Goal: Check status: Check status

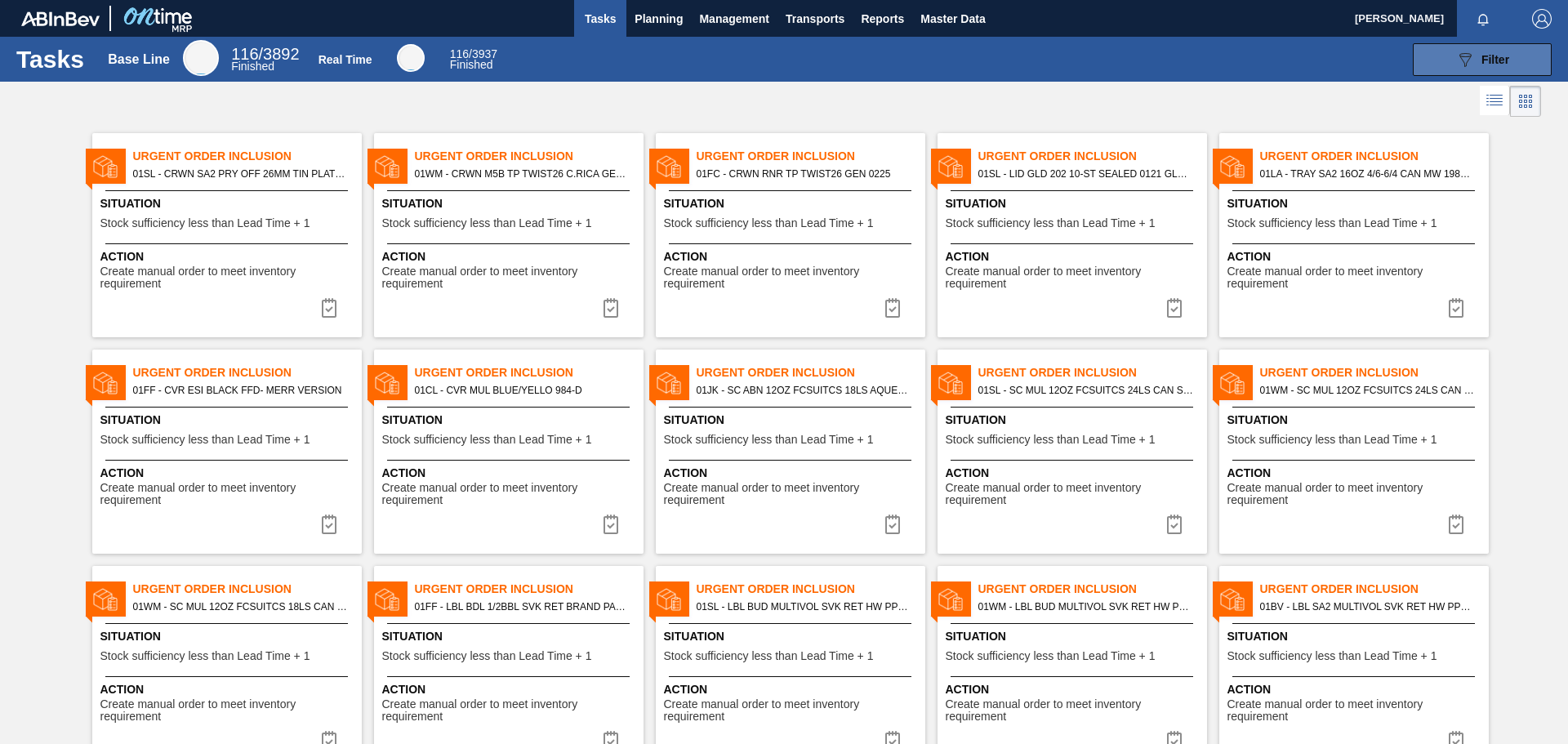
click at [1508, 52] on button "089F7B8B-B2A5-4AFE-B5C0-19BA573D28AC Filter" at bounding box center [1481, 59] width 139 height 32
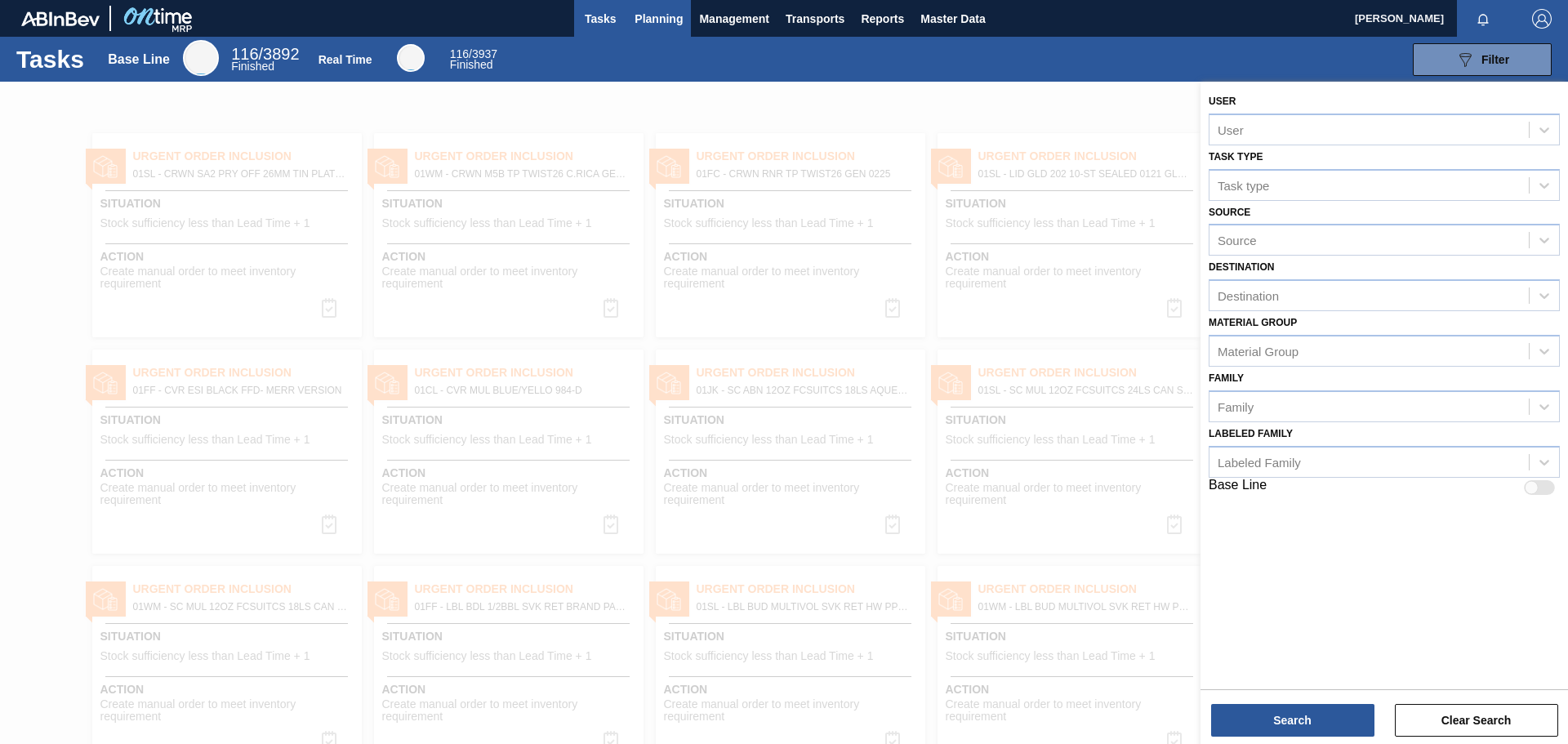
click at [665, 29] on button "Planning" at bounding box center [659, 18] width 65 height 37
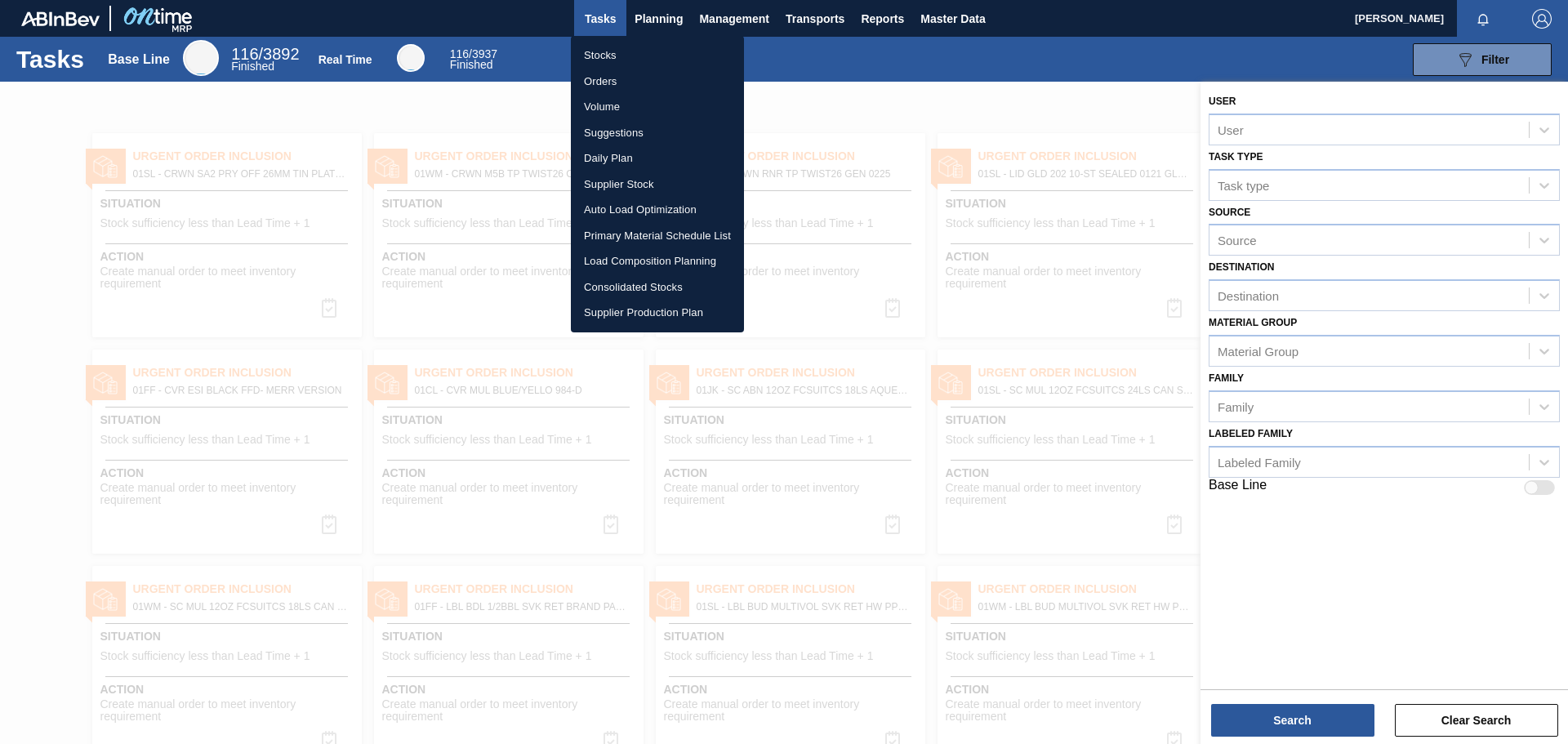
click at [602, 88] on li "Orders" at bounding box center [657, 81] width 173 height 26
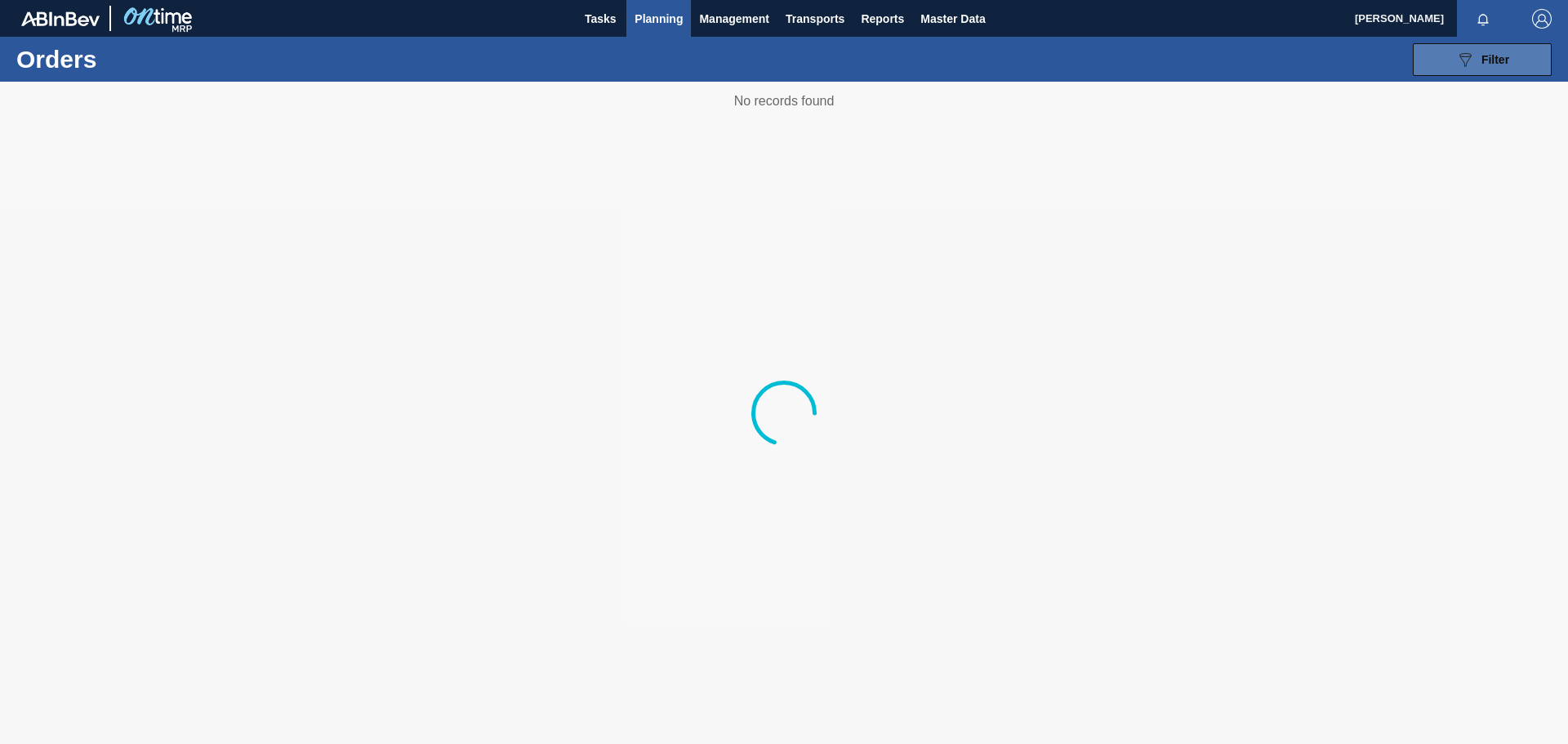
click at [1497, 55] on span "Filter" at bounding box center [1495, 60] width 28 height 13
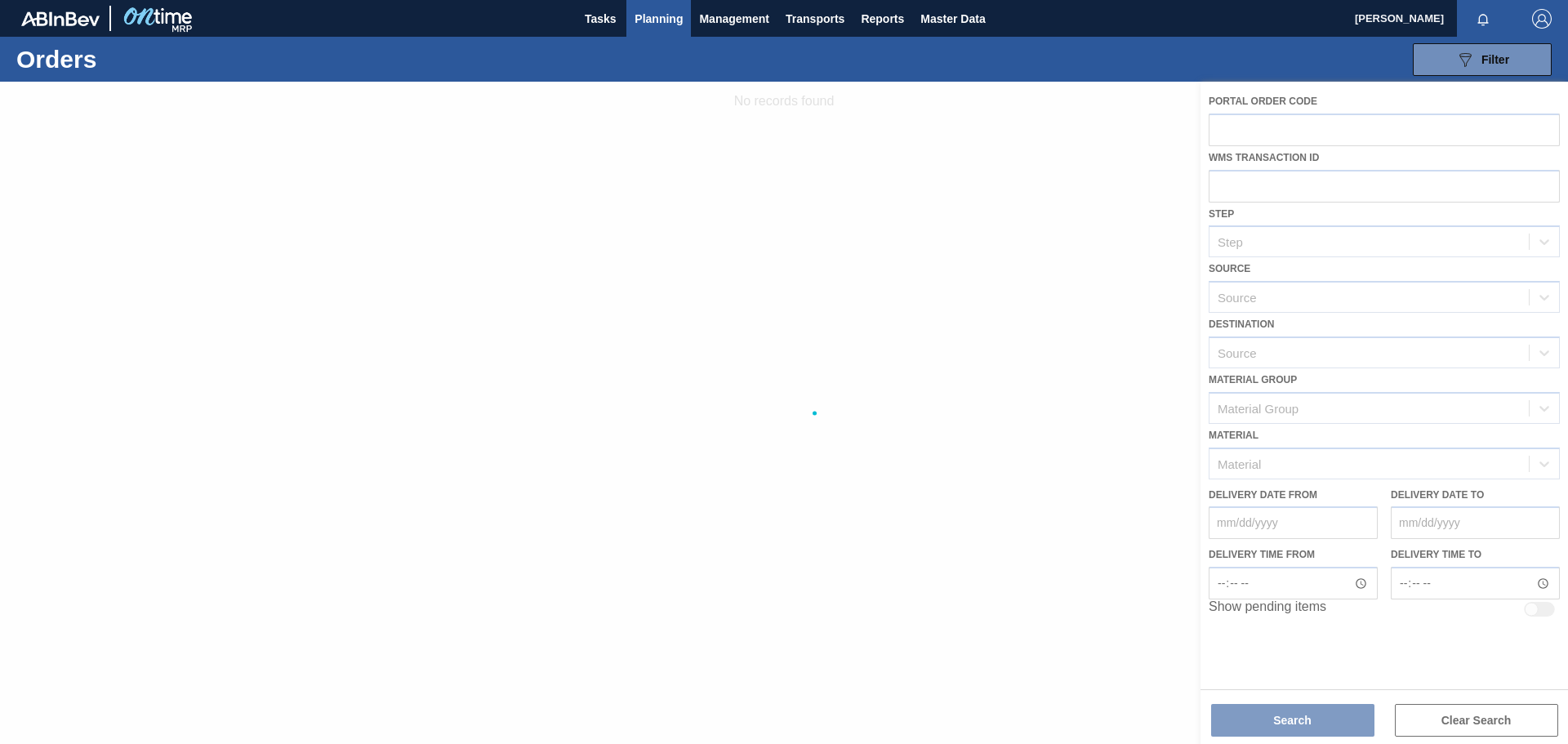
click at [1362, 355] on div at bounding box center [784, 412] width 1568 height 663
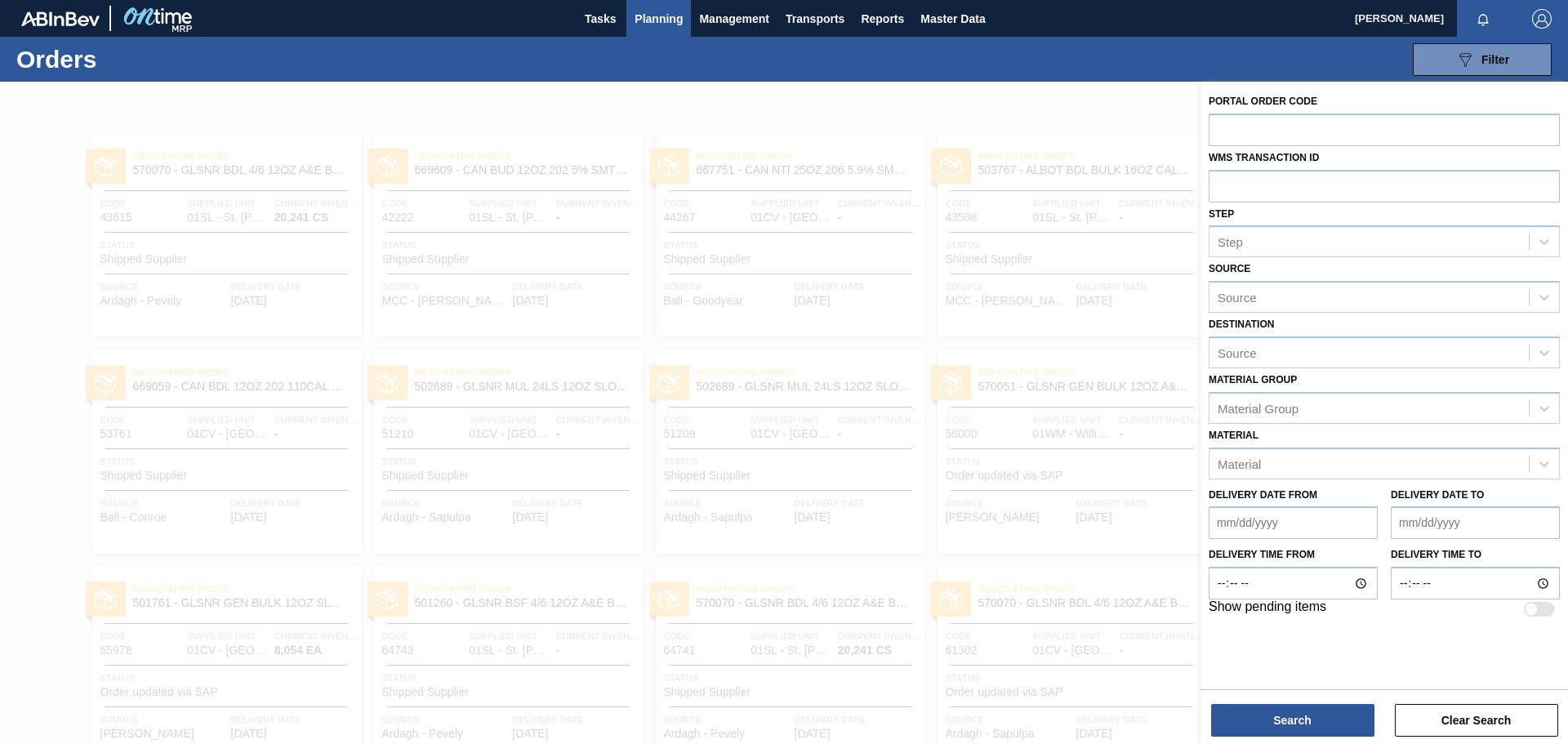
click at [638, 648] on div at bounding box center [784, 453] width 1568 height 744
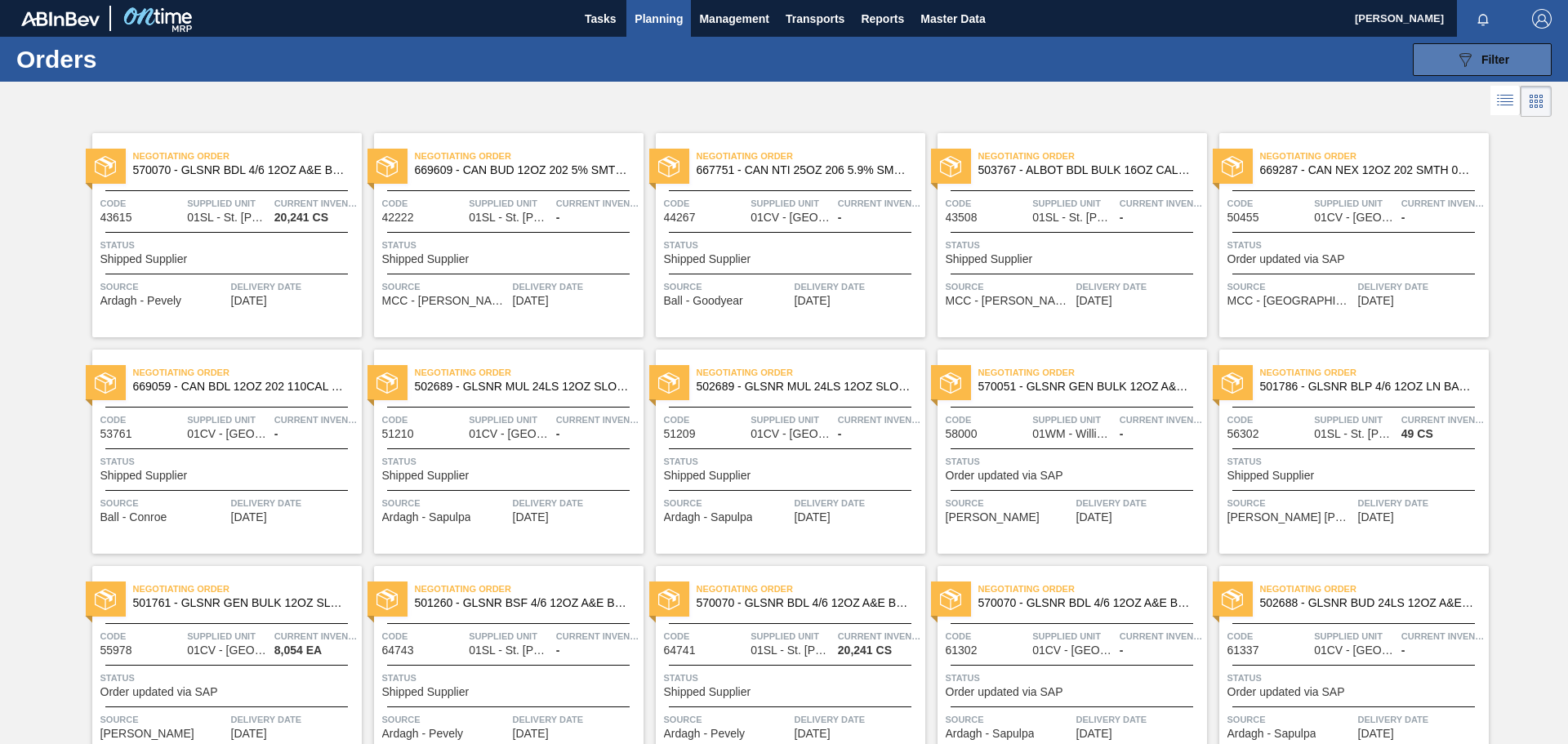
click at [1518, 65] on button "089F7B8B-B2A5-4AFE-B5C0-19BA573D28AC Filter" at bounding box center [1481, 59] width 139 height 32
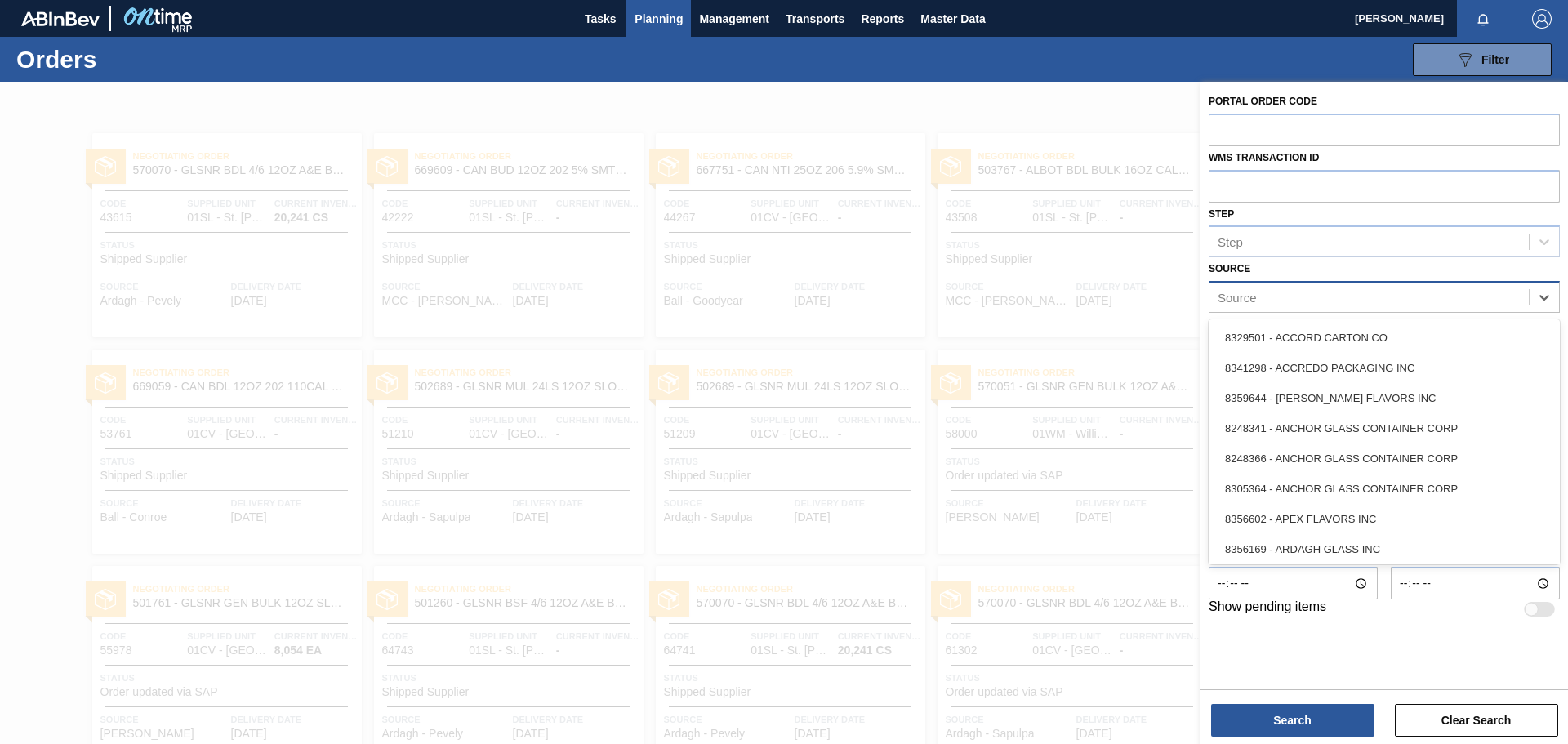
click at [1245, 299] on div "Source" at bounding box center [1236, 298] width 39 height 14
click at [1346, 267] on div "Source option 8329501 - ACCORD CARTON CO focused, 1 of 101. 101 results availab…" at bounding box center [1383, 284] width 351 height 55
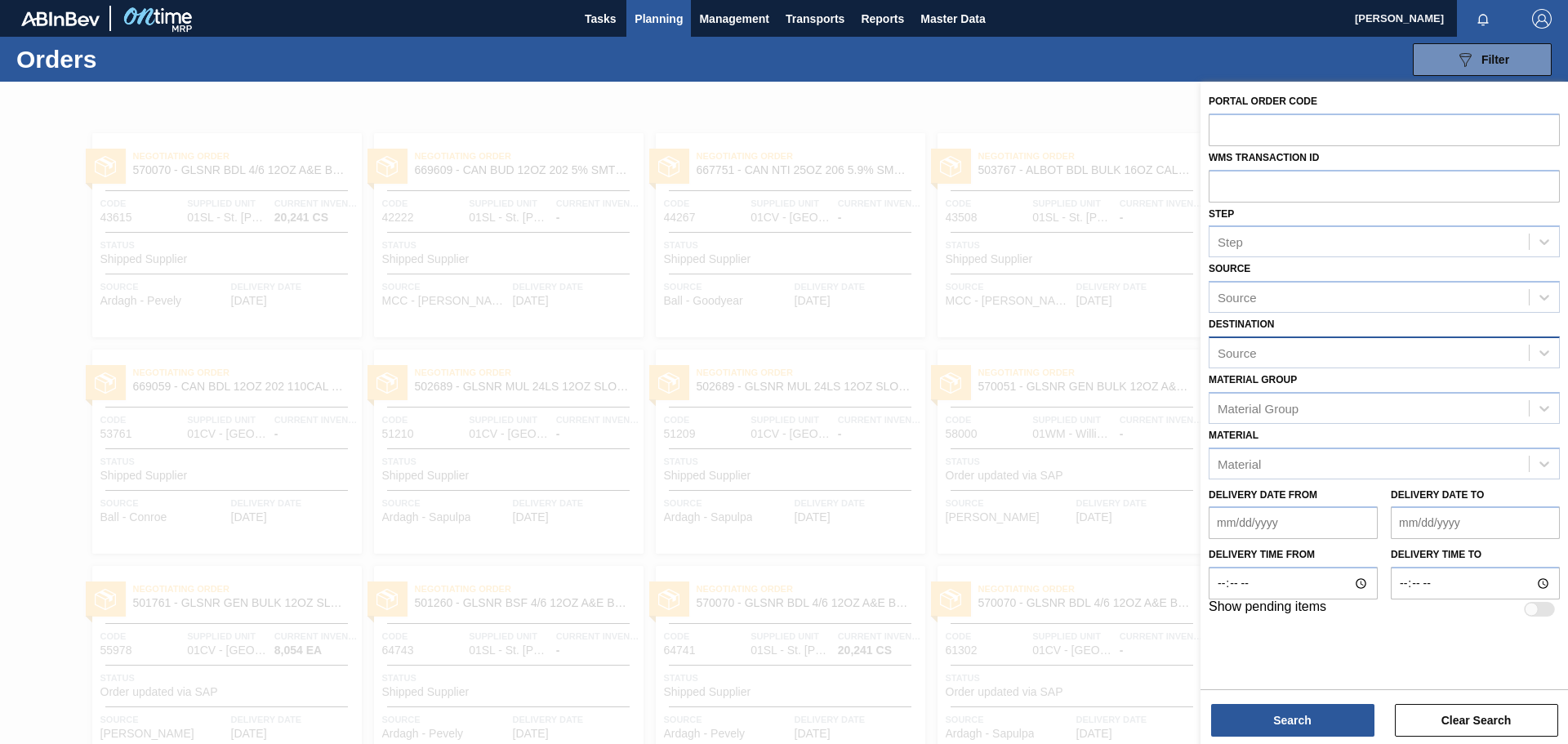
click at [1332, 354] on div "Source" at bounding box center [1368, 352] width 319 height 24
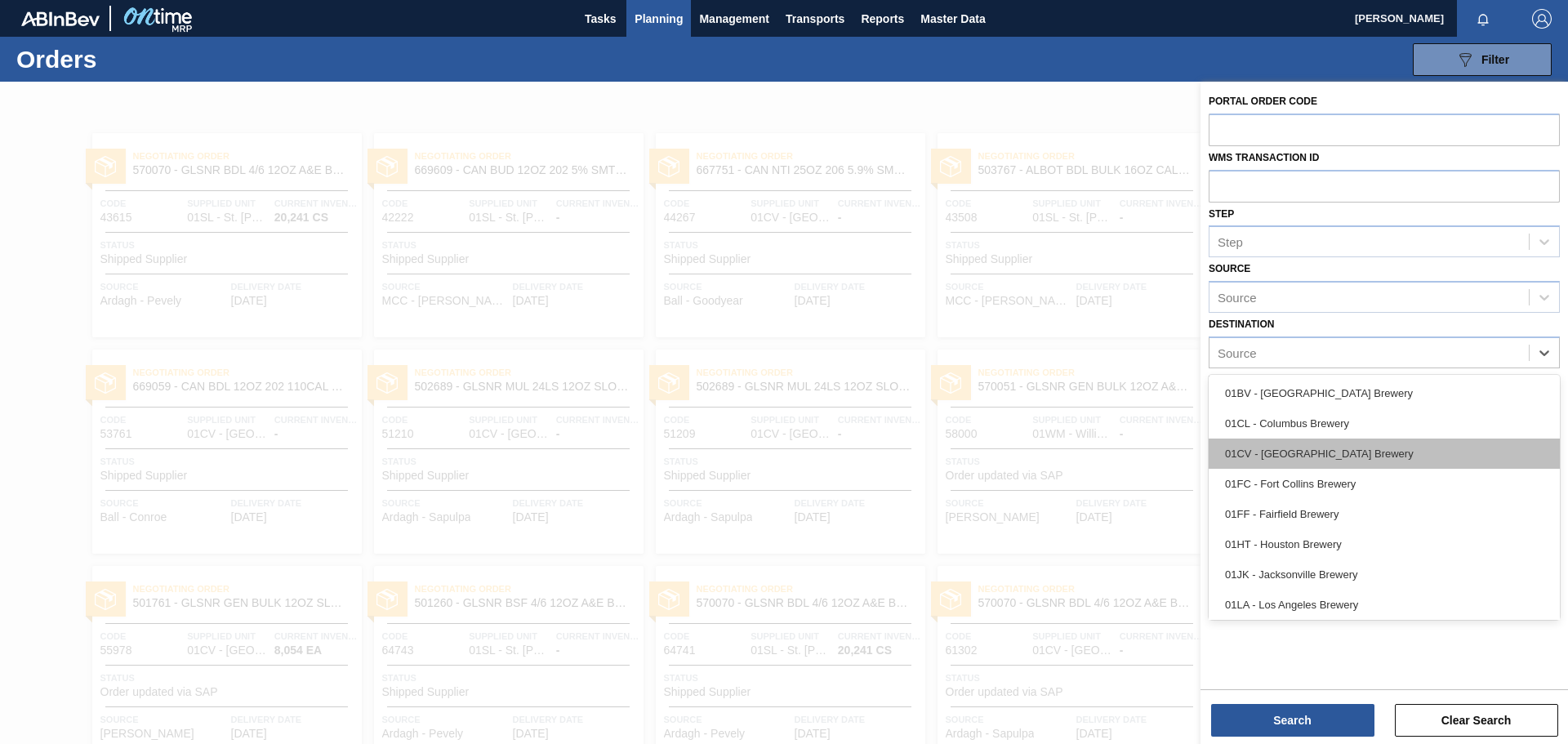
click at [1305, 449] on div "01CV - [GEOGRAPHIC_DATA] Brewery" at bounding box center [1383, 453] width 351 height 31
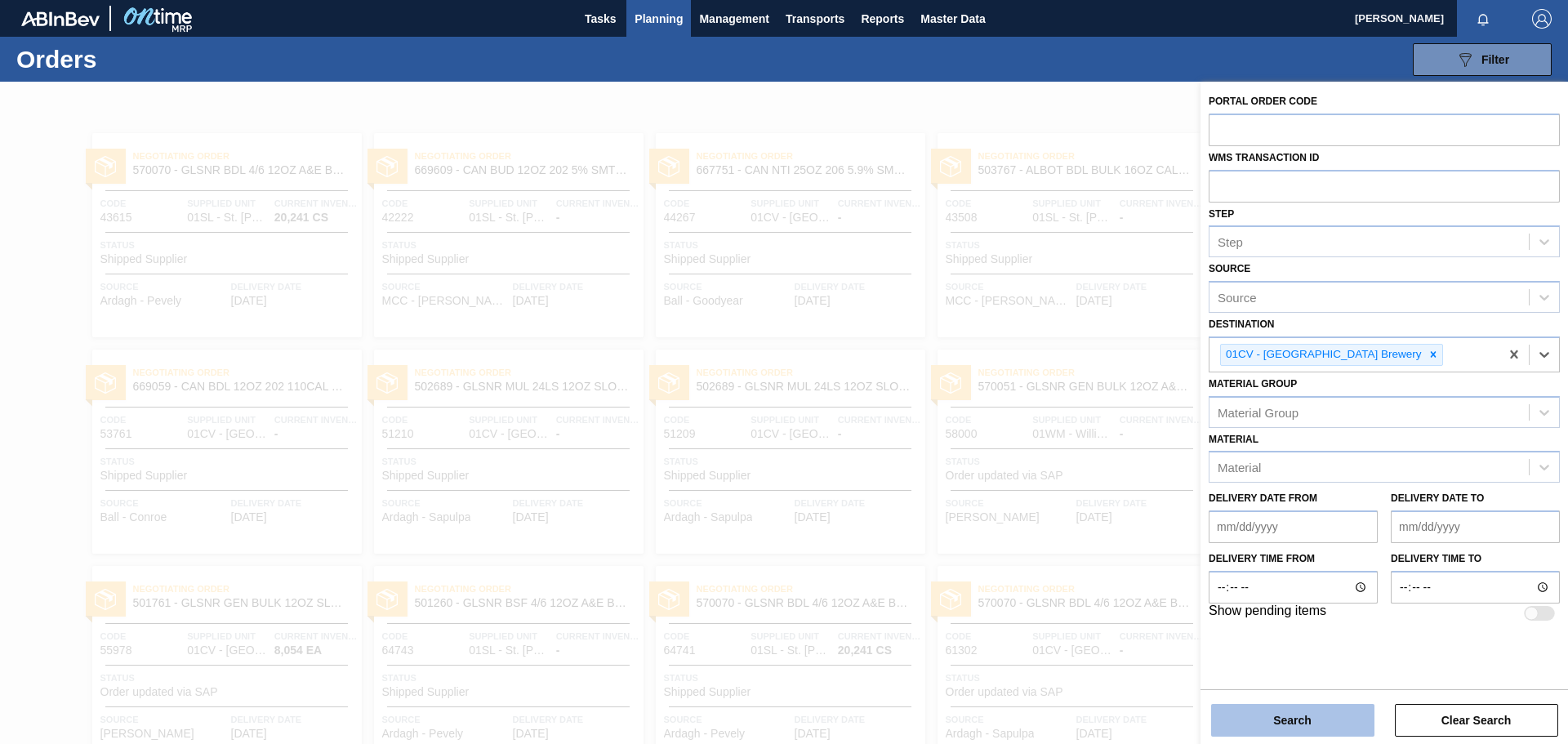
click at [1340, 726] on button "Search" at bounding box center [1292, 719] width 164 height 32
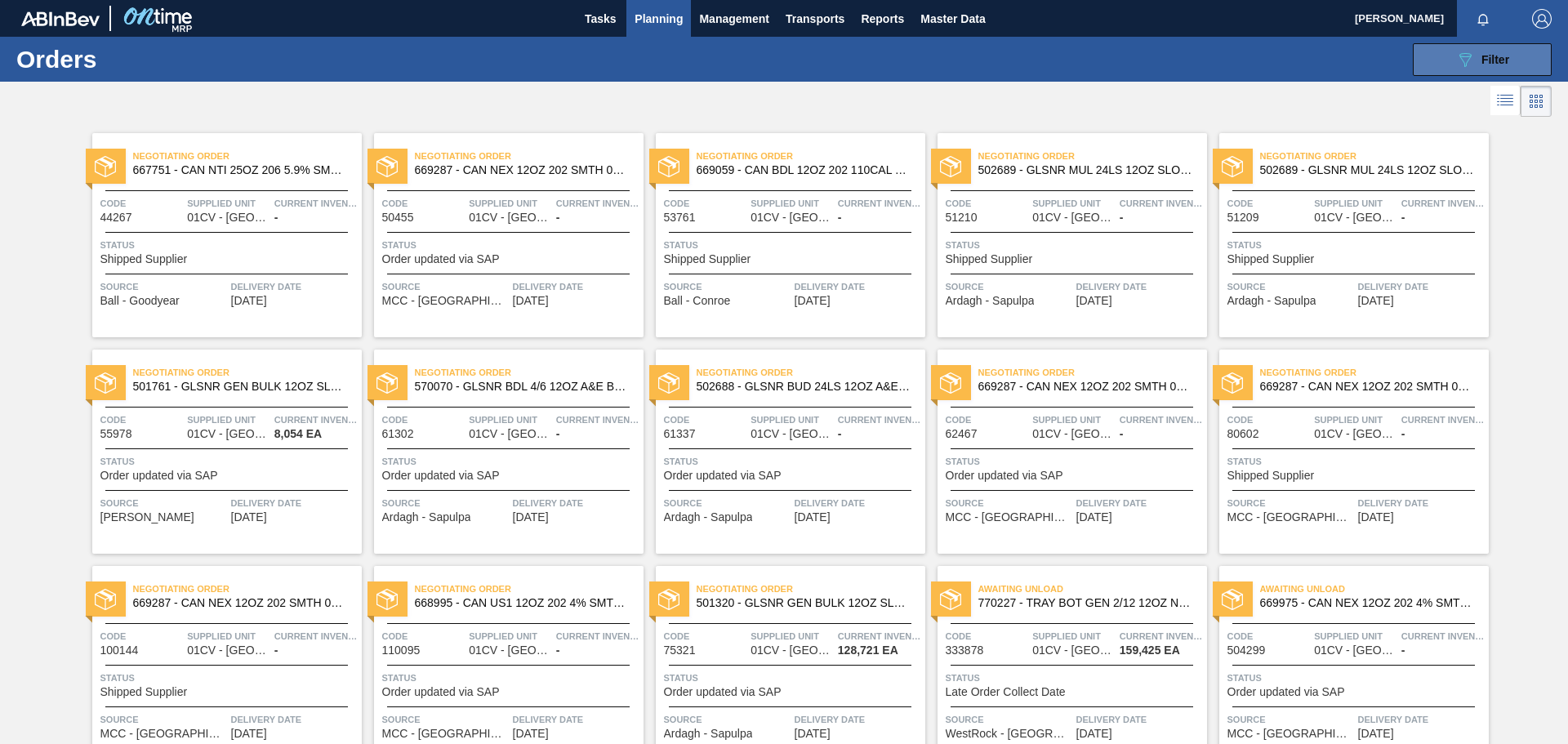
click at [1516, 66] on button "089F7B8B-B2A5-4AFE-B5C0-19BA573D28AC Filter" at bounding box center [1481, 59] width 139 height 32
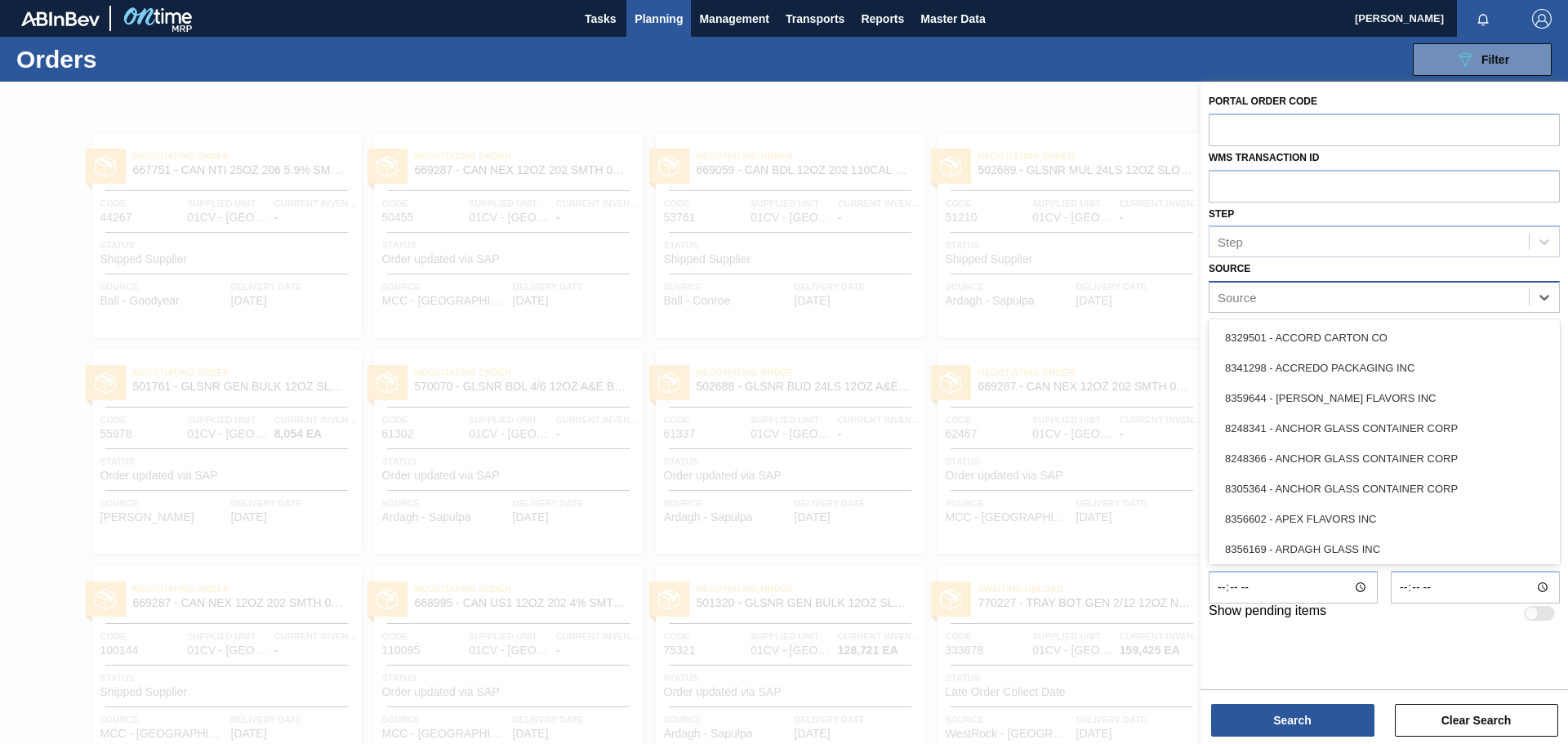
click at [1303, 299] on div "Source" at bounding box center [1368, 298] width 319 height 24
type input "west"
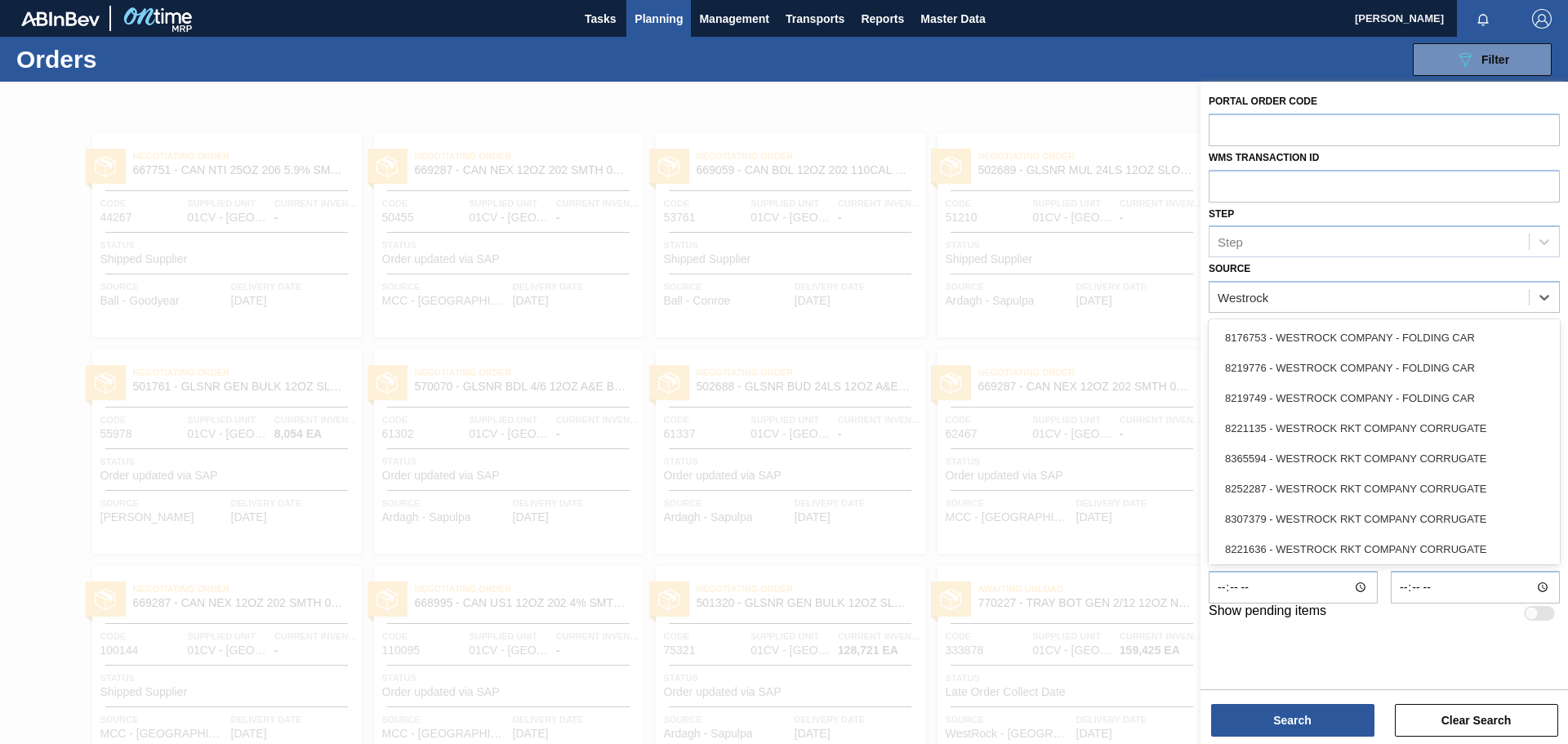
type input "Westrock"
click at [1441, 261] on div "Portal Order Code WMS Transaction ID Step Step Source option 8176753 - WESTROCK…" at bounding box center [1384, 356] width 368 height 550
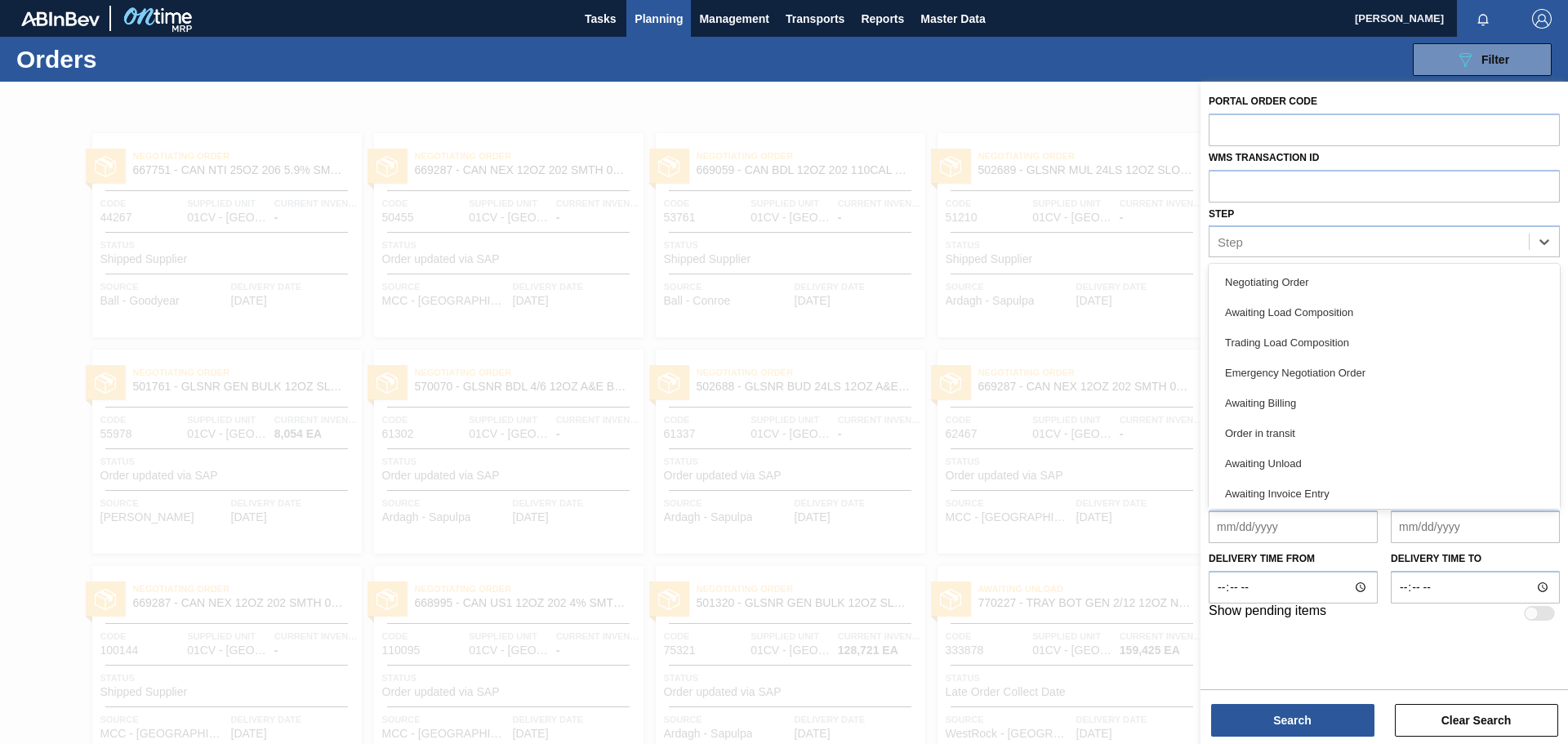
click at [1399, 645] on div "Portal Order Code WMS Transaction ID Step option Awaiting Invoice Entry focused…" at bounding box center [1384, 383] width 368 height 605
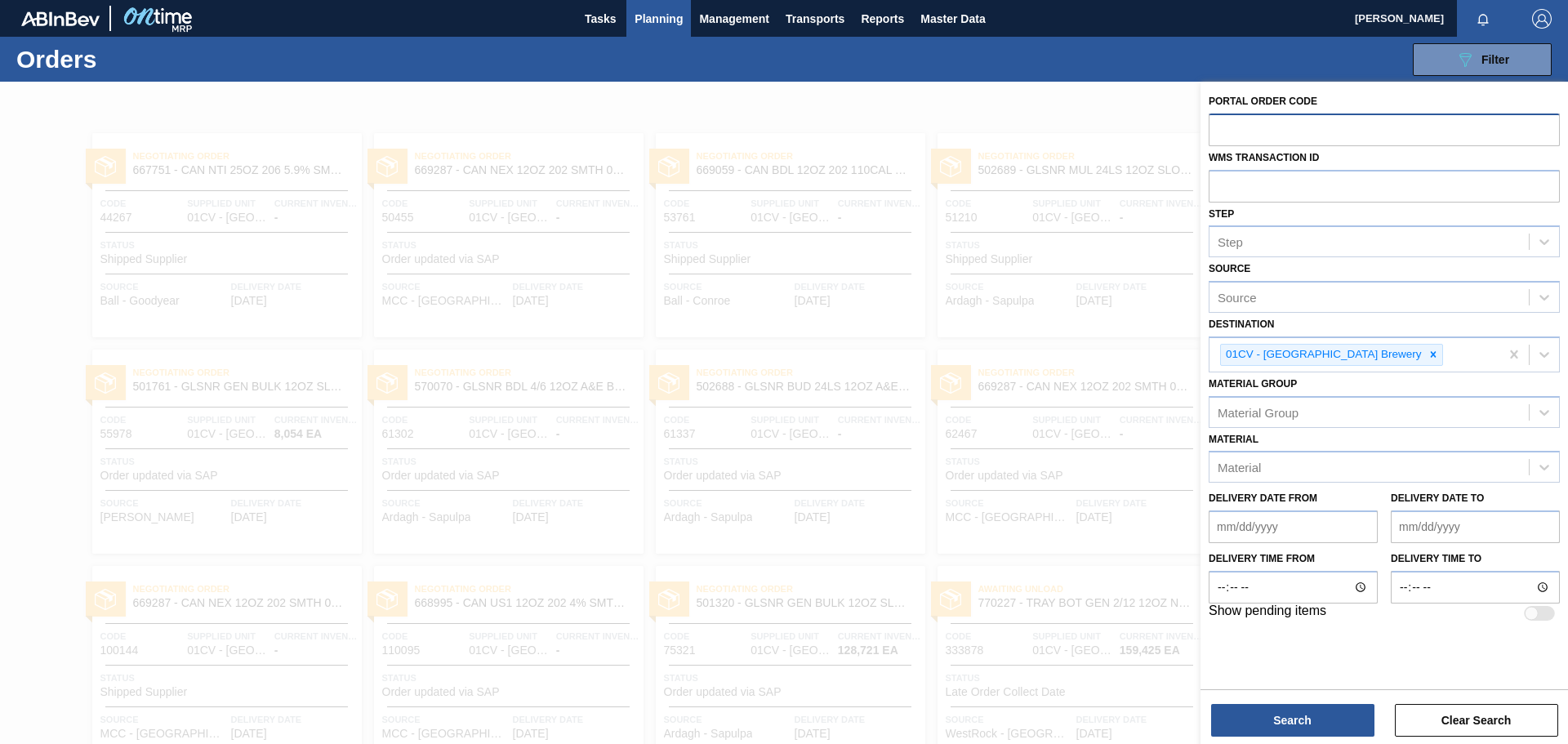
click at [1305, 118] on input "text" at bounding box center [1383, 129] width 351 height 31
paste input "text"
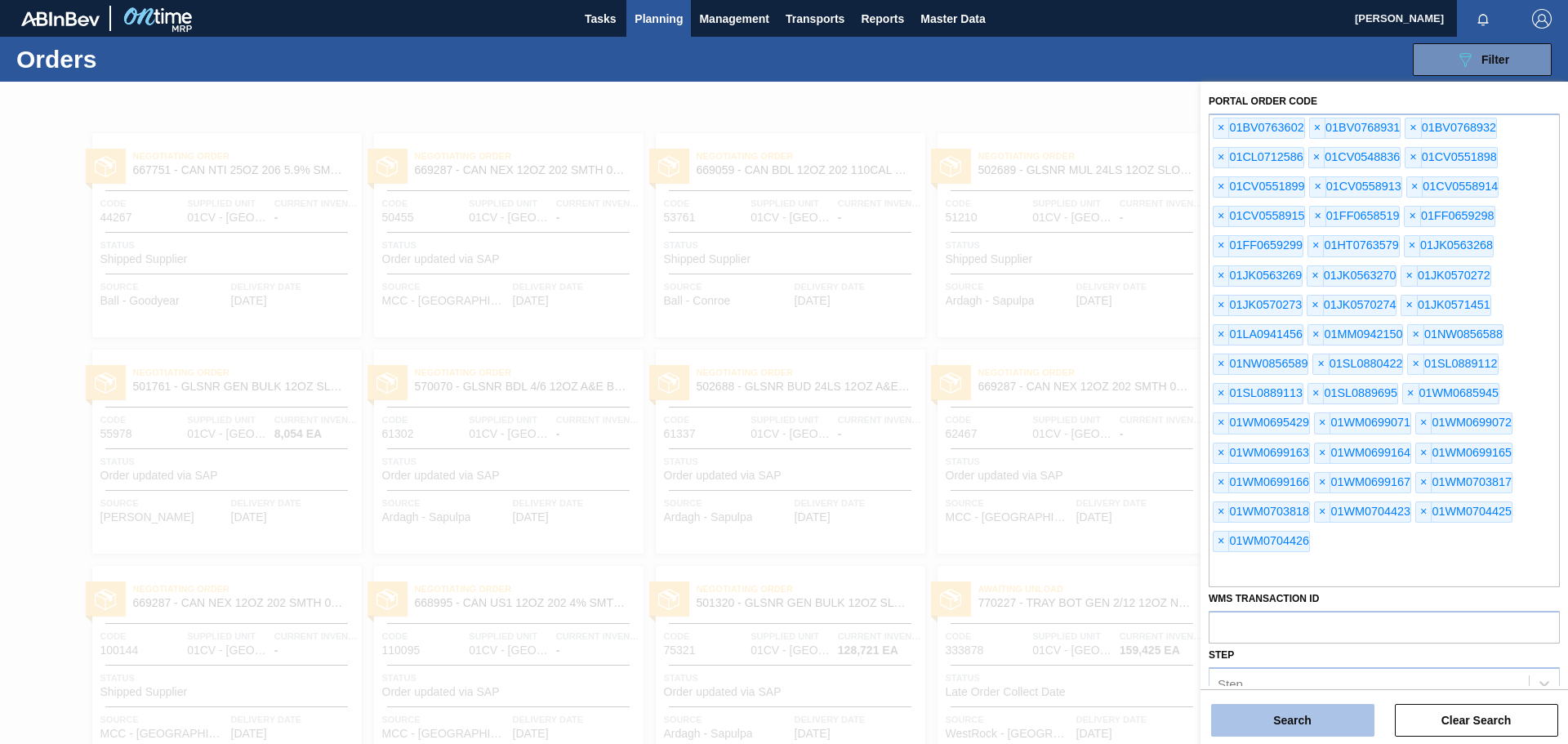
click at [1324, 719] on button "Search" at bounding box center [1292, 719] width 164 height 32
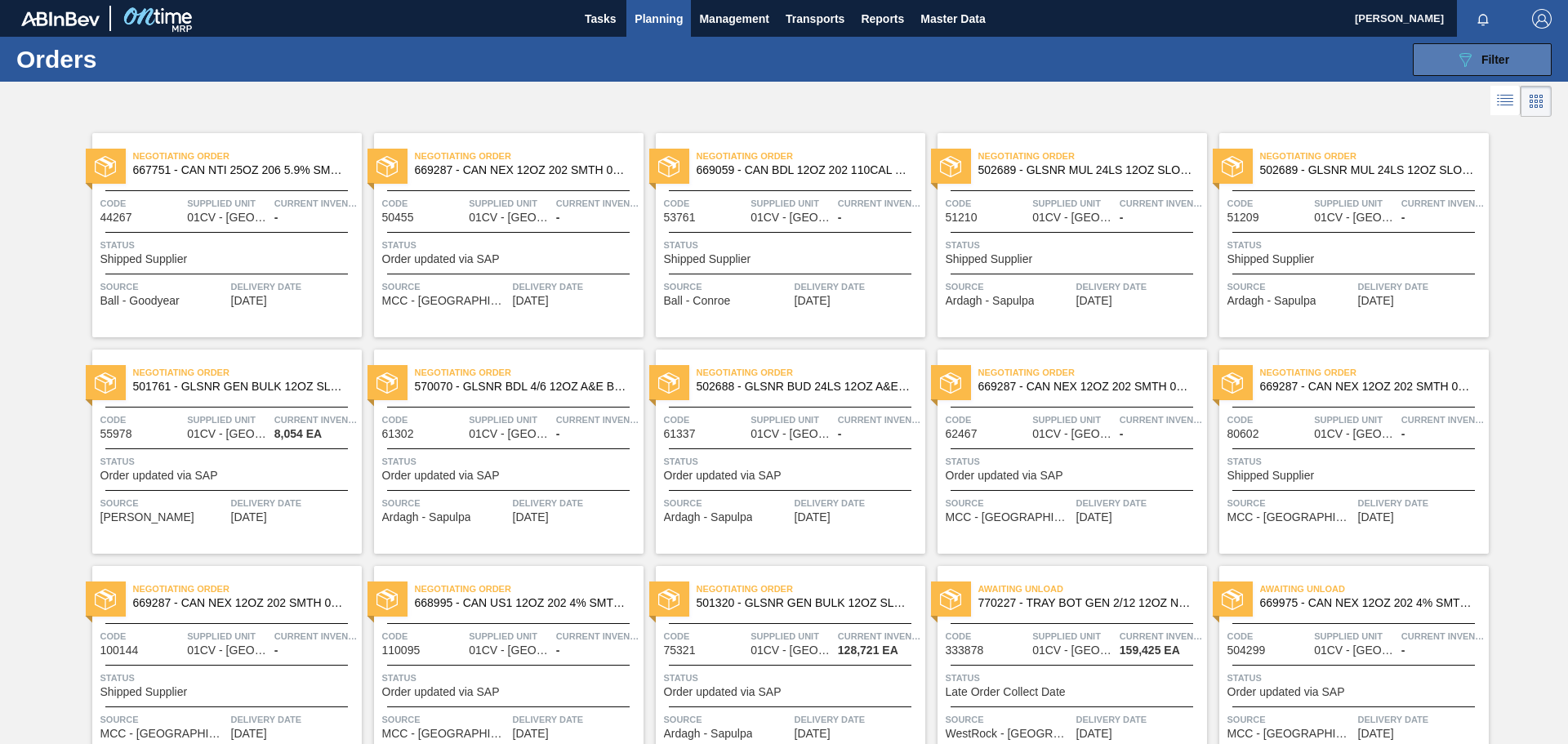
click at [1522, 61] on button "089F7B8B-B2A5-4AFE-B5C0-19BA573D28AC Filter" at bounding box center [1481, 59] width 139 height 32
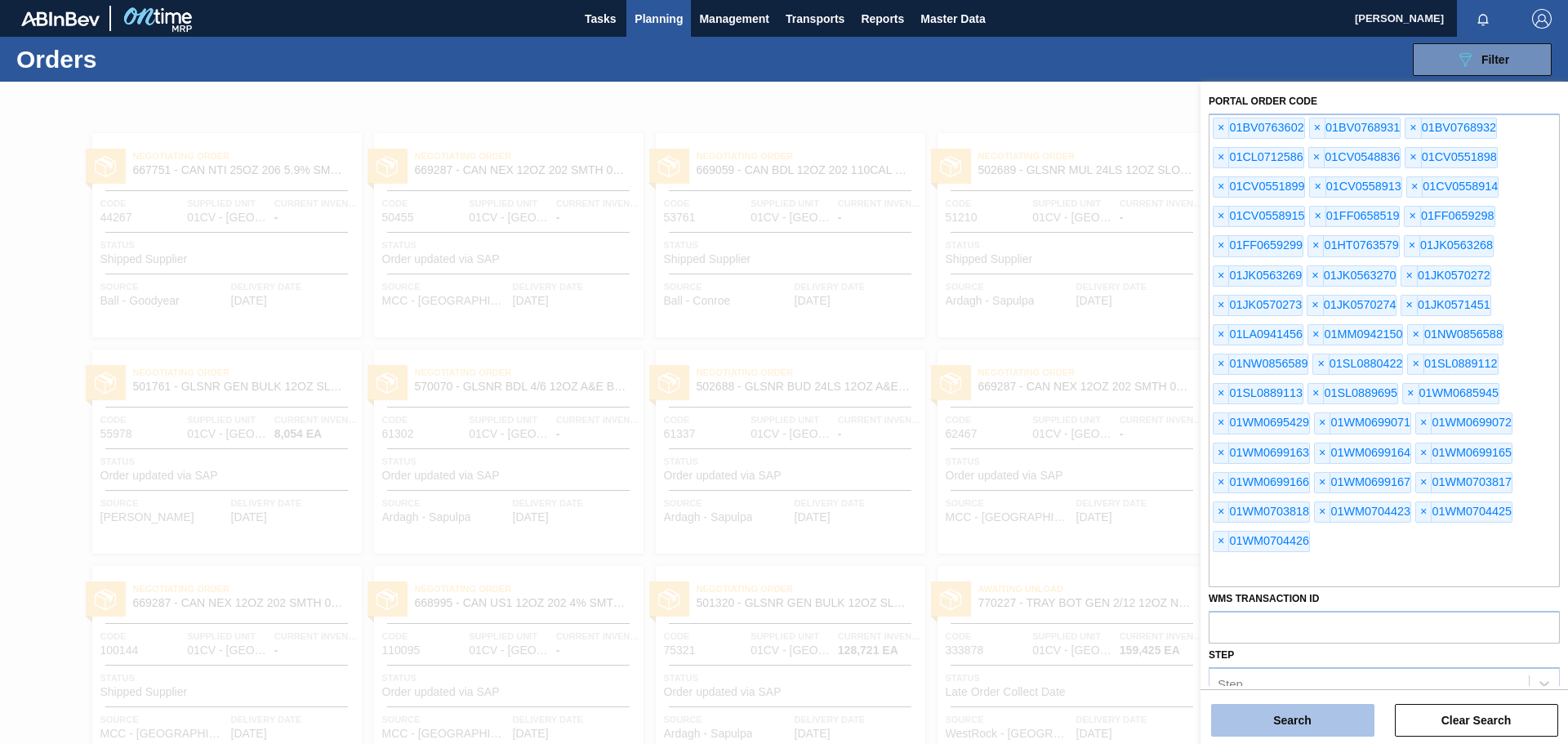
click at [1313, 713] on button "Search" at bounding box center [1292, 719] width 164 height 32
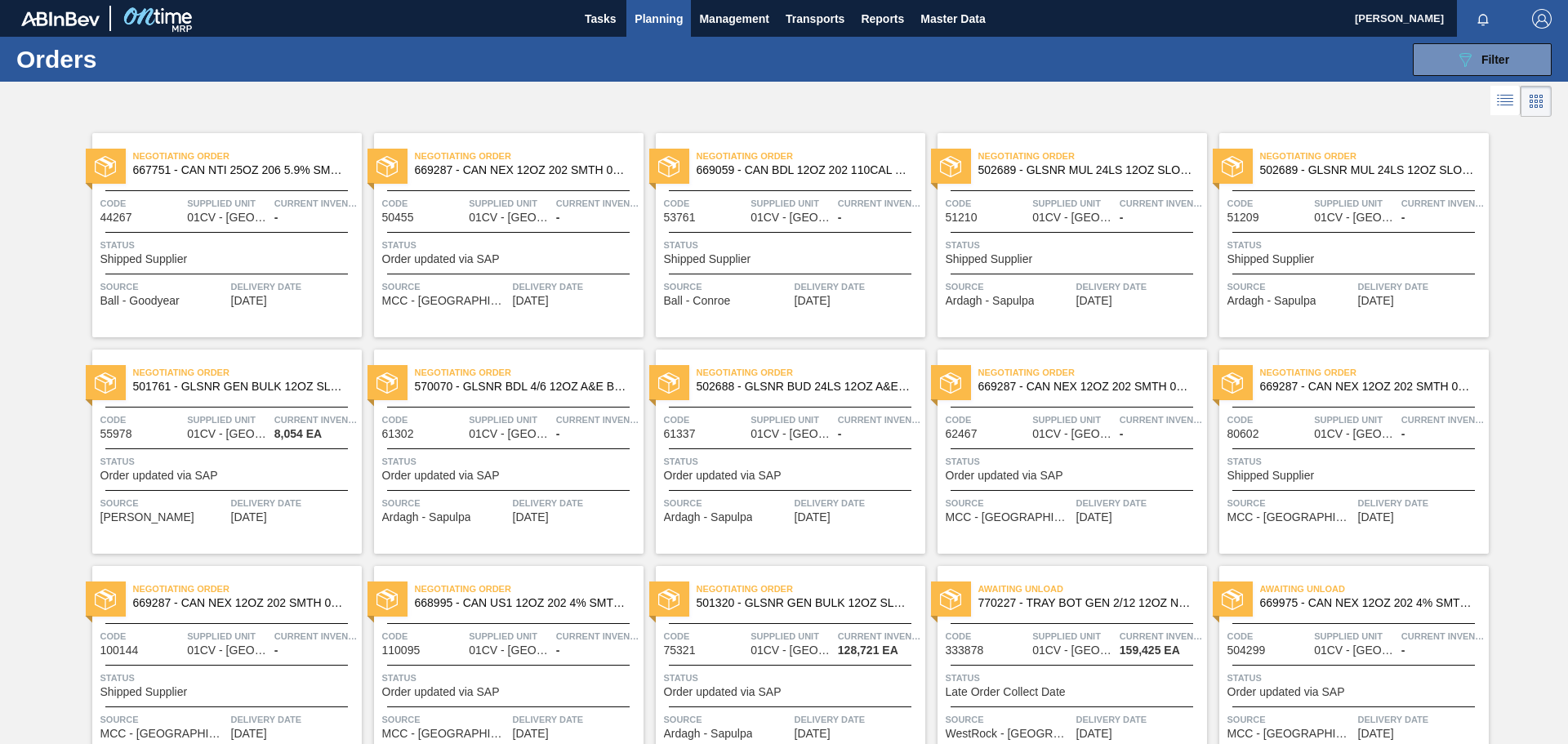
click at [1512, 105] on li at bounding box center [1505, 101] width 31 height 30
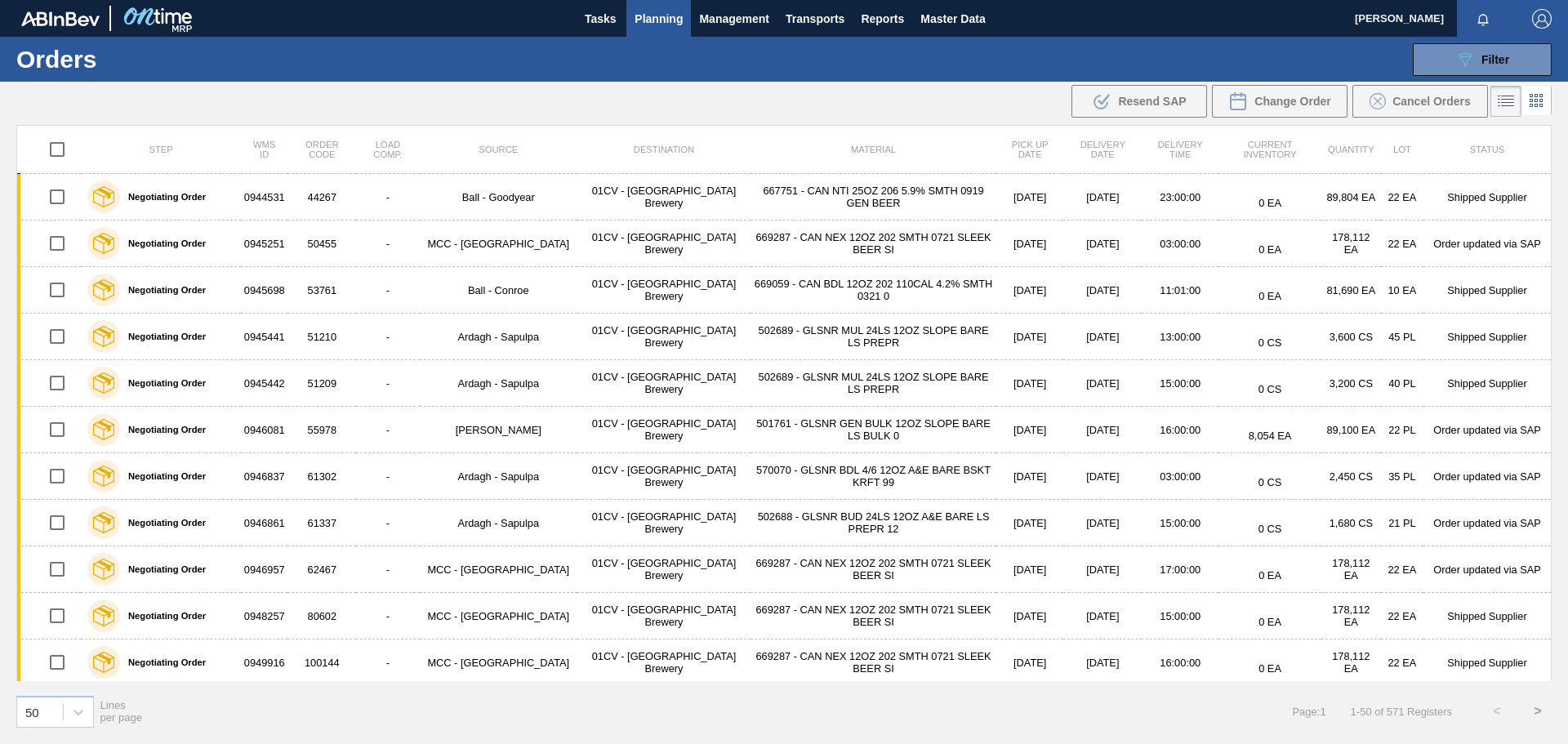
drag, startPoint x: 172, startPoint y: 155, endPoint x: 160, endPoint y: 156, distance: 12.0
click at [172, 156] on th "Step" at bounding box center [160, 150] width 160 height 48
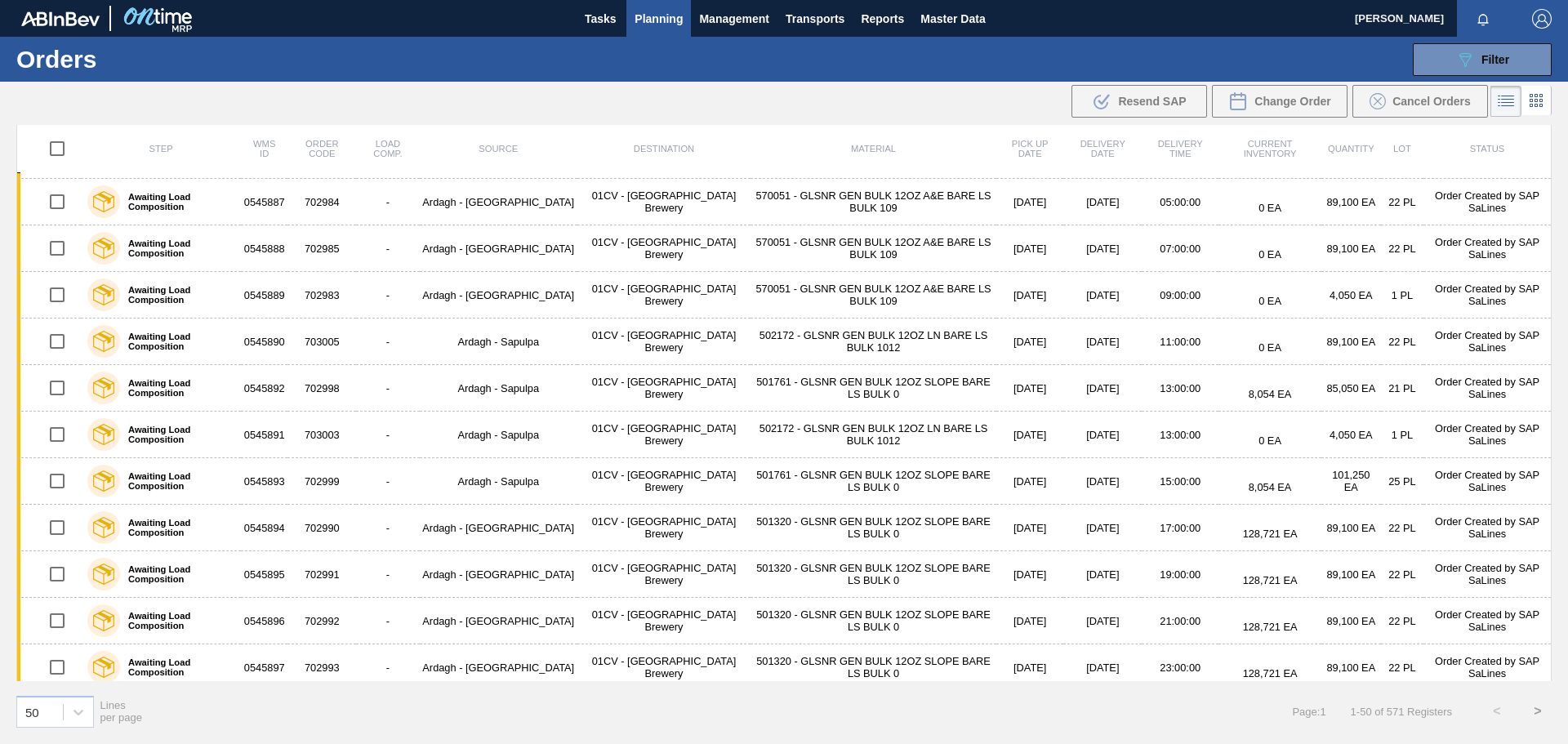
scroll to position [1821, 0]
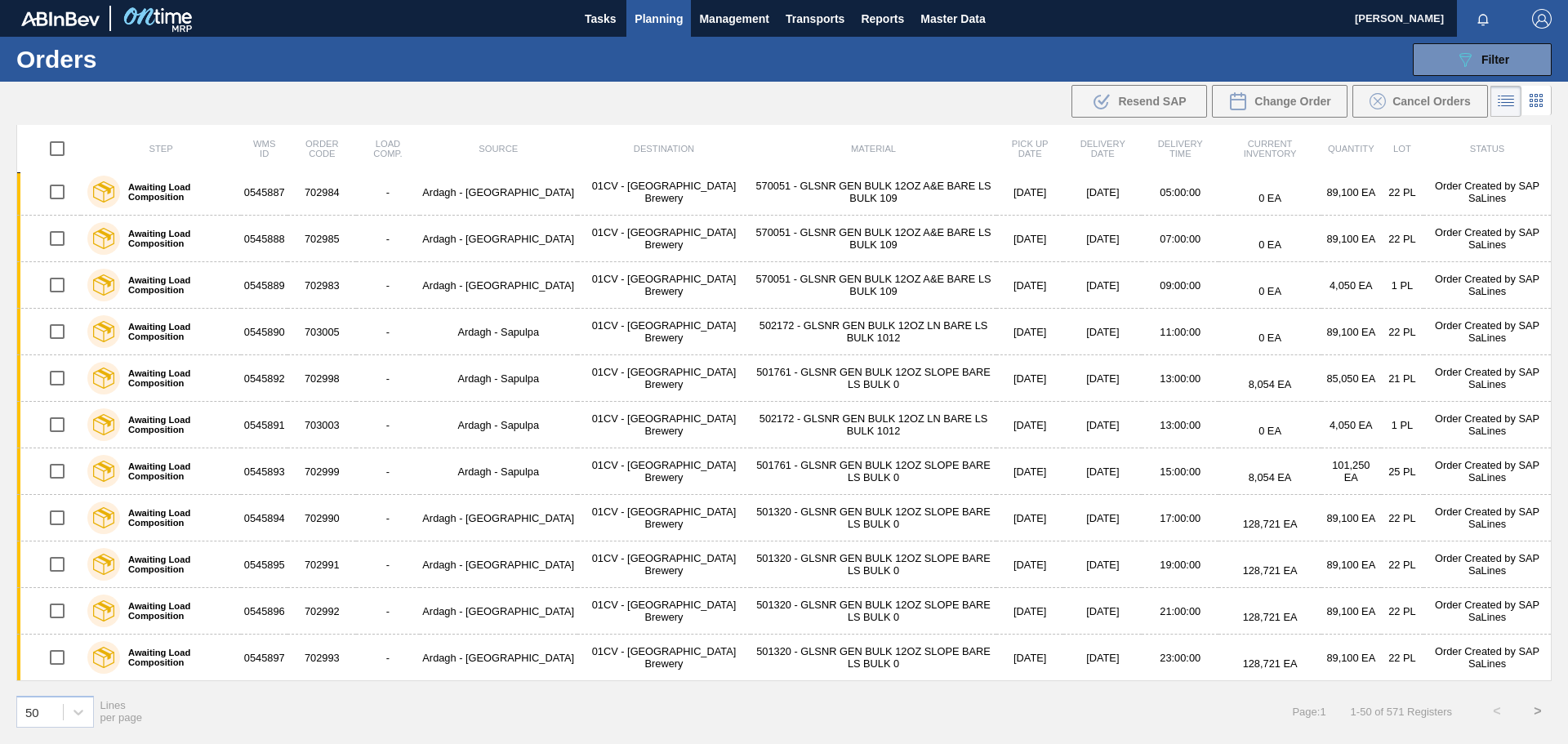
click at [875, 64] on div "089F7B8B-B2A5-4AFE-B5C0-19BA573D28AC Filter Portal Order Code × 01BV0763602 × 0…" at bounding box center [910, 60] width 1299 height 49
click at [1509, 59] on button "089F7B8B-B2A5-4AFE-B5C0-19BA573D28AC Filter" at bounding box center [1481, 59] width 139 height 32
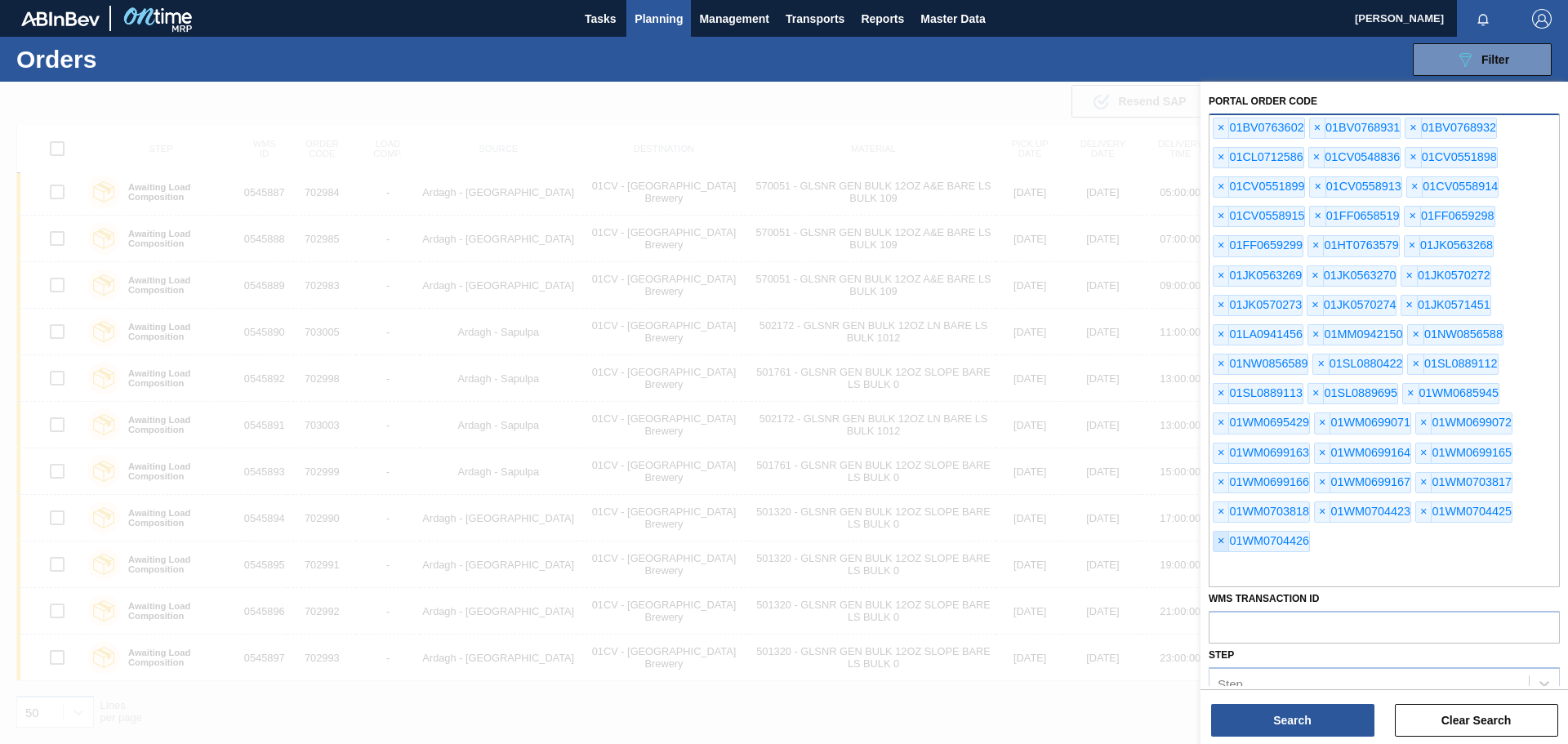
click at [1216, 543] on span "×" at bounding box center [1222, 541] width 16 height 19
click at [1213, 514] on div "× 01WM0703818" at bounding box center [1261, 512] width 97 height 21
click at [1218, 481] on span "×" at bounding box center [1222, 482] width 16 height 19
click at [1218, 457] on span "×" at bounding box center [1222, 453] width 16 height 19
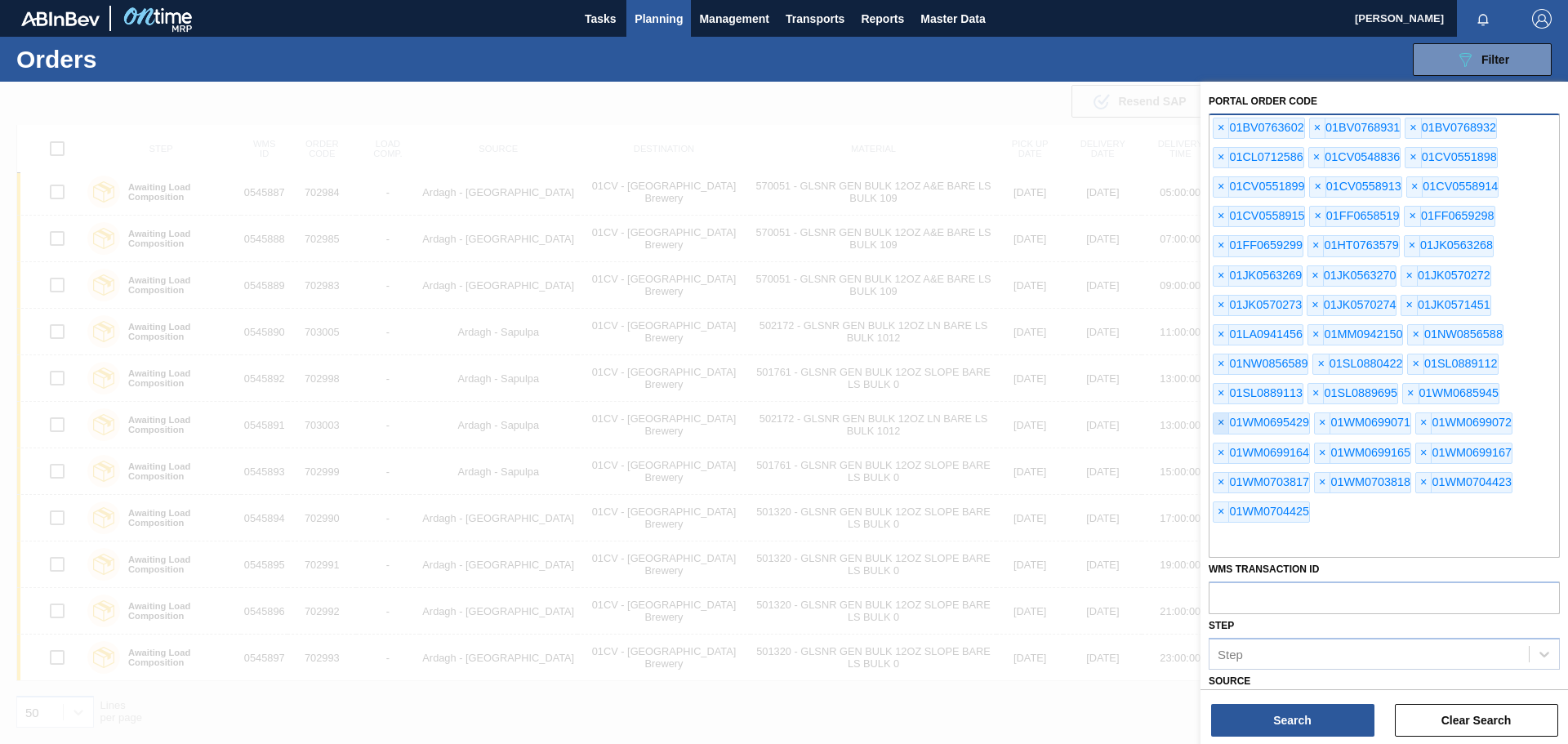
click at [1221, 422] on span "×" at bounding box center [1222, 423] width 16 height 19
click at [1222, 157] on span "×" at bounding box center [1222, 158] width 16 height 19
click at [1222, 156] on span "×" at bounding box center [1222, 158] width 16 height 19
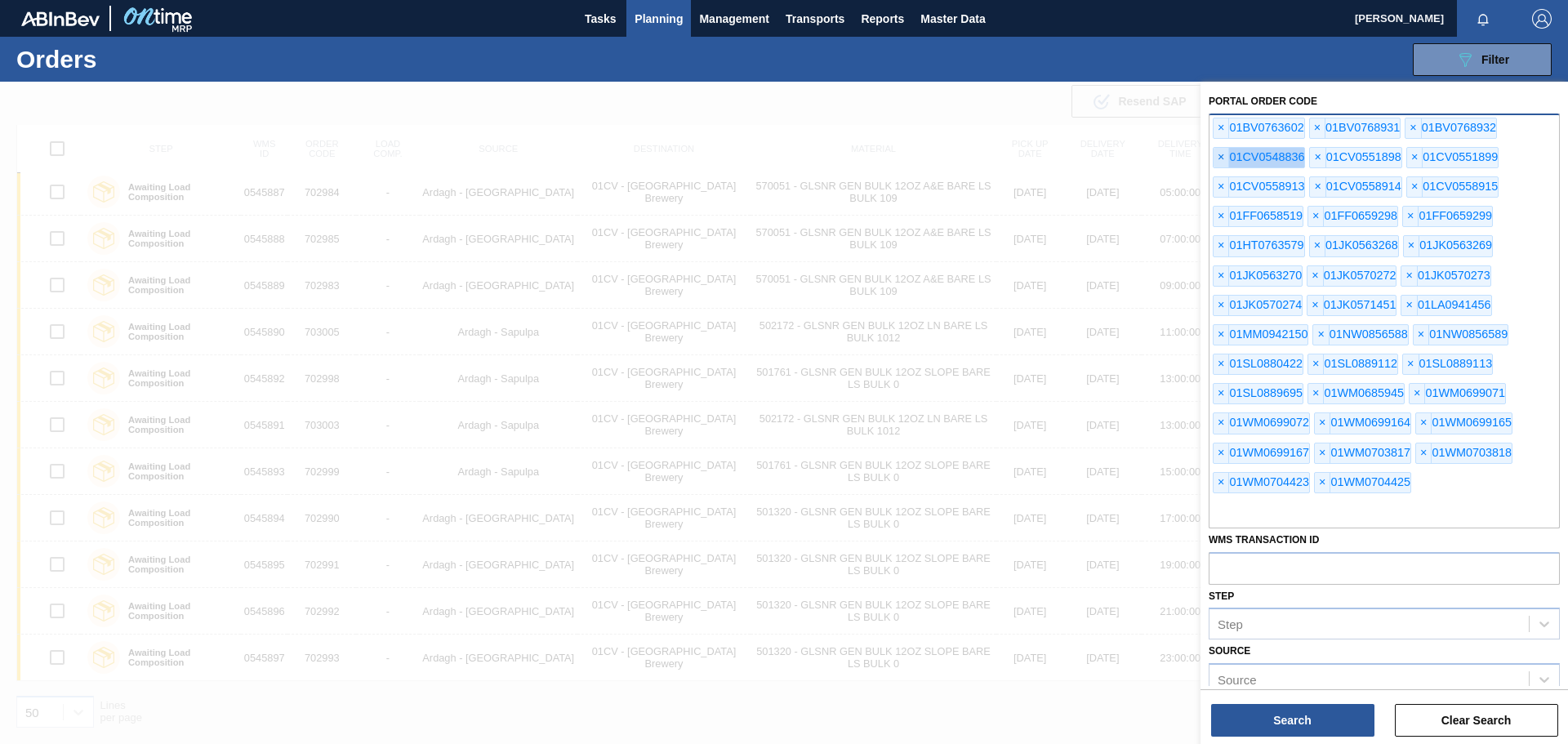
click at [1222, 156] on span "×" at bounding box center [1222, 158] width 16 height 19
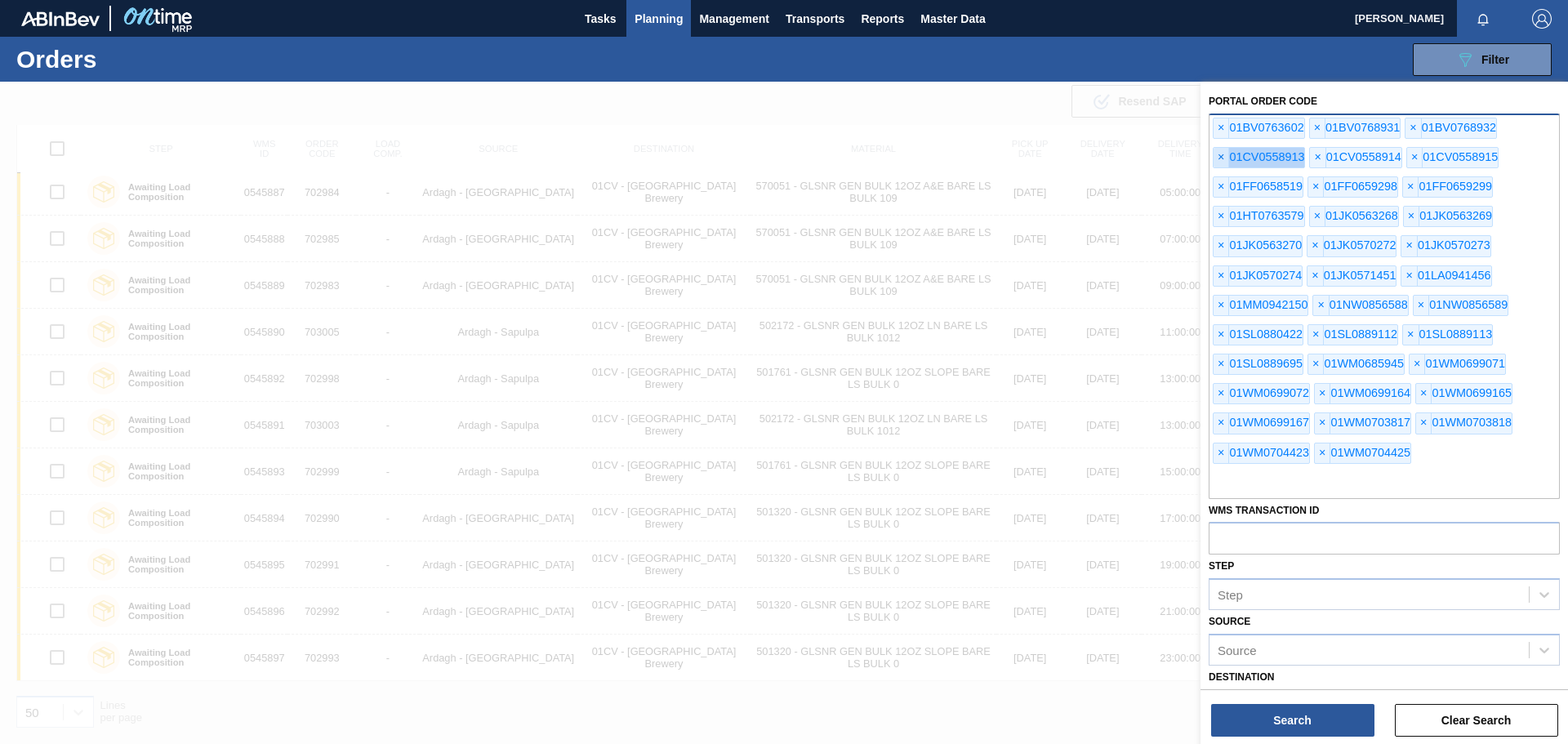
click at [1222, 156] on span "×" at bounding box center [1222, 158] width 16 height 19
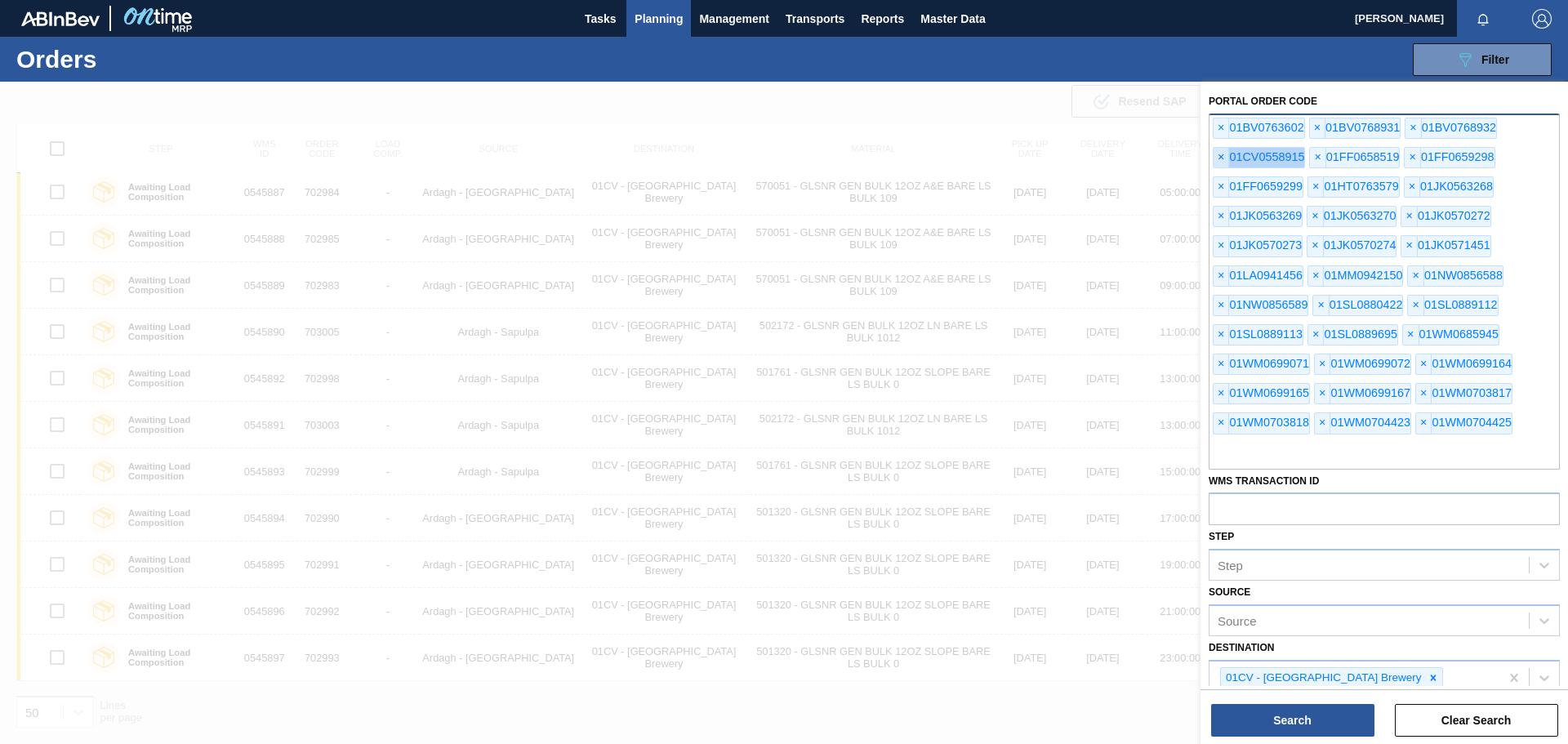
click at [1222, 156] on span "×" at bounding box center [1222, 158] width 16 height 19
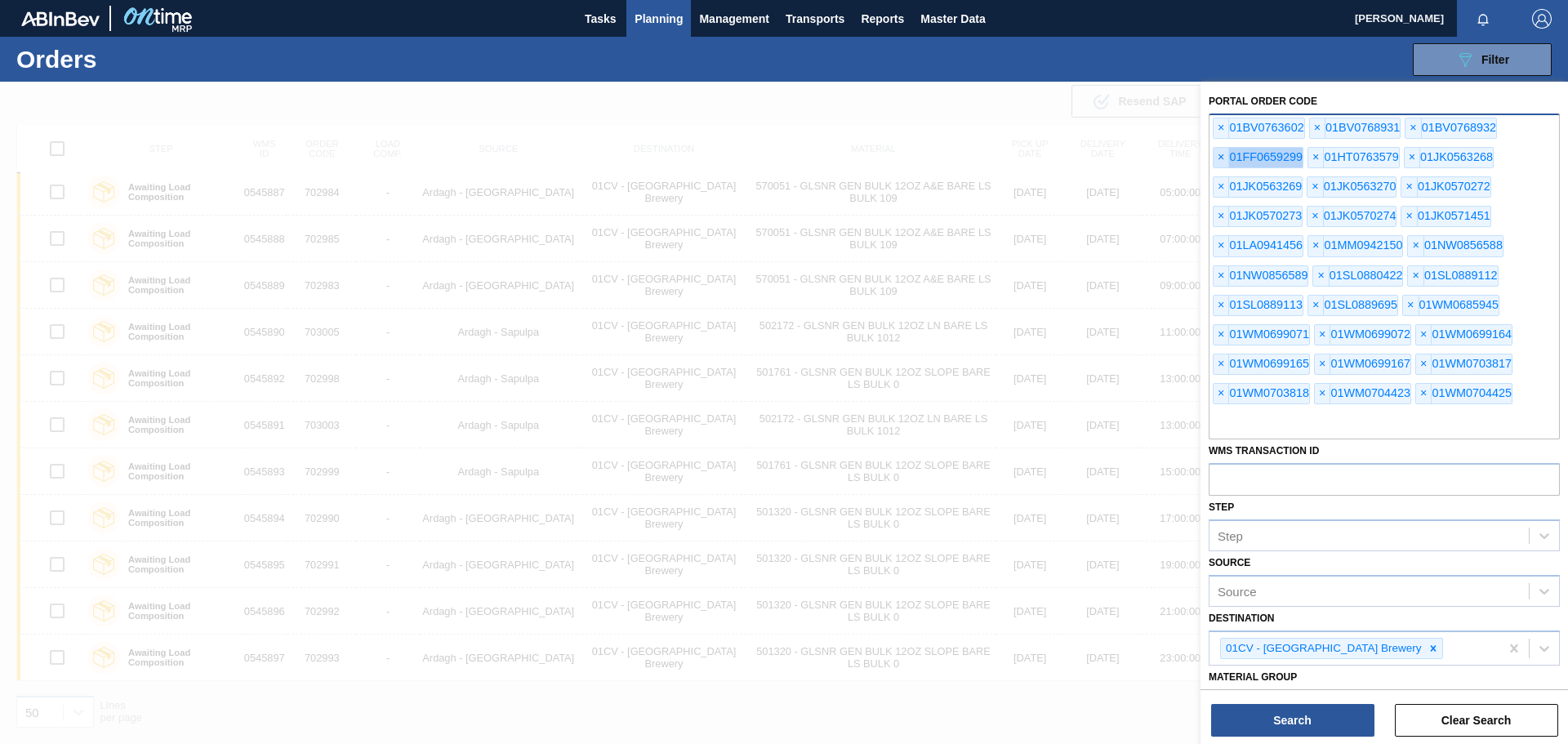
click at [1222, 156] on span "×" at bounding box center [1222, 158] width 16 height 19
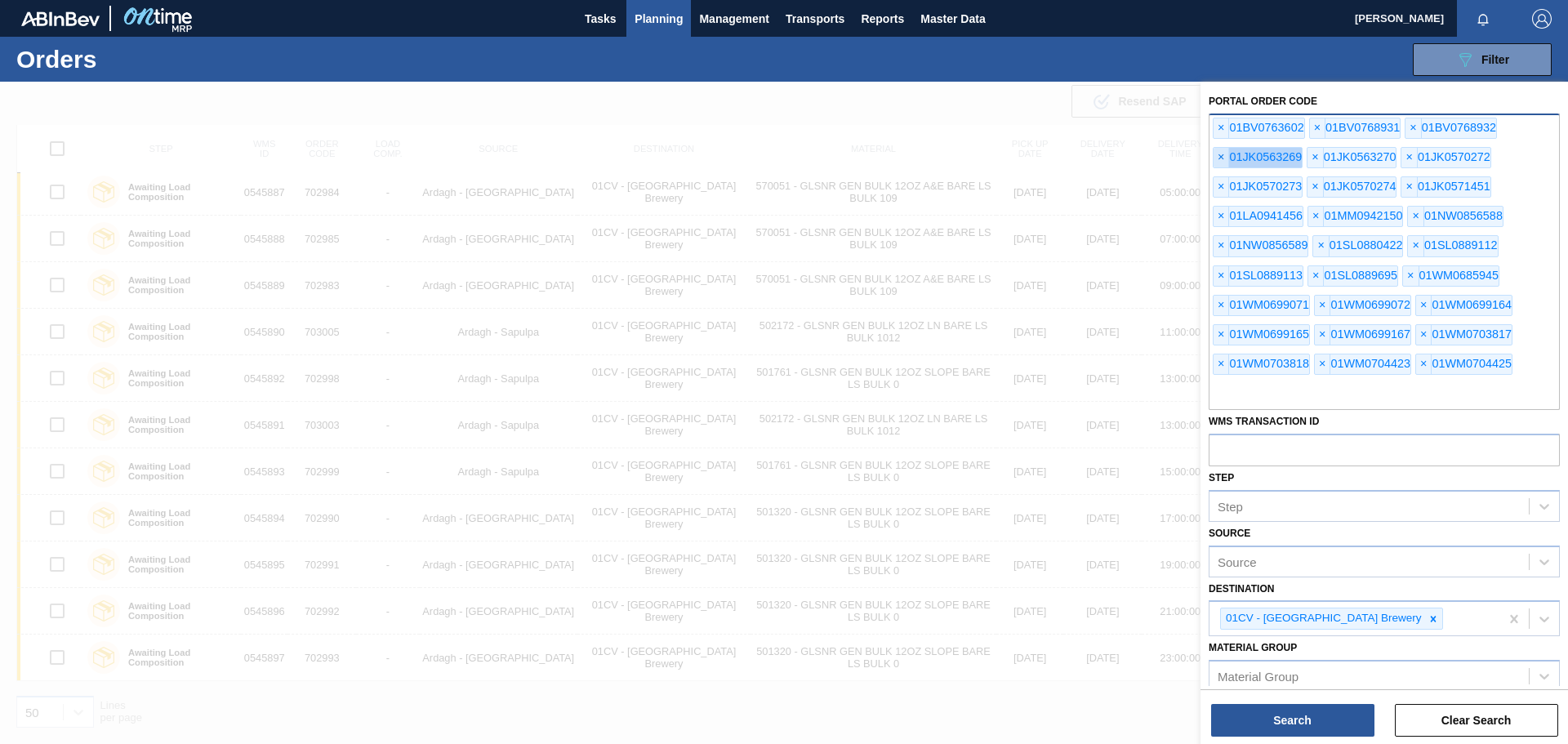
click at [1222, 156] on span "×" at bounding box center [1222, 158] width 16 height 19
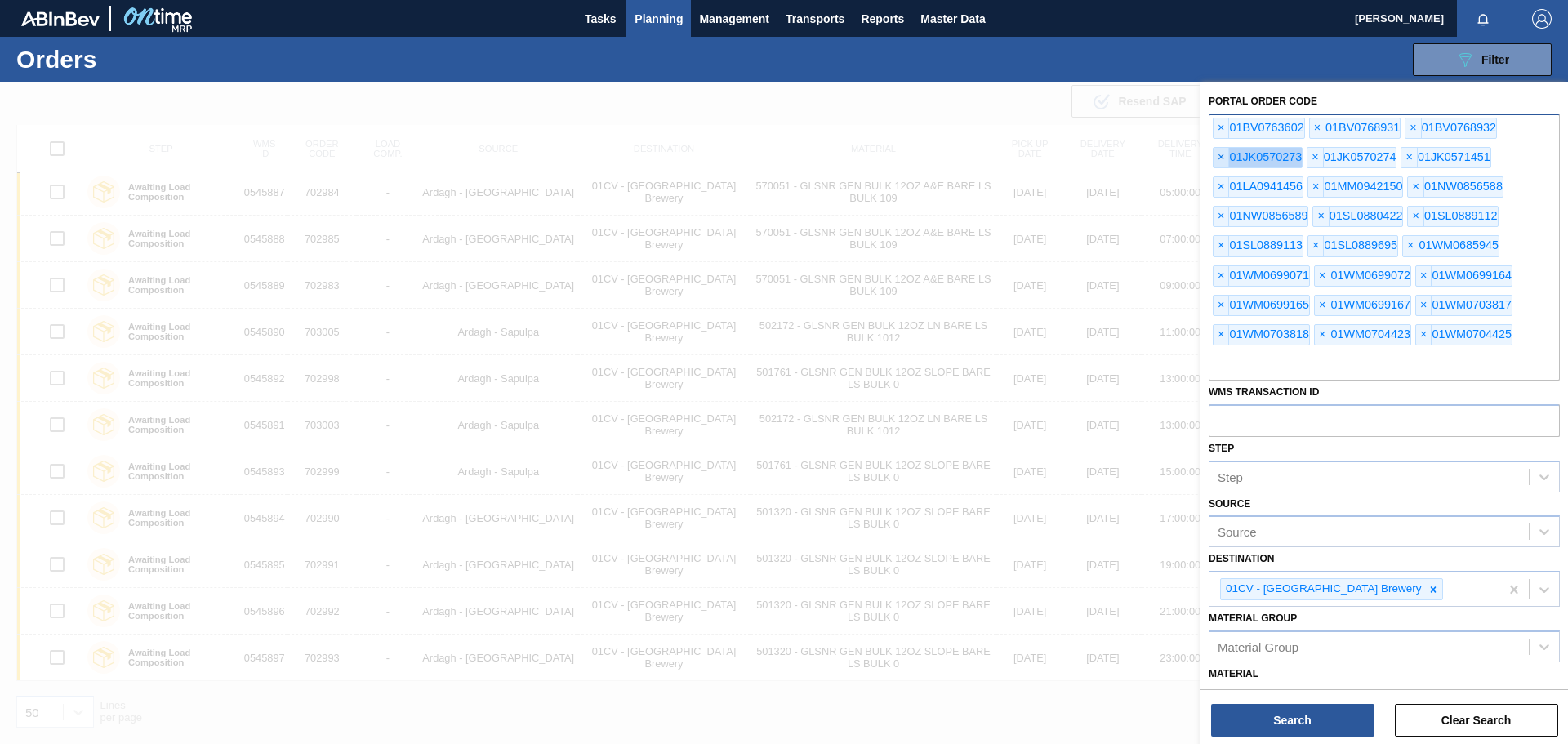
click at [1222, 156] on span "×" at bounding box center [1222, 158] width 16 height 19
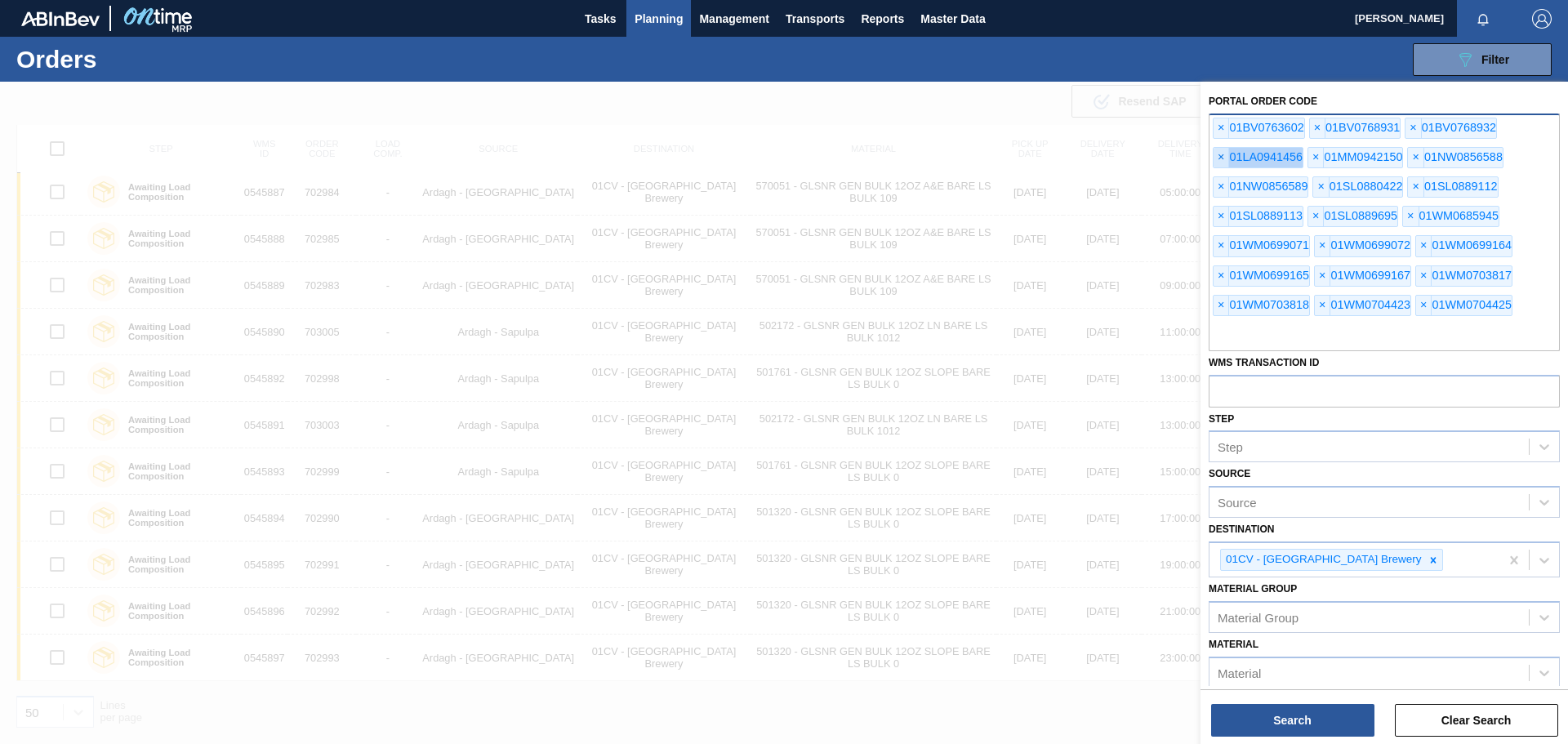
click at [1222, 156] on span "×" at bounding box center [1222, 158] width 16 height 19
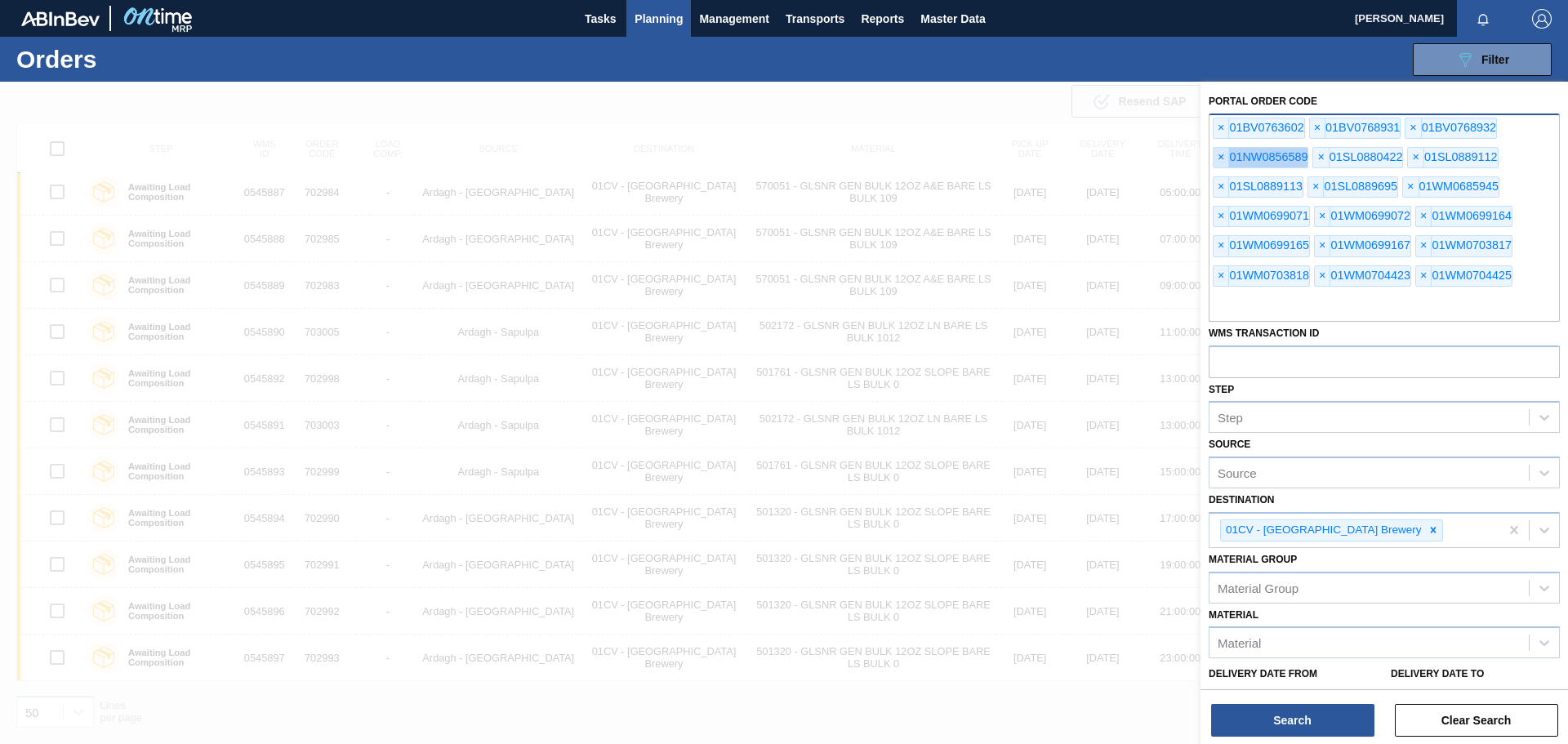
click at [1222, 156] on span "×" at bounding box center [1222, 158] width 16 height 19
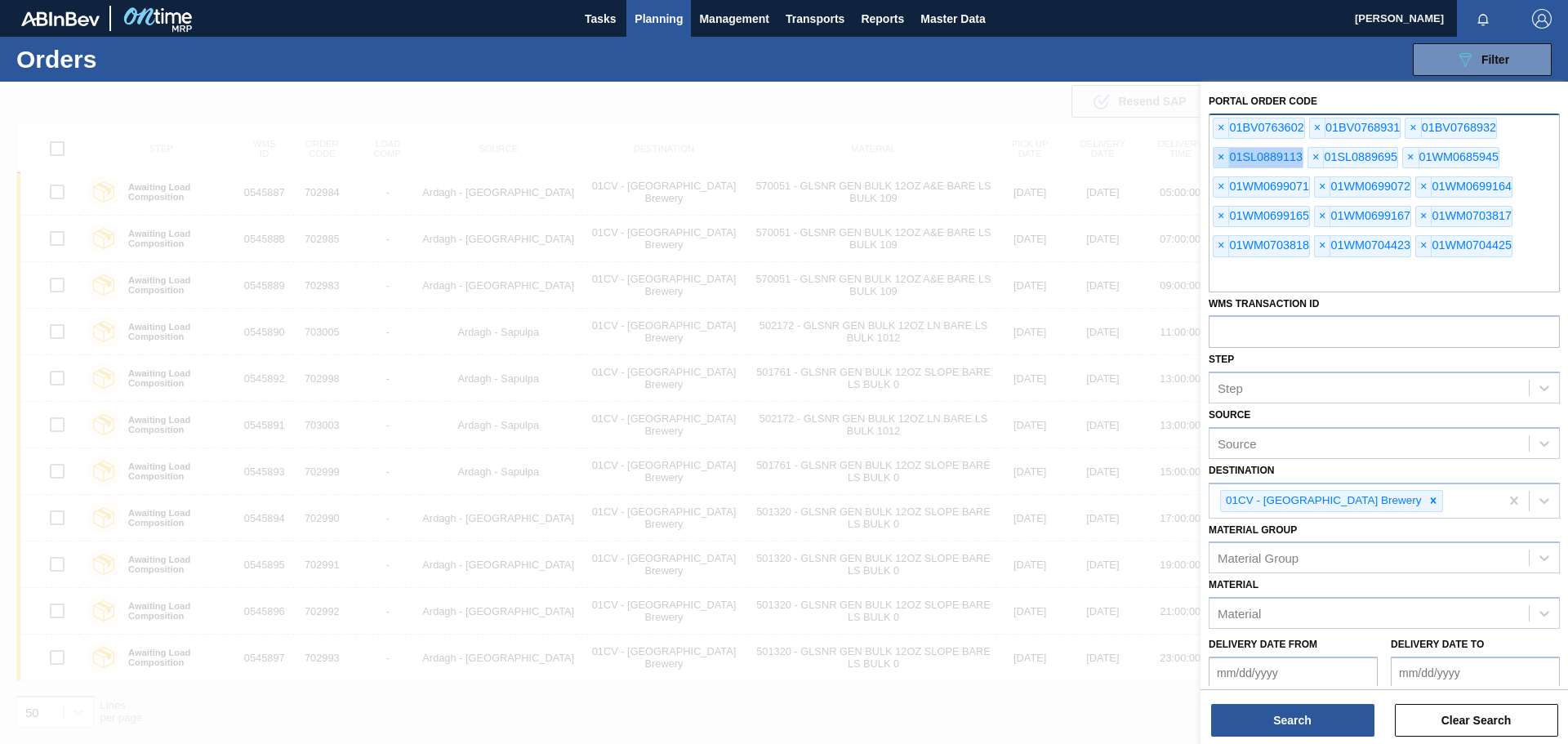
click at [1222, 156] on span "×" at bounding box center [1222, 158] width 16 height 19
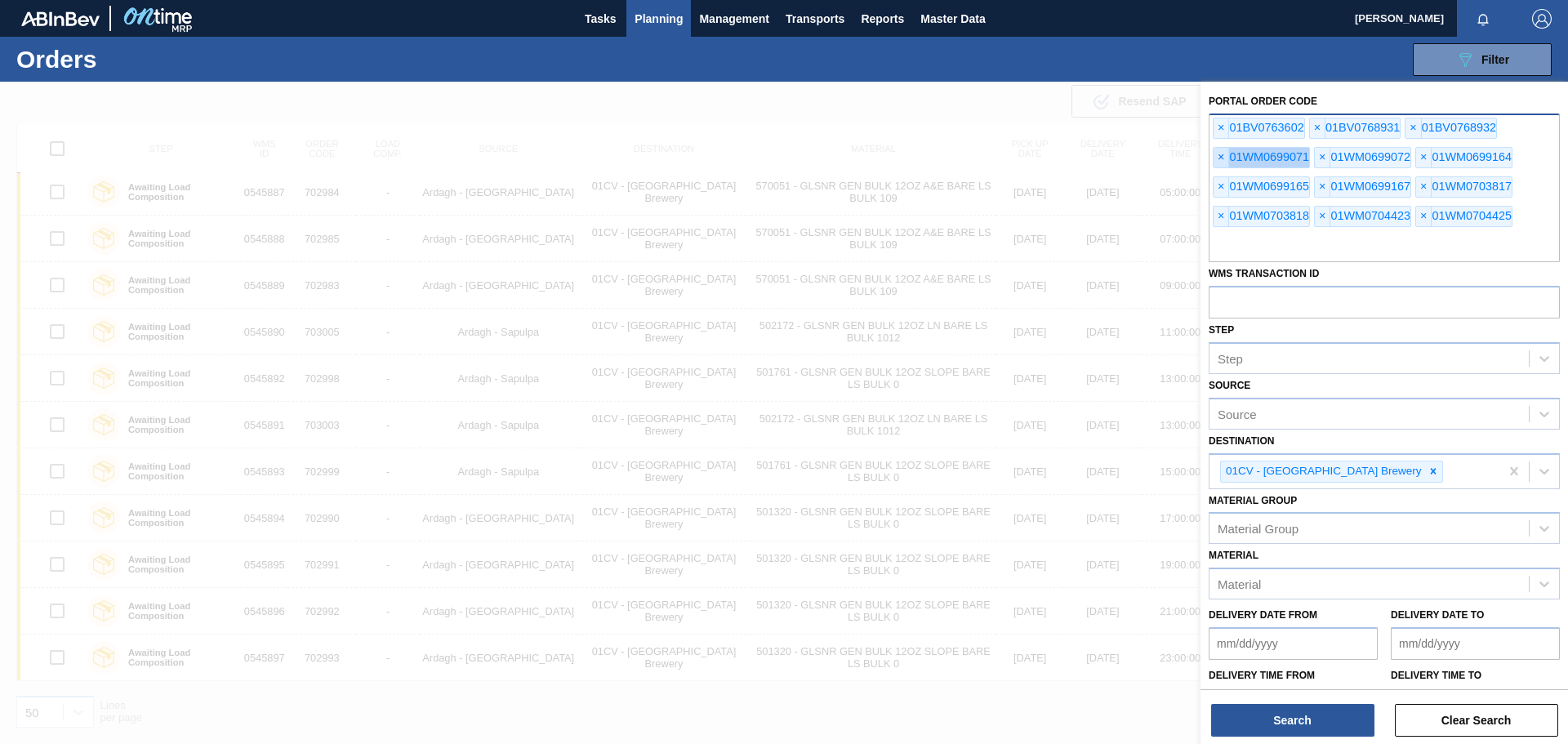
click at [1222, 156] on span "×" at bounding box center [1222, 158] width 16 height 19
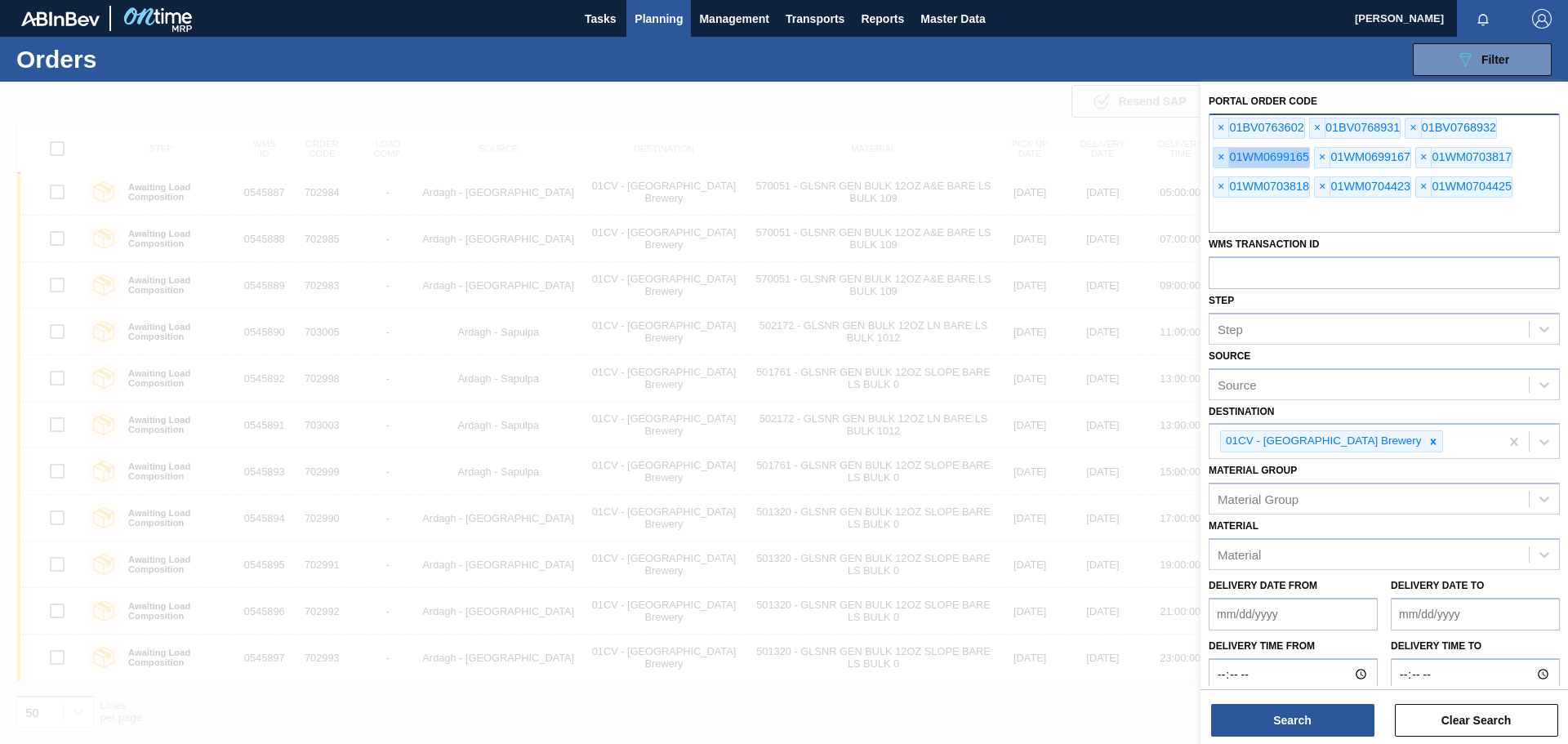
click at [1222, 156] on span "×" at bounding box center [1222, 158] width 16 height 19
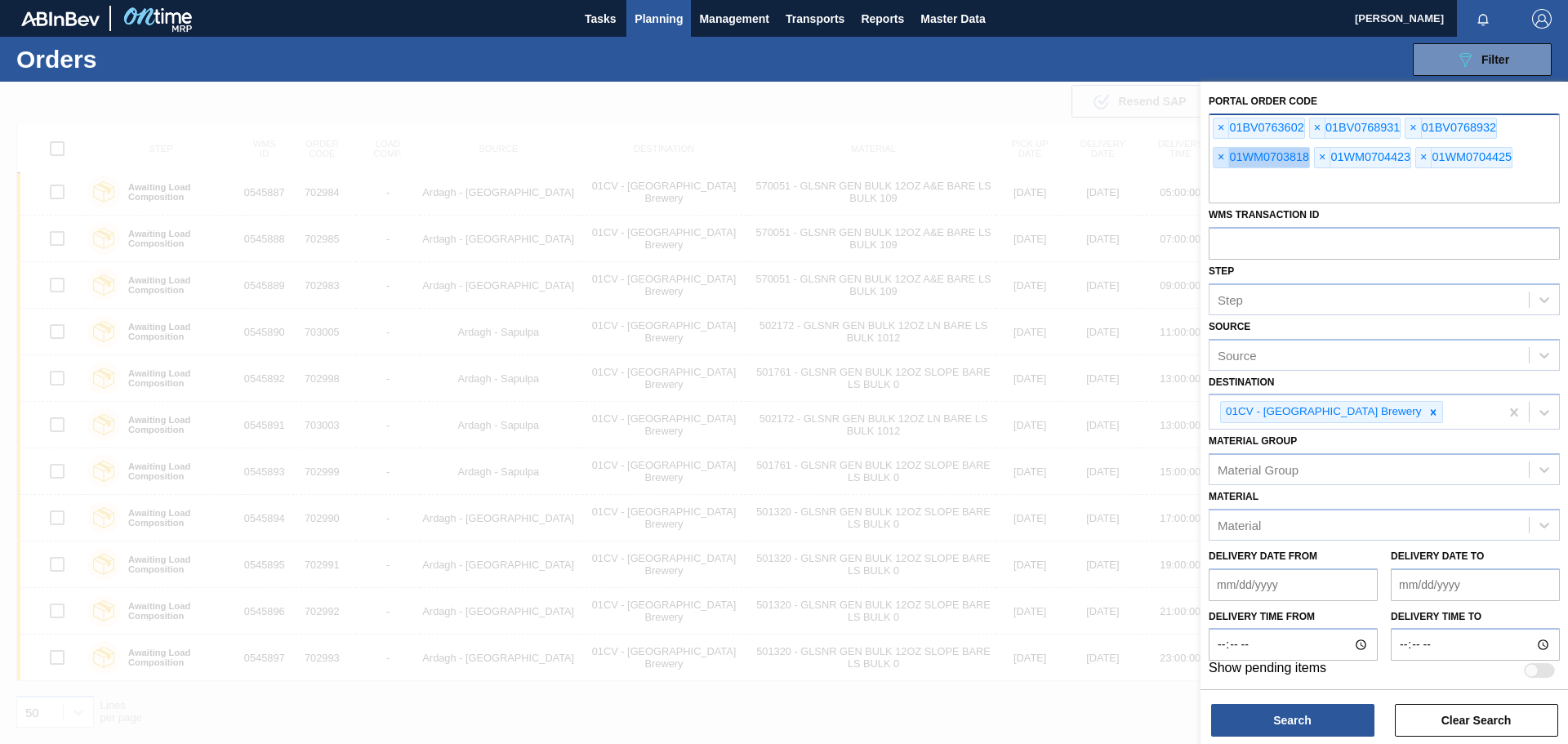
click at [1222, 156] on span "×" at bounding box center [1222, 158] width 16 height 19
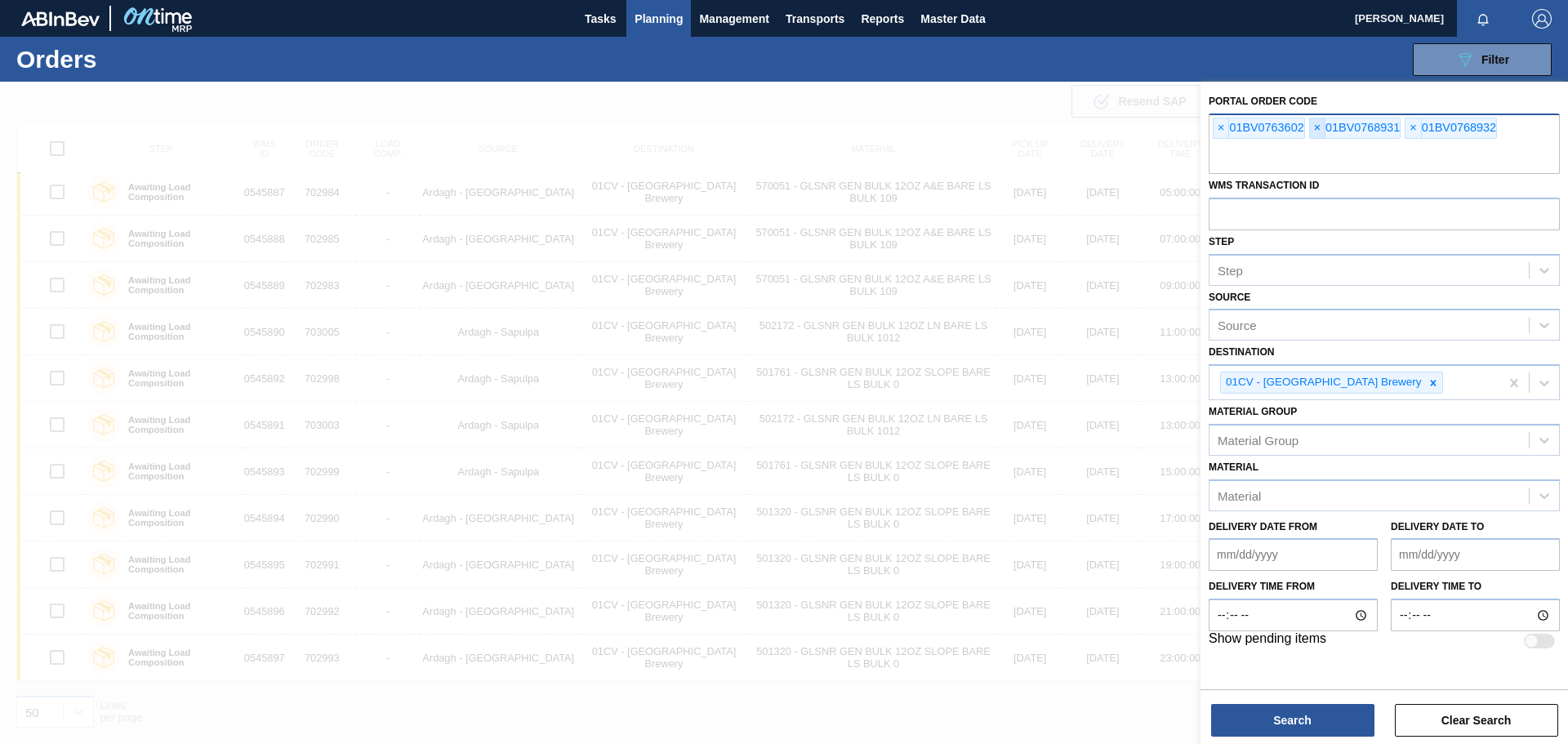
click at [1319, 128] on span "×" at bounding box center [1318, 128] width 16 height 19
click at [1316, 708] on button "Search" at bounding box center [1292, 719] width 164 height 32
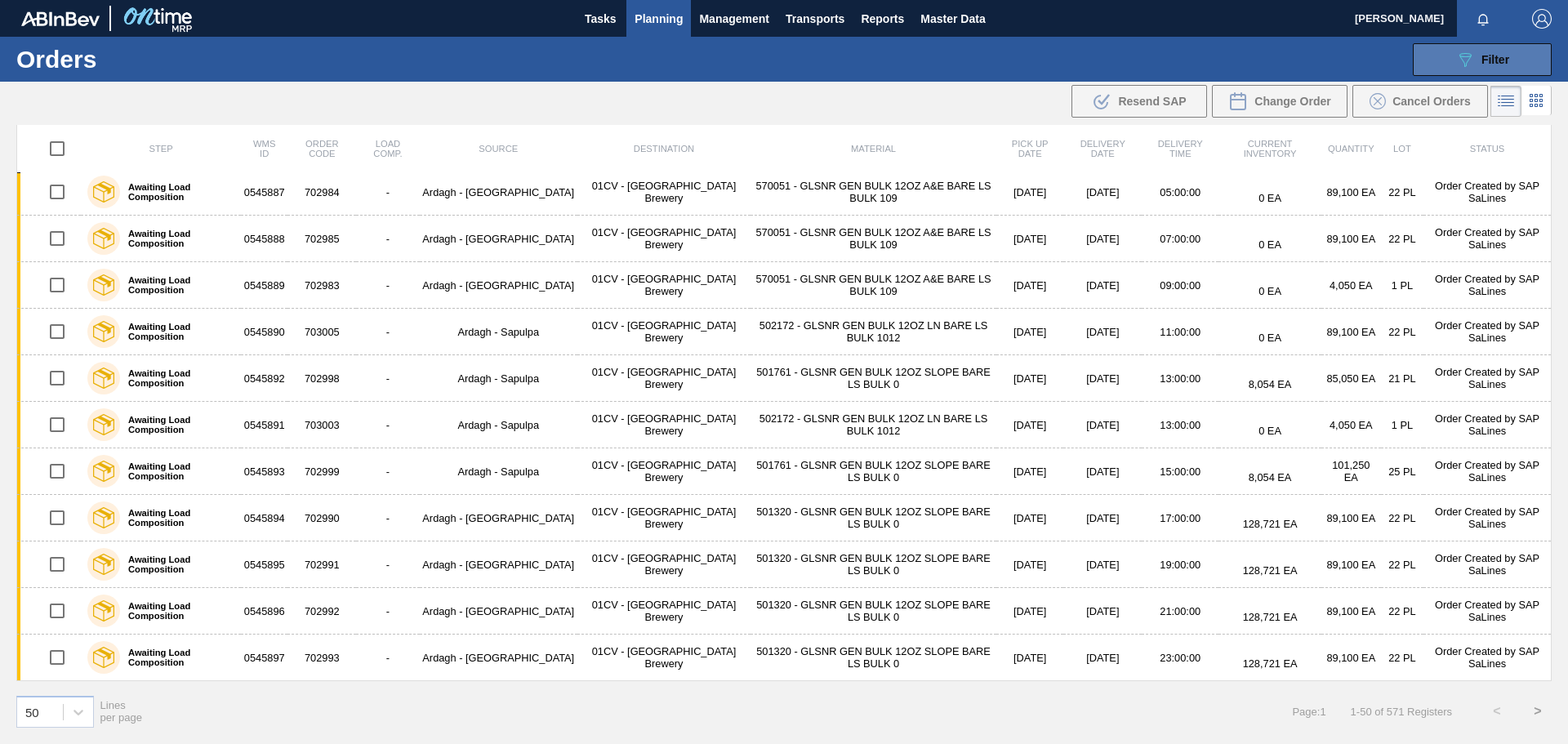
click at [1488, 59] on span "Filter" at bounding box center [1495, 60] width 28 height 13
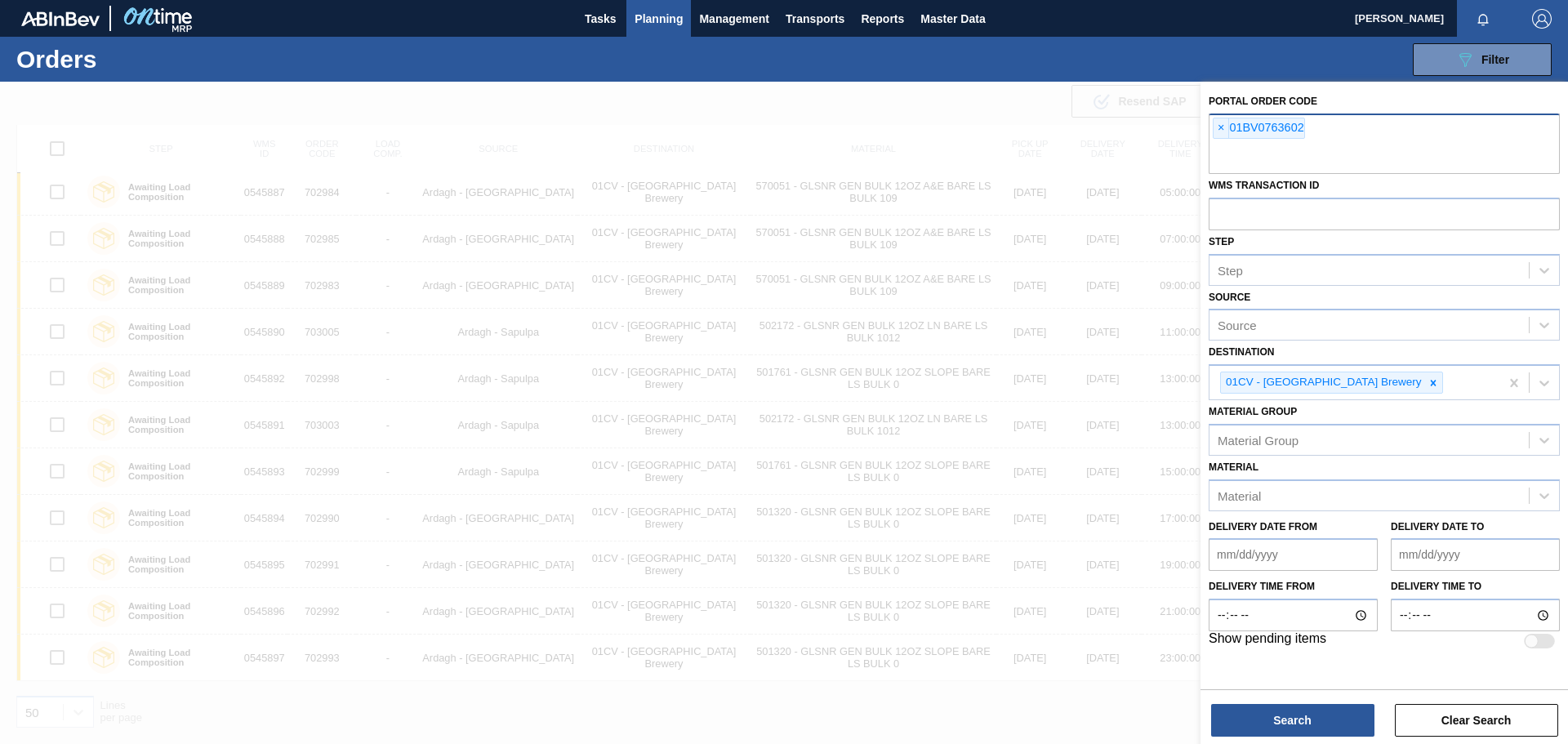
drag, startPoint x: 1347, startPoint y: 114, endPoint x: 1359, endPoint y: 144, distance: 32.3
click at [1348, 118] on div "× 01BV0763602" at bounding box center [1383, 144] width 351 height 60
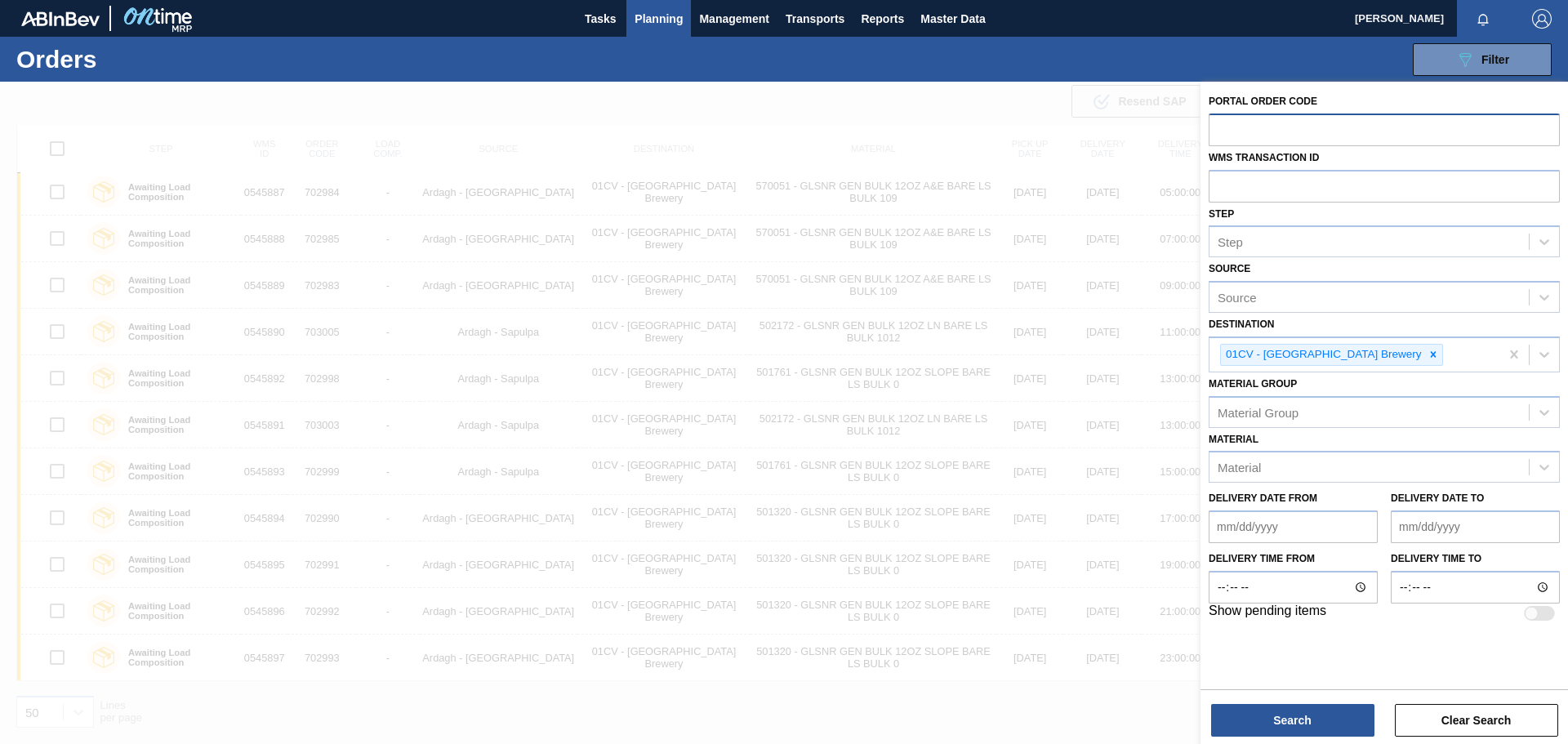
paste input "01BV0763602"
type input "01BV0763602"
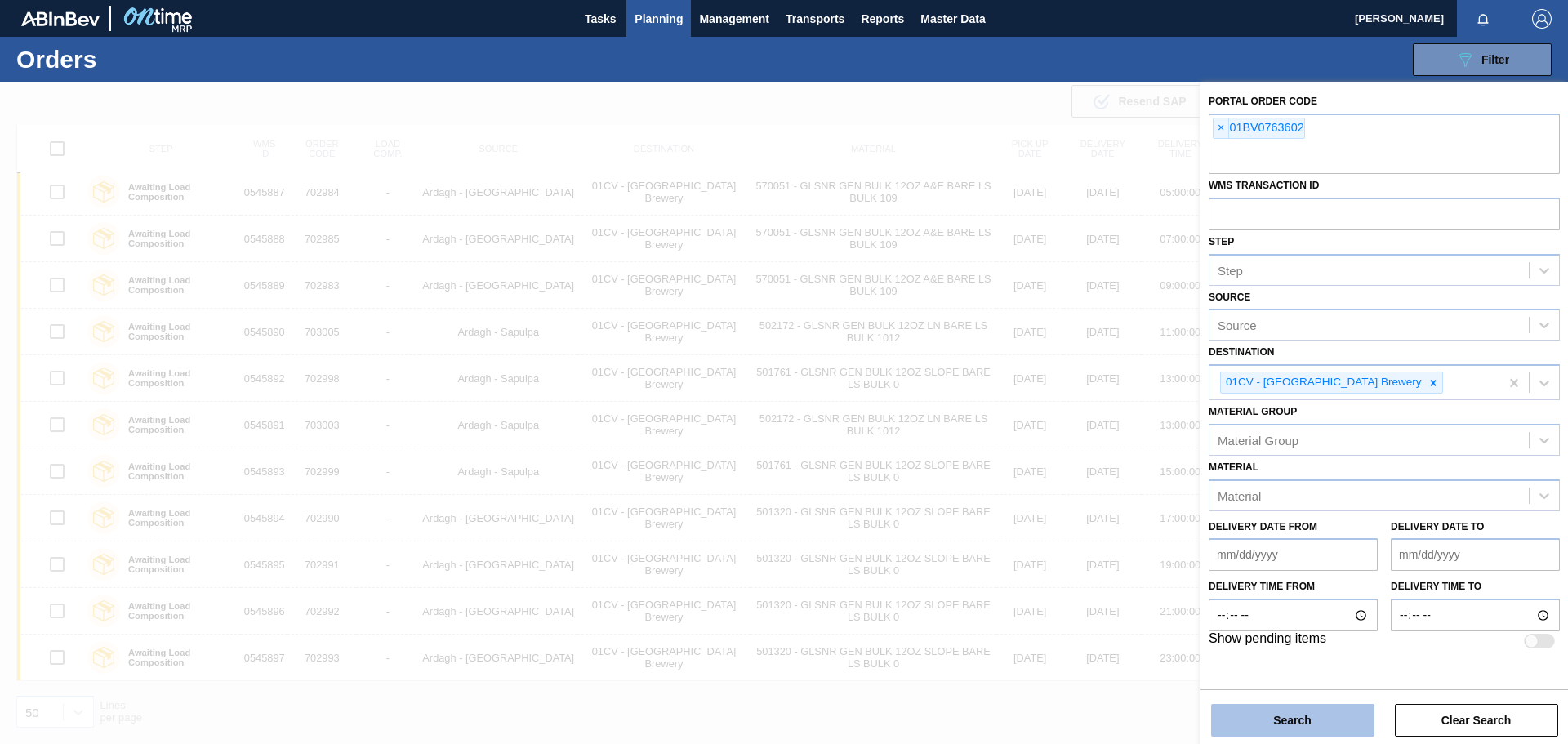
click at [1271, 720] on button "Search" at bounding box center [1292, 719] width 164 height 32
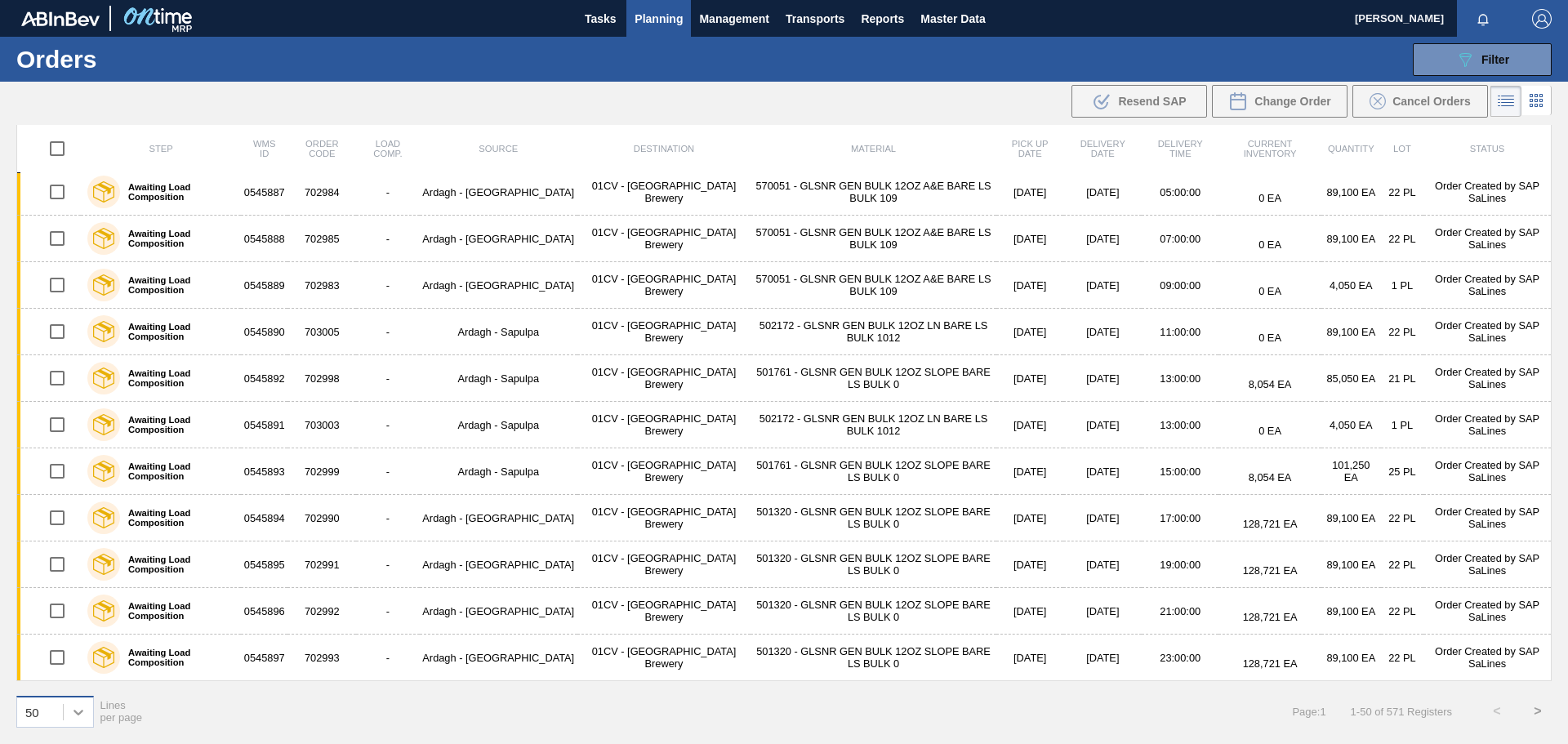
click at [85, 718] on icon at bounding box center [78, 712] width 17 height 17
click at [1540, 710] on button ">" at bounding box center [1537, 711] width 41 height 41
click at [1536, 715] on button ">" at bounding box center [1537, 711] width 41 height 41
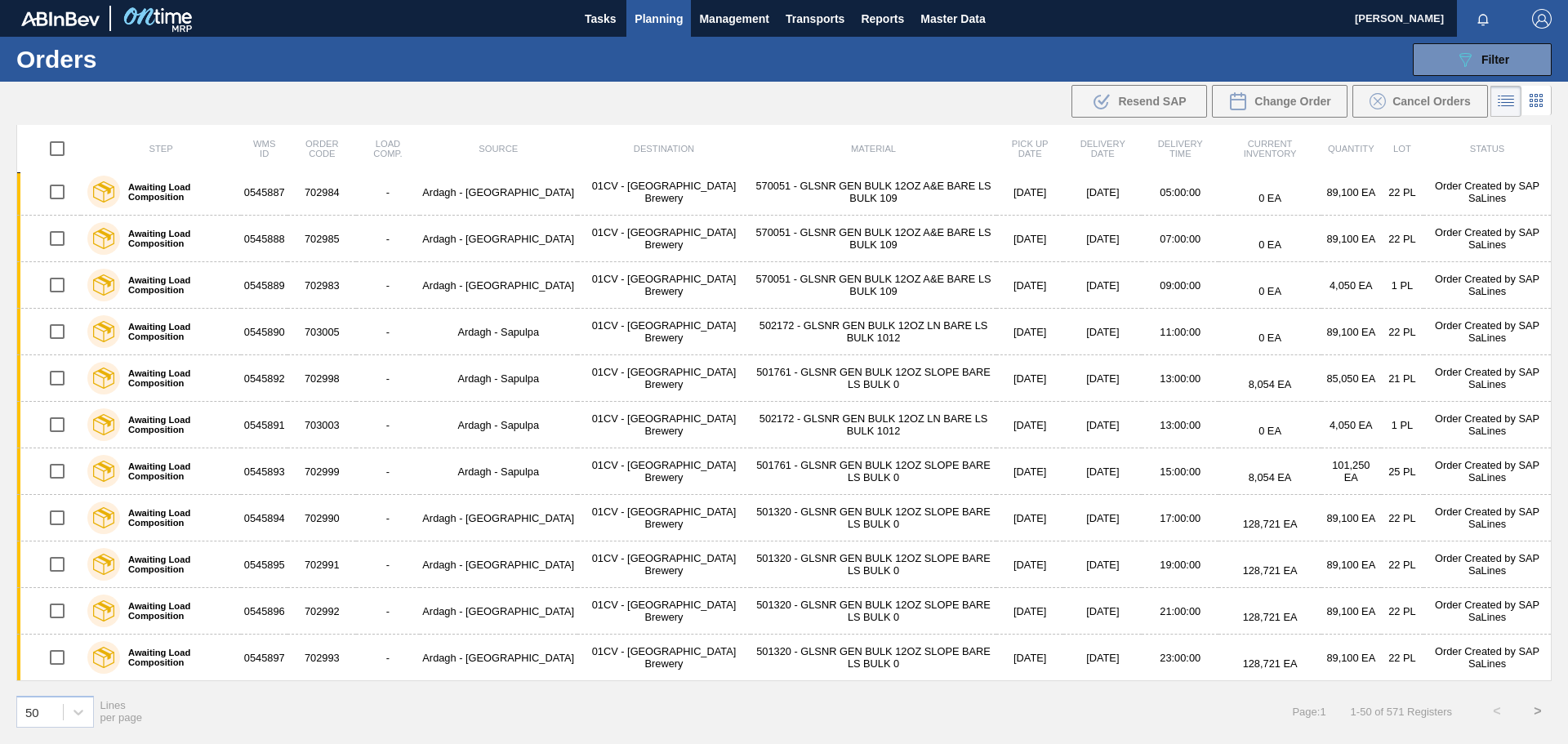
click at [1536, 715] on button ">" at bounding box center [1537, 711] width 41 height 41
click at [1533, 712] on button ">" at bounding box center [1537, 711] width 41 height 41
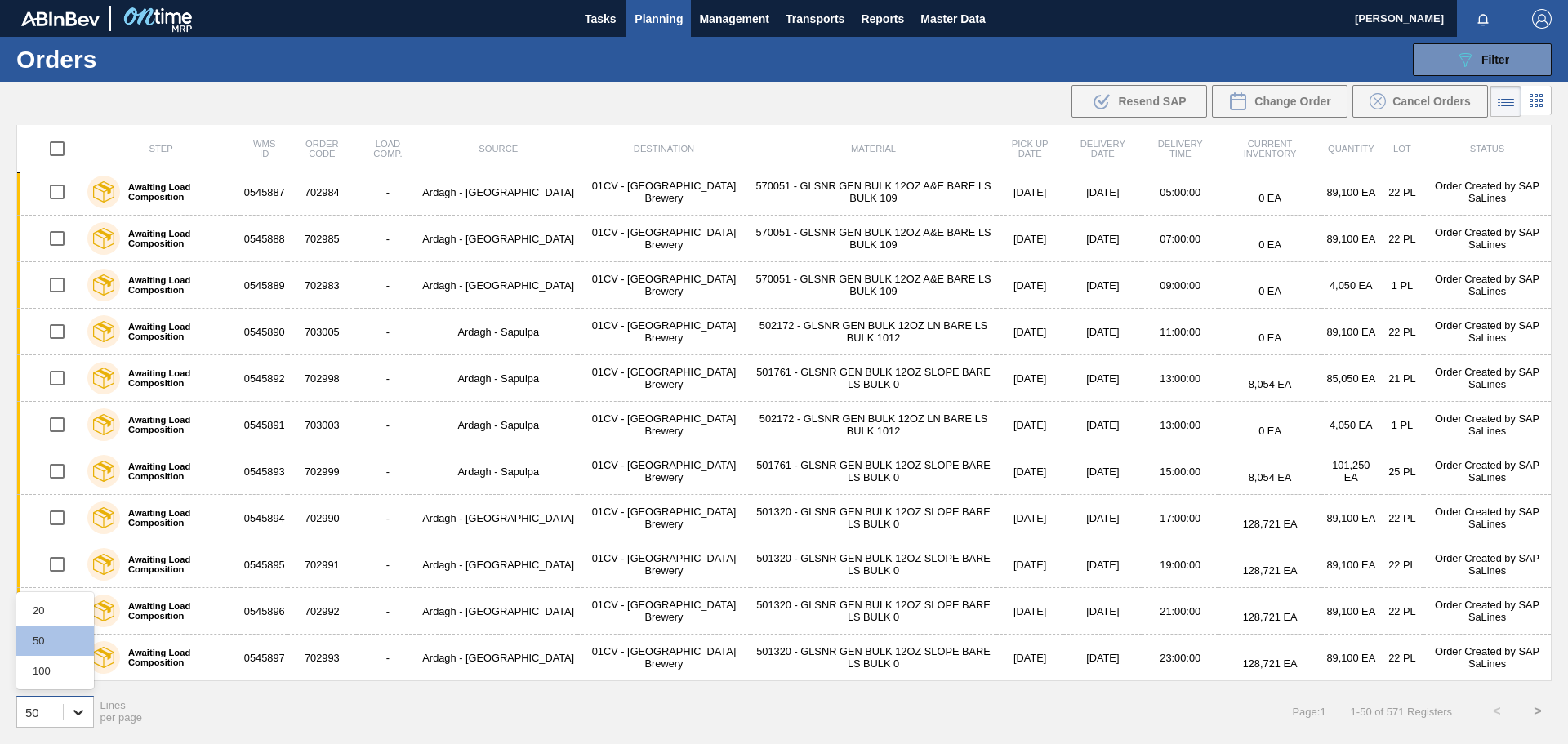
click at [79, 712] on icon at bounding box center [78, 712] width 17 height 17
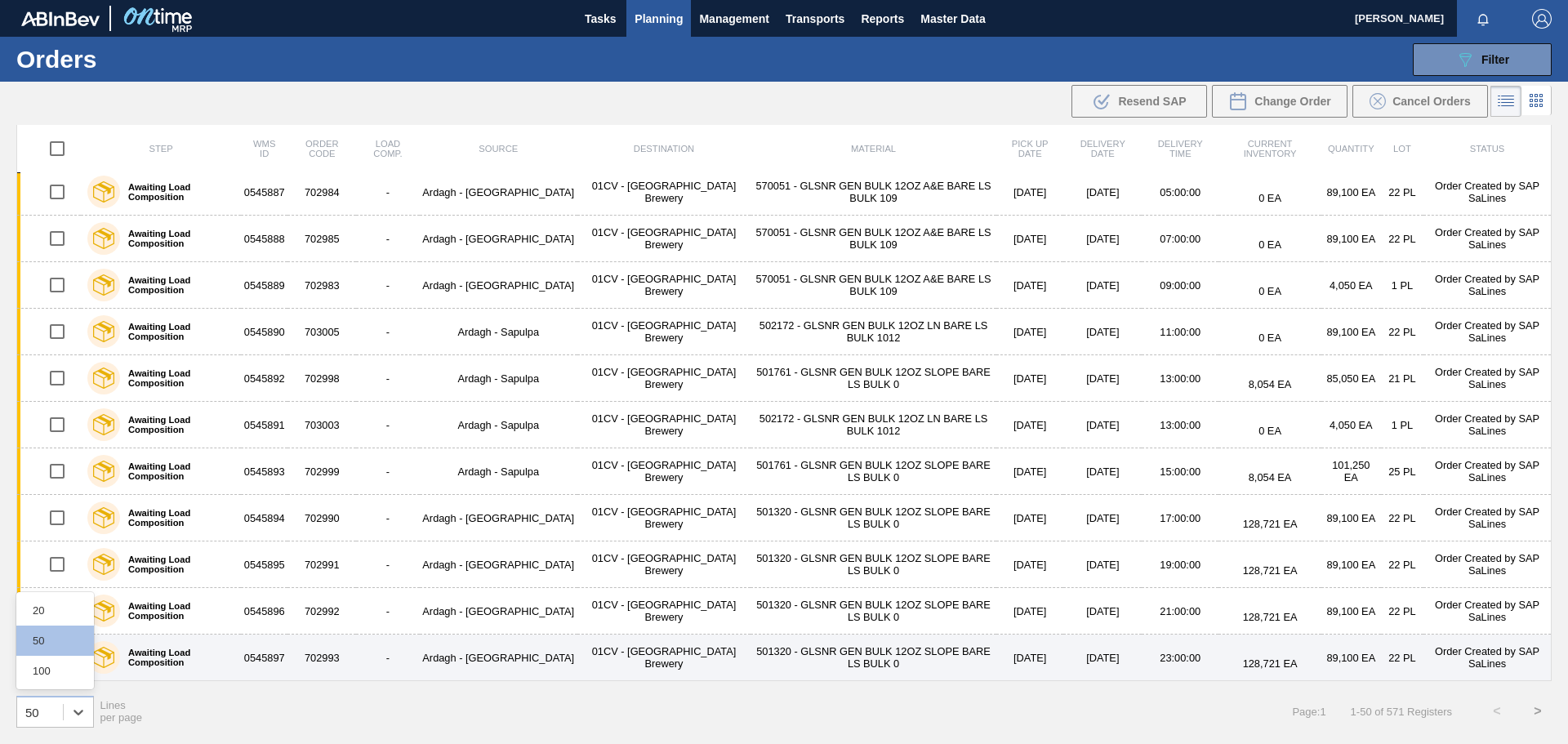
click at [66, 672] on div "100" at bounding box center [55, 670] width 78 height 31
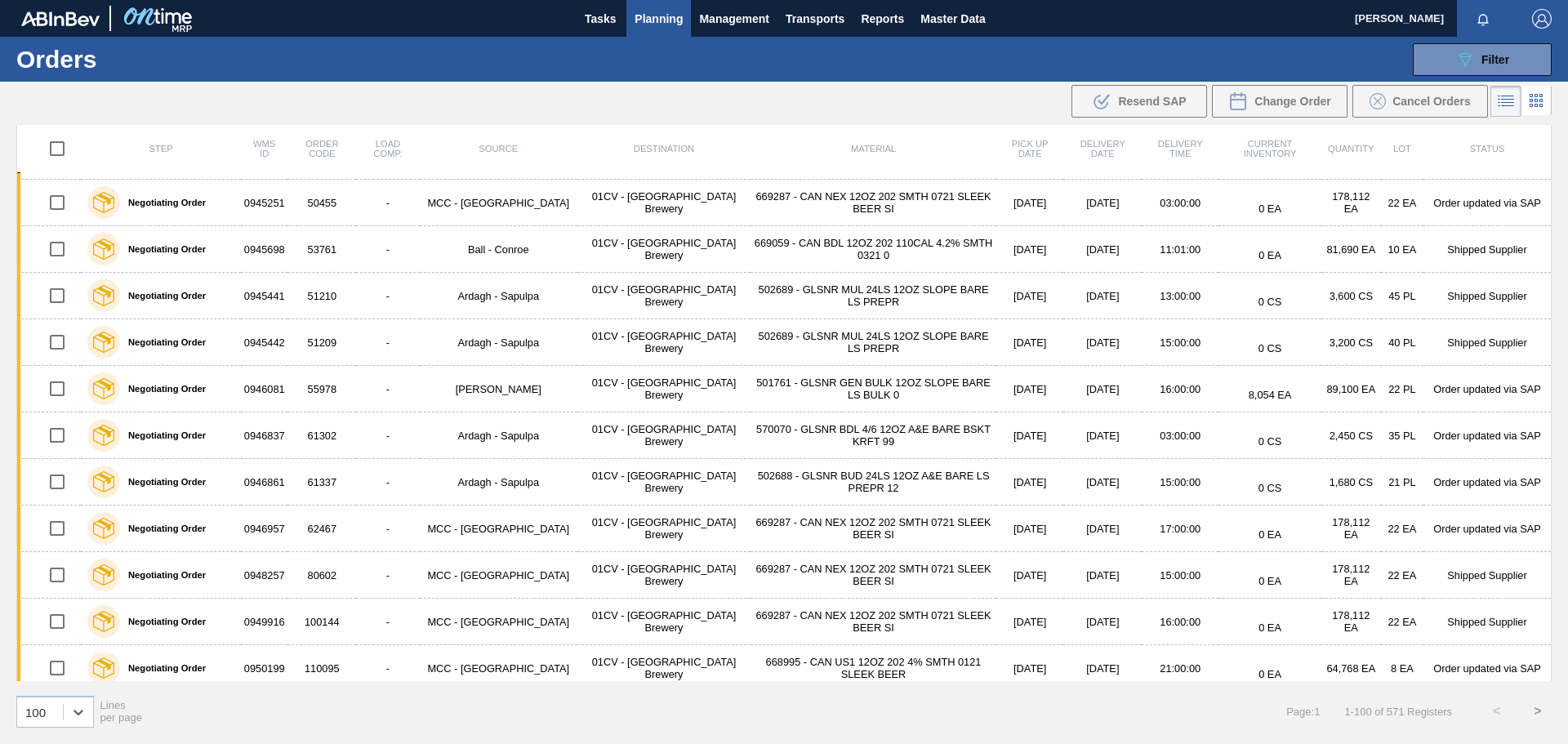
scroll to position [0, 0]
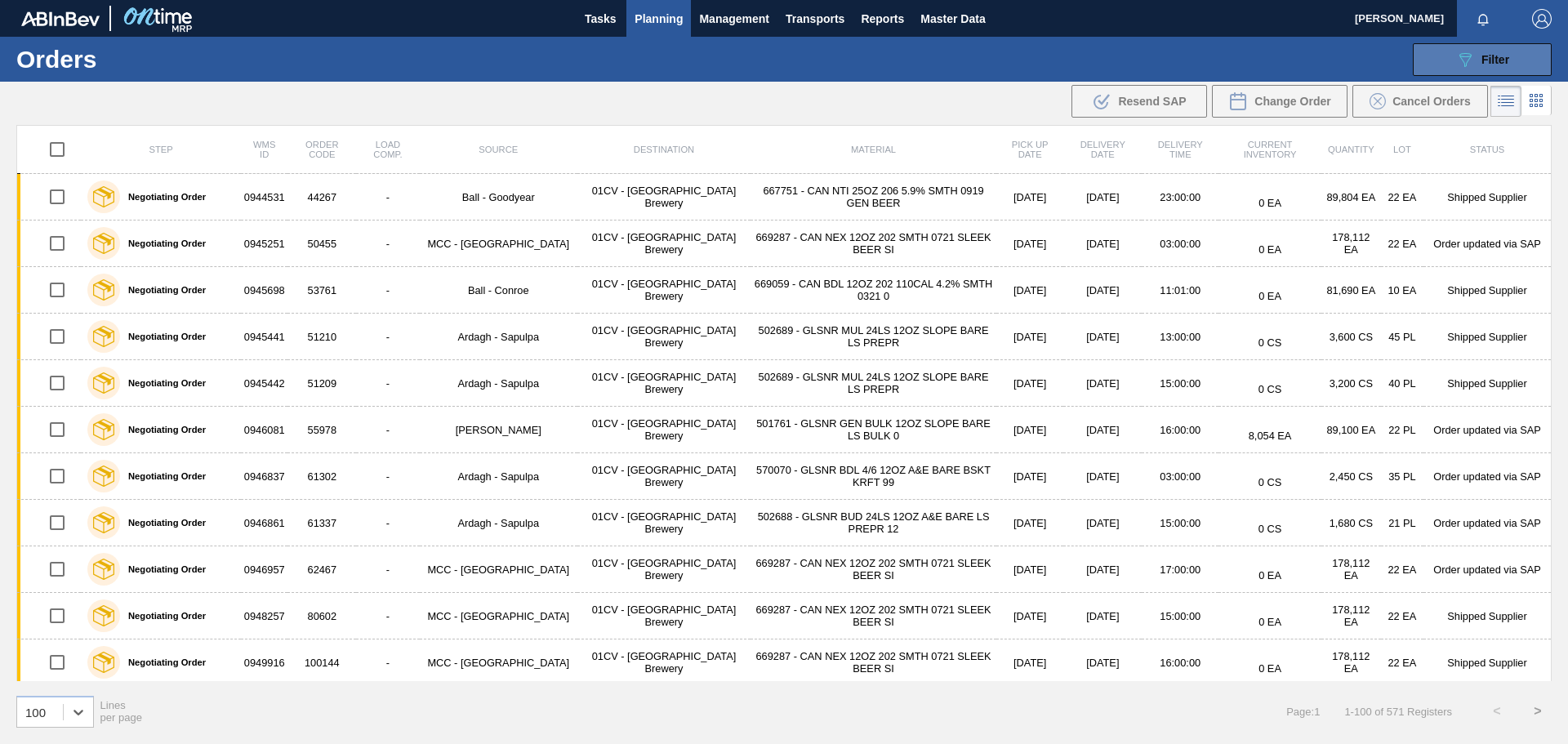
click at [1496, 60] on span "Filter" at bounding box center [1495, 60] width 28 height 13
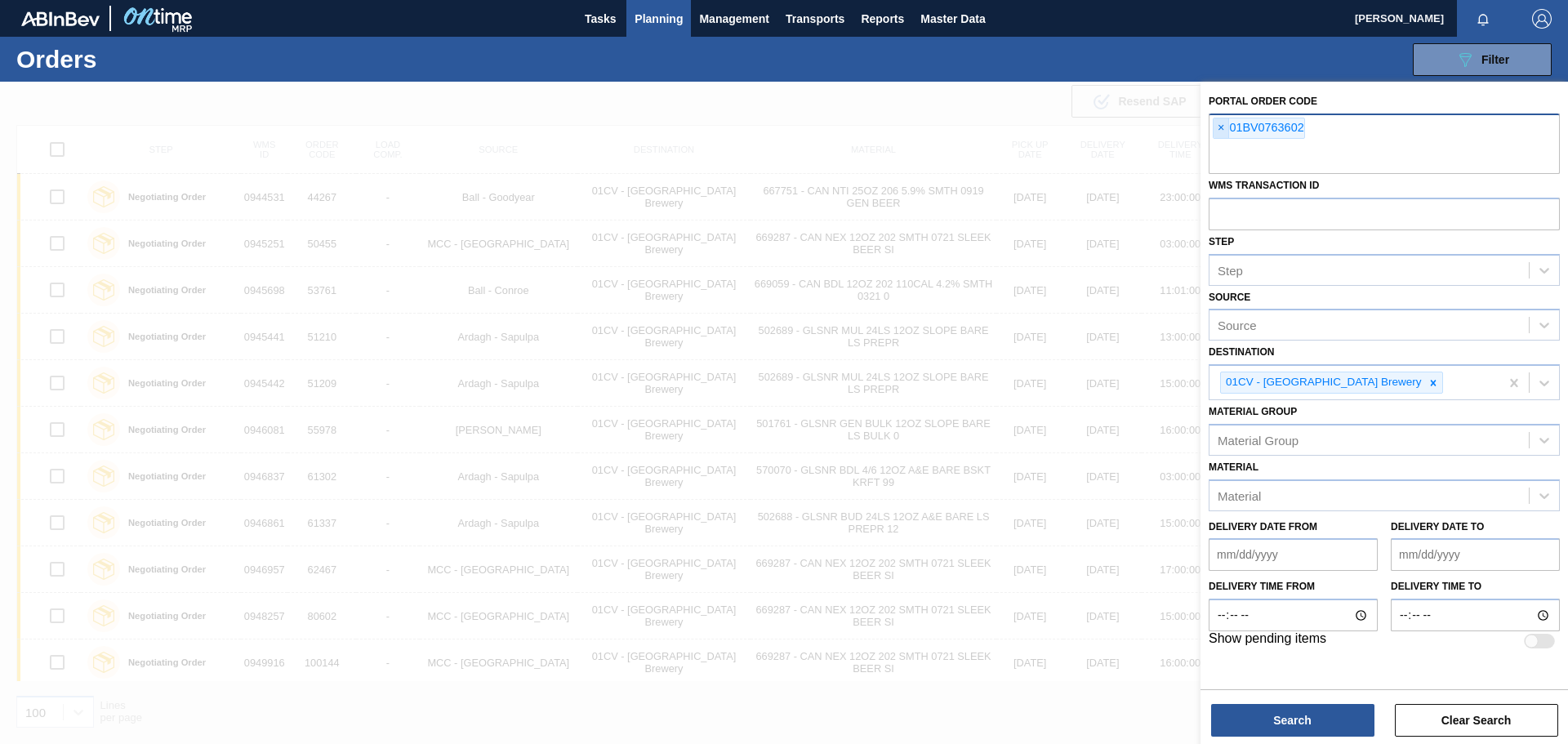
click at [1214, 128] on span "×" at bounding box center [1222, 128] width 16 height 19
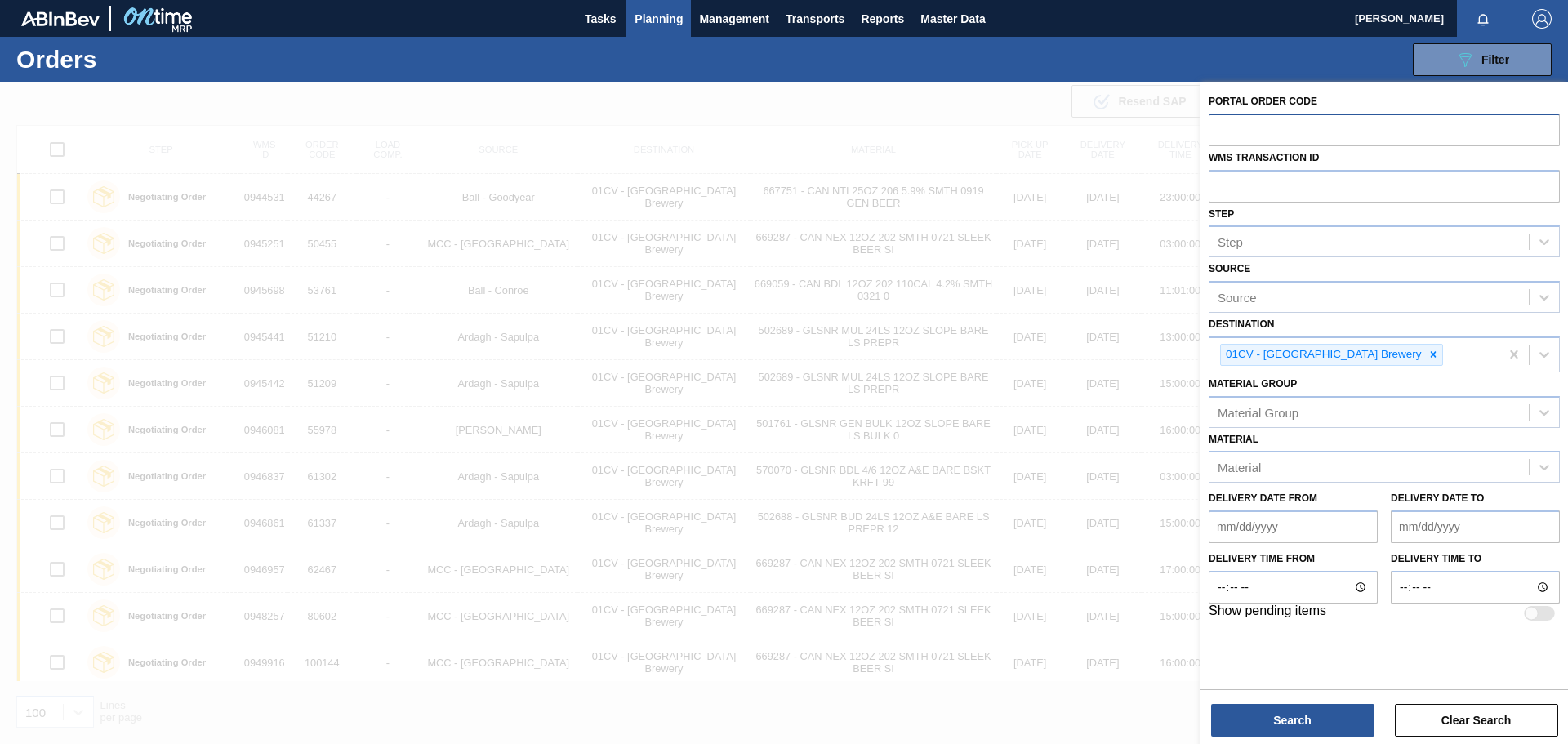
paste input "878608"
type input "878608"
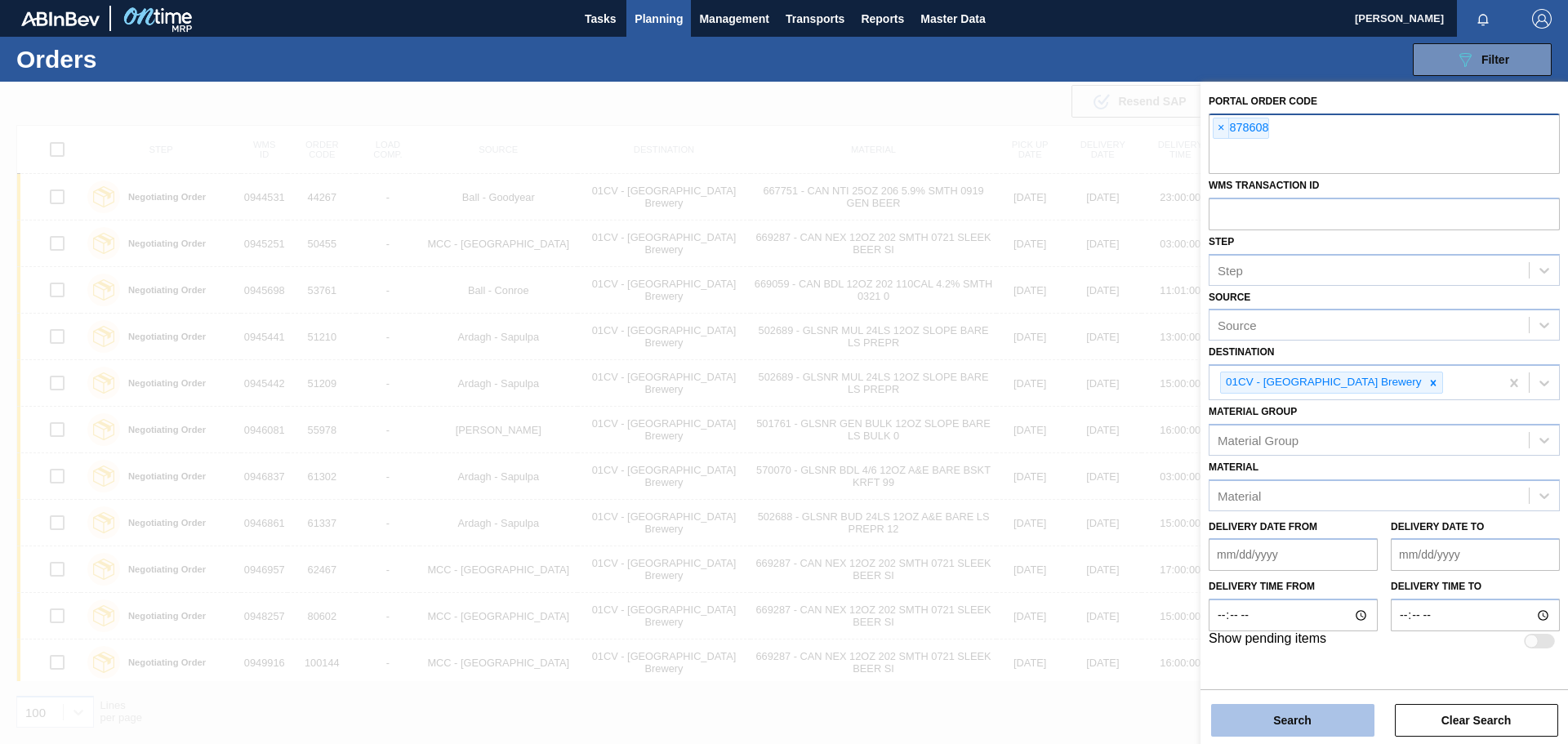
click at [1277, 726] on button "Search" at bounding box center [1292, 719] width 164 height 32
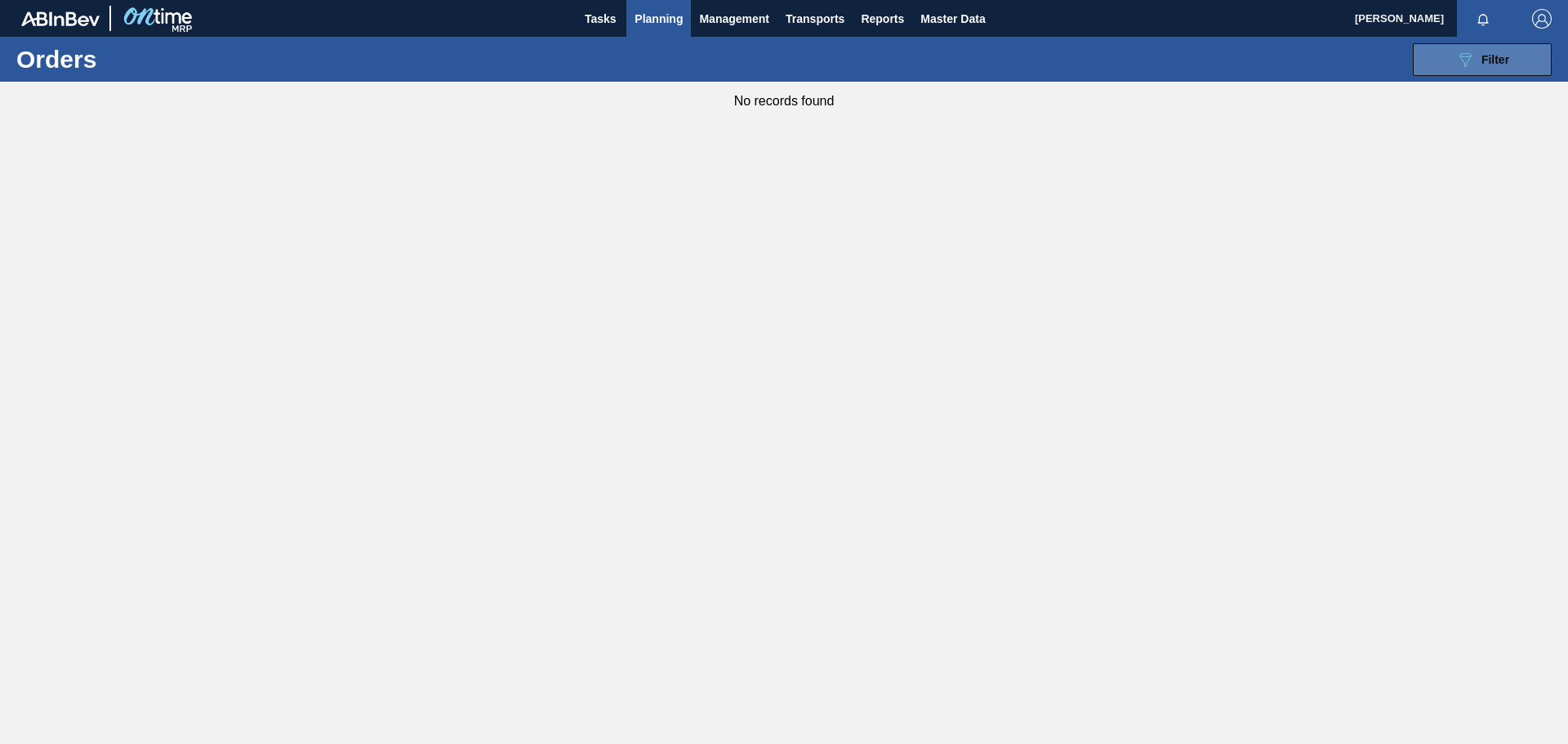
click at [1474, 46] on button "089F7B8B-B2A5-4AFE-B5C0-19BA573D28AC Filter" at bounding box center [1481, 59] width 139 height 32
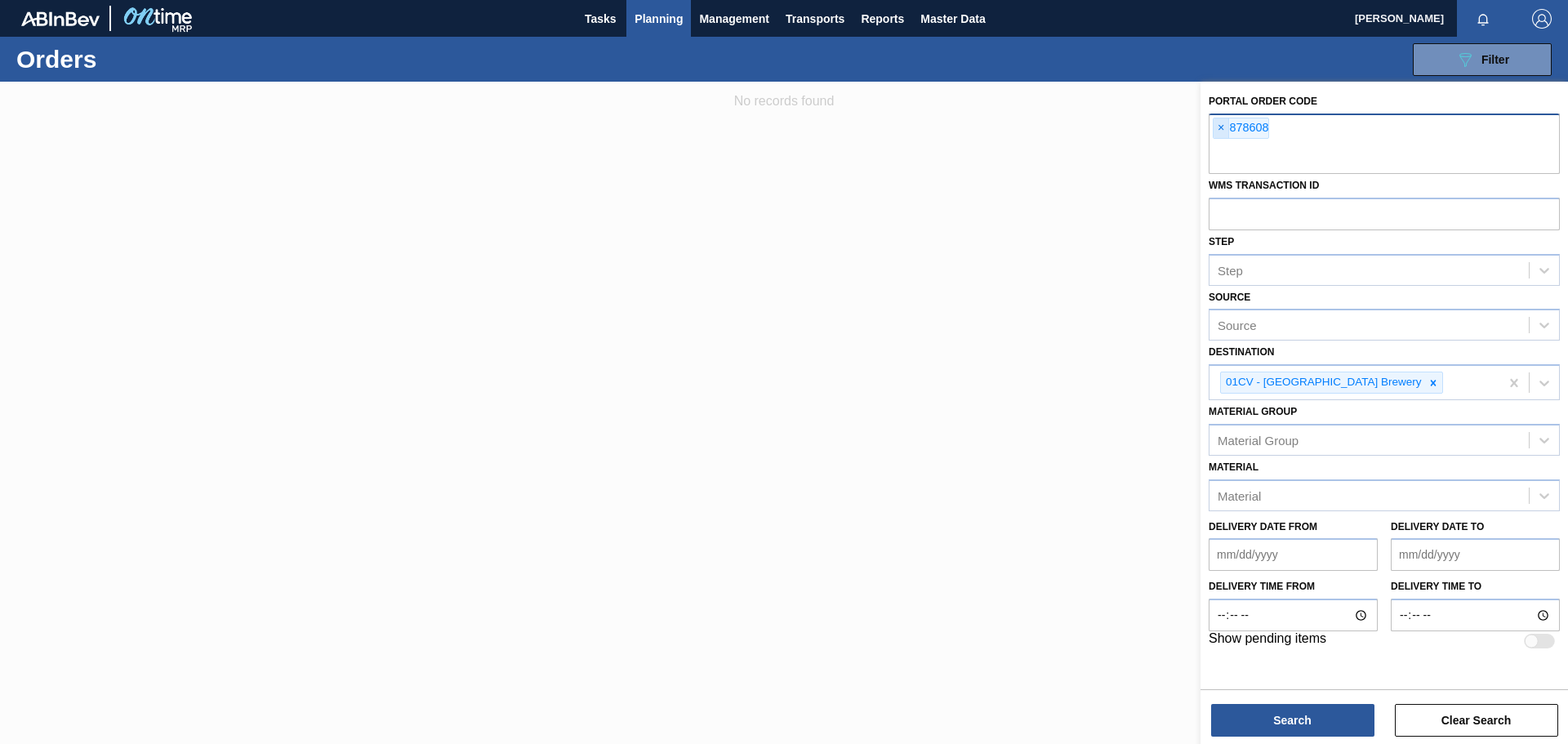
click at [1218, 128] on span "×" at bounding box center [1222, 128] width 16 height 19
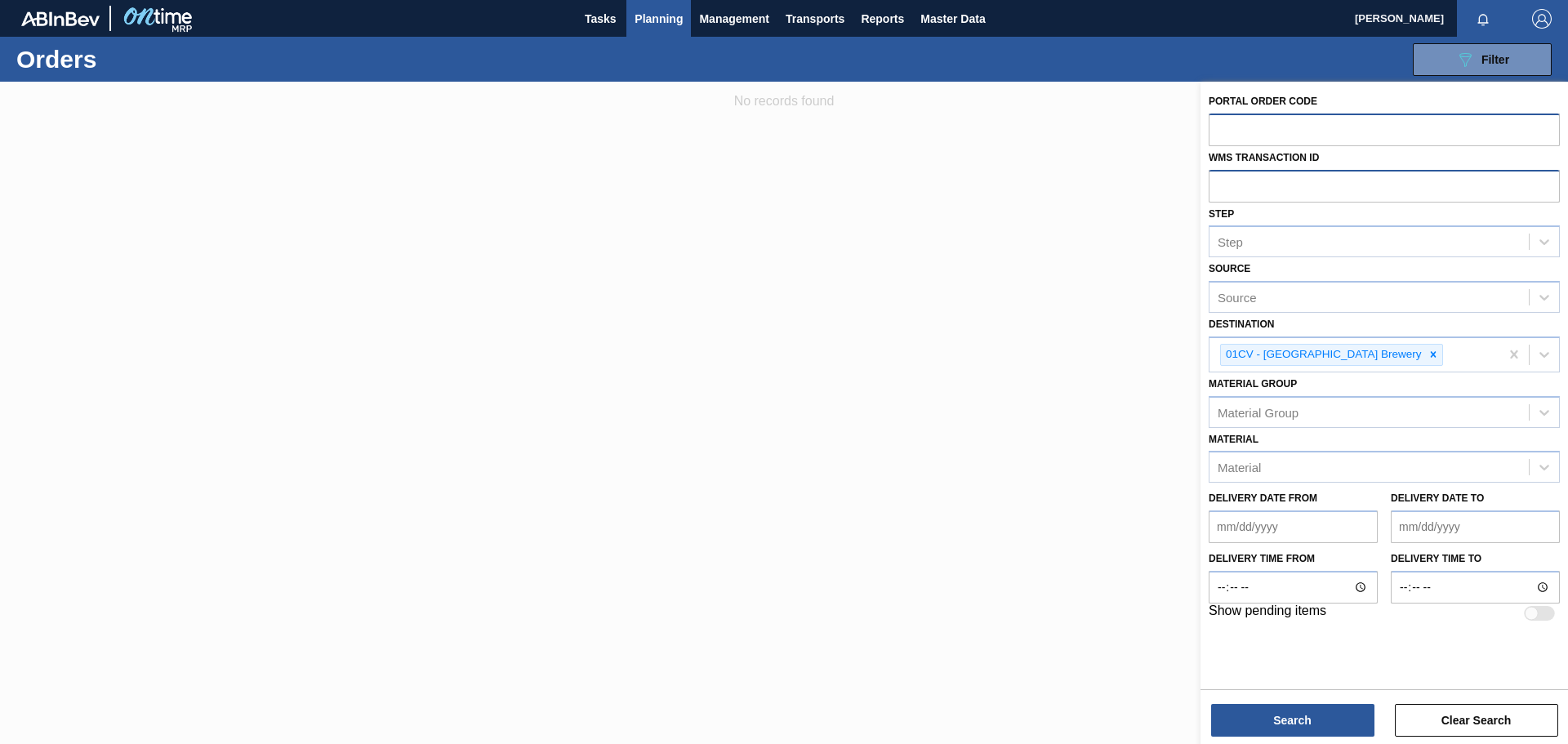
click at [1255, 186] on input "text" at bounding box center [1383, 185] width 351 height 31
paste input "878608"
type input "878608"
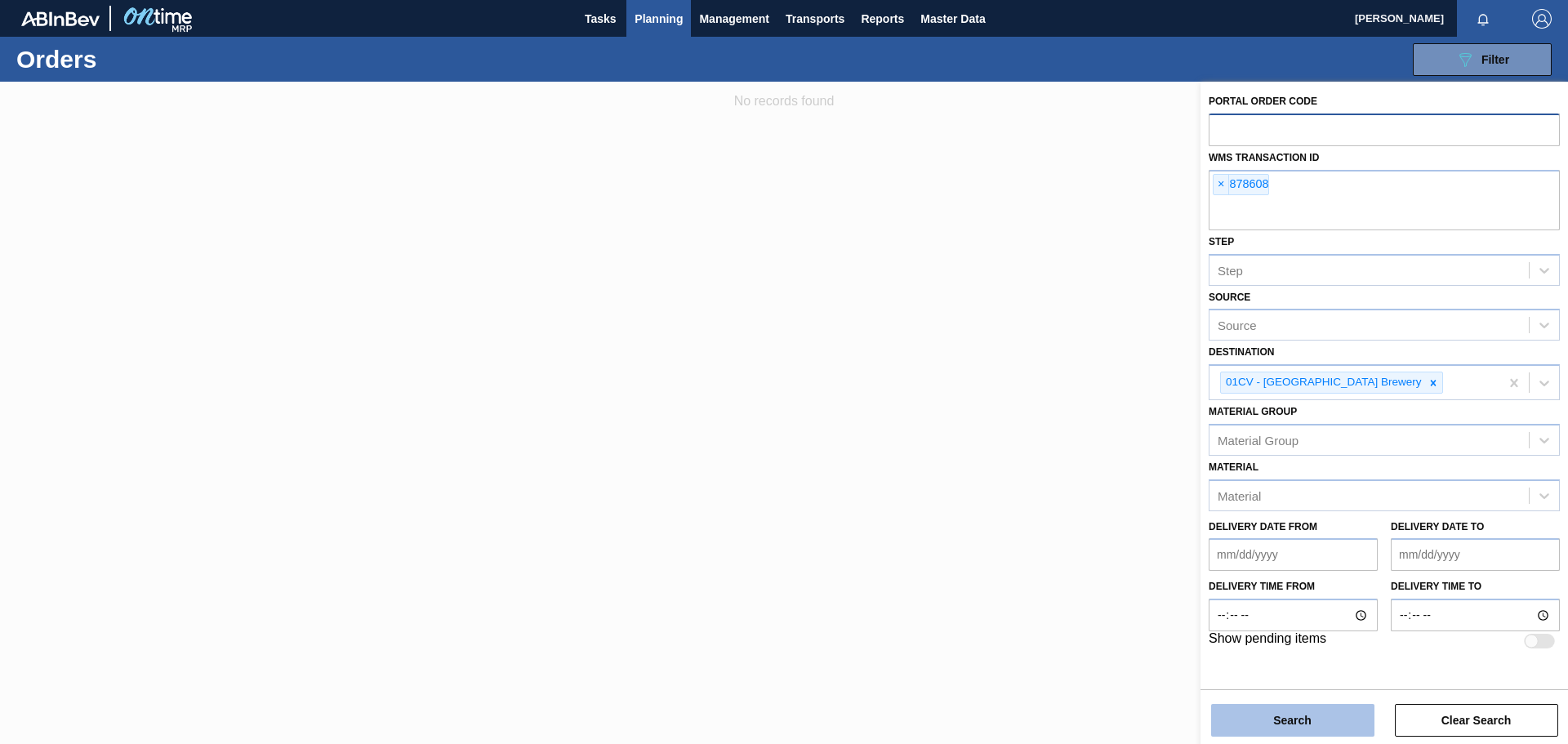
click at [1333, 719] on button "Search" at bounding box center [1292, 719] width 164 height 32
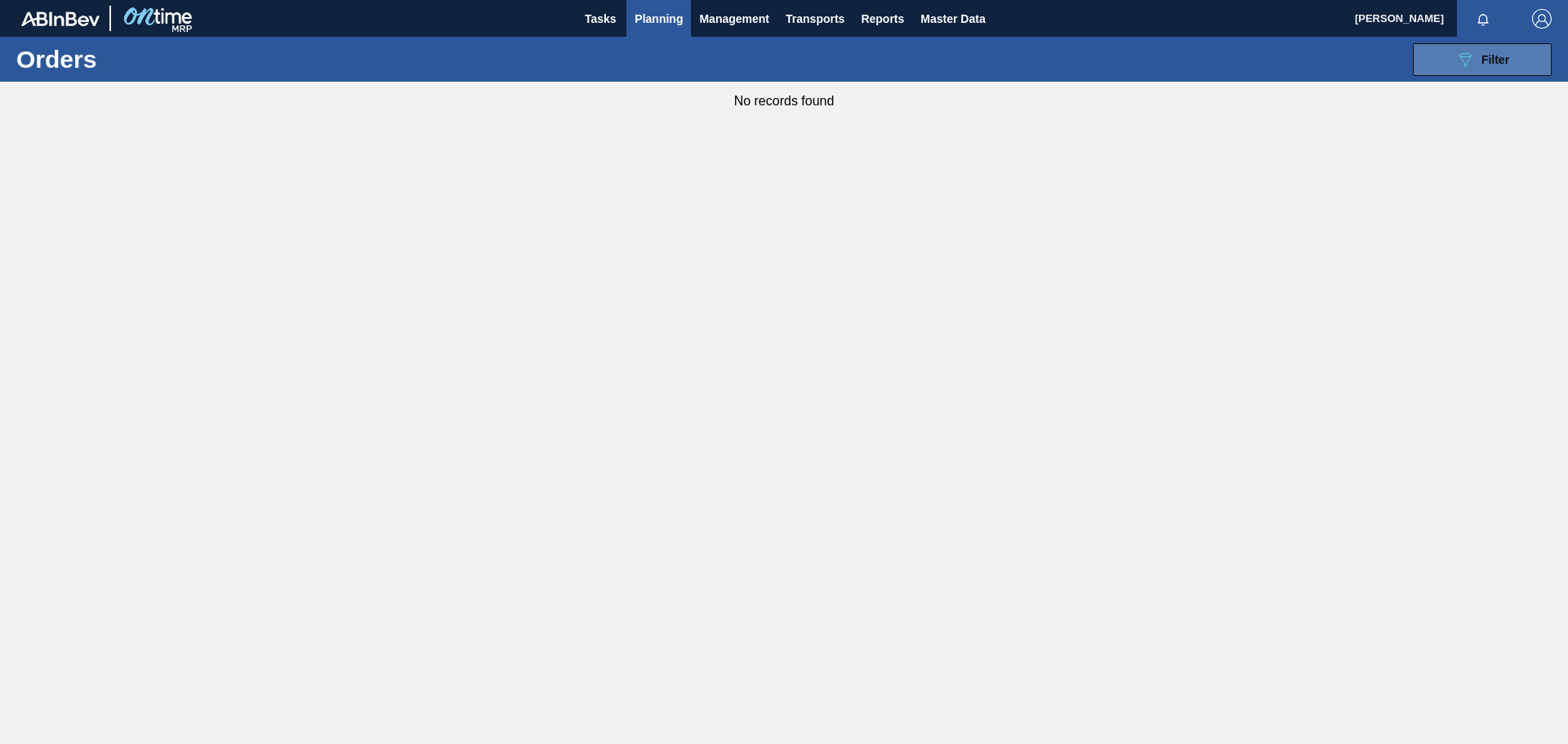
click at [1519, 53] on button "089F7B8B-B2A5-4AFE-B5C0-19BA573D28AC Filter" at bounding box center [1481, 59] width 139 height 32
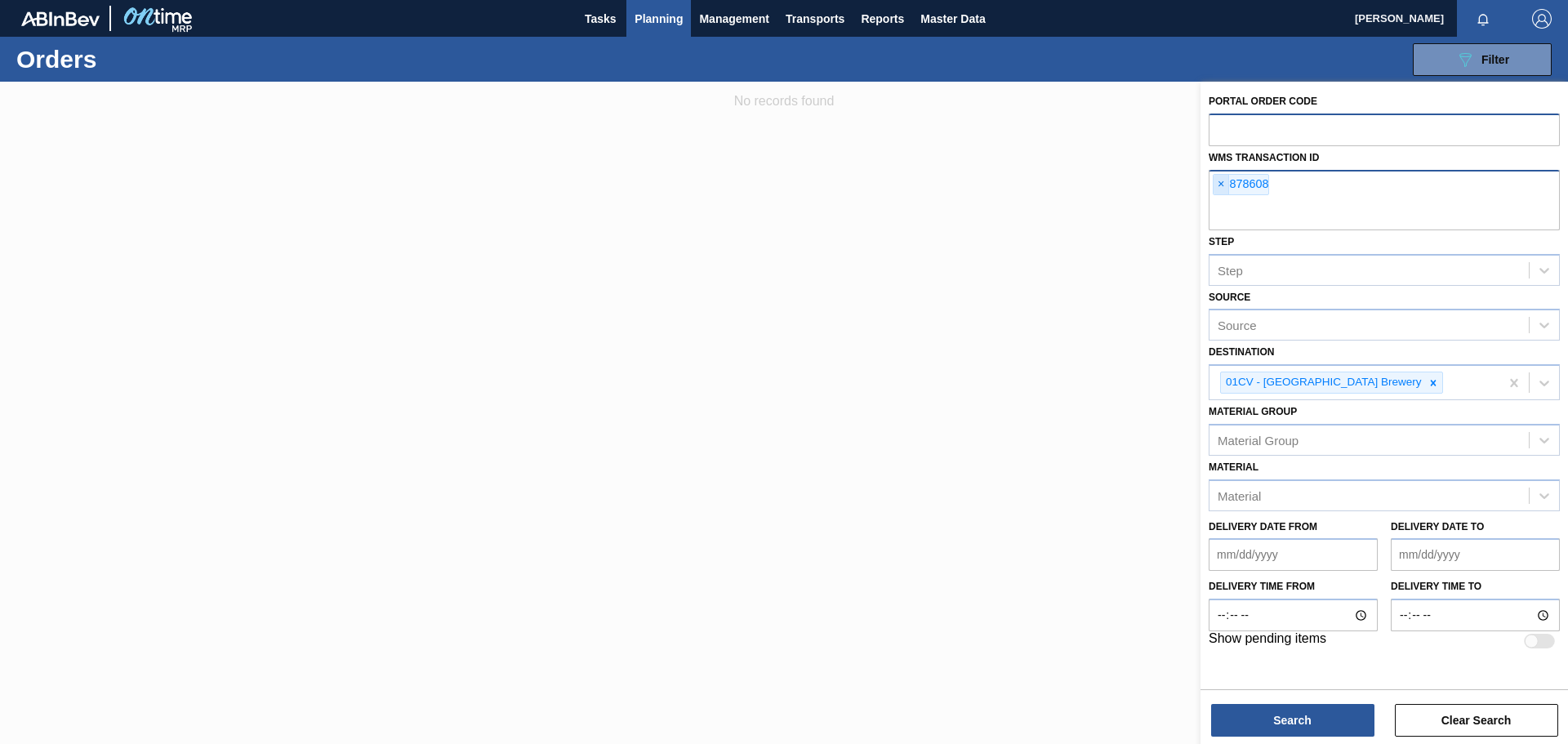
click at [1216, 189] on span "×" at bounding box center [1222, 185] width 16 height 19
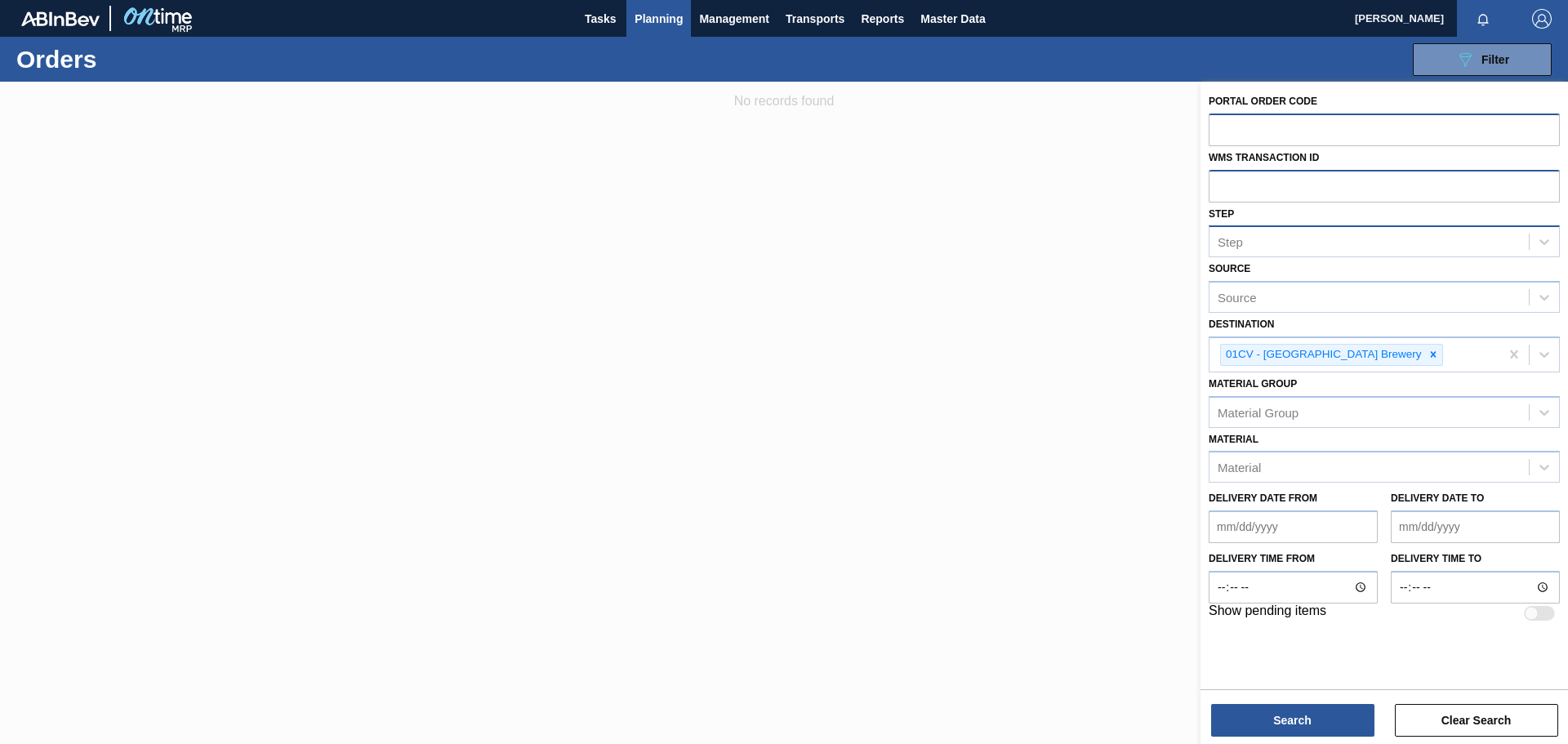
click at [1228, 249] on div "Step" at bounding box center [1229, 242] width 25 height 14
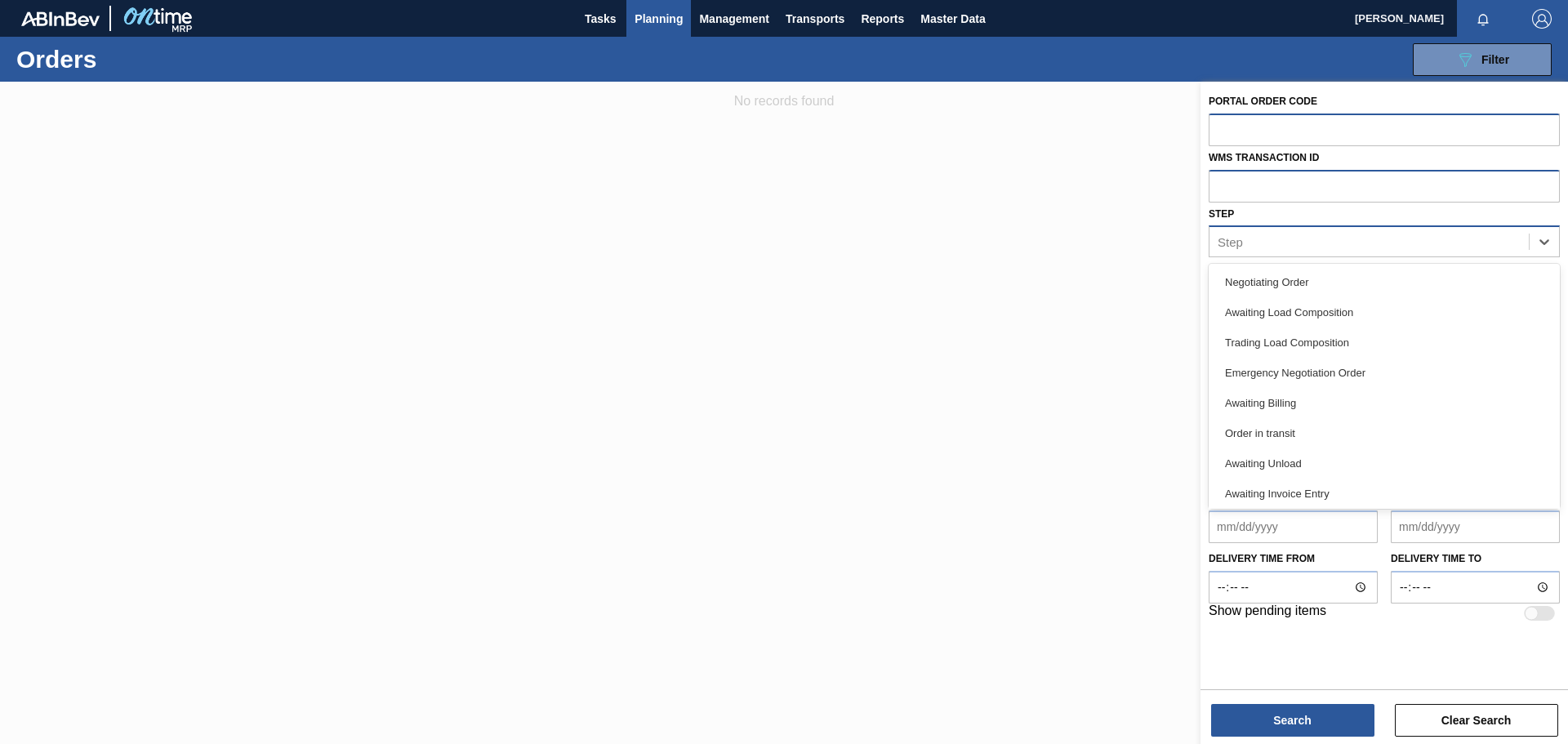
click at [1228, 249] on div "Step" at bounding box center [1229, 242] width 25 height 14
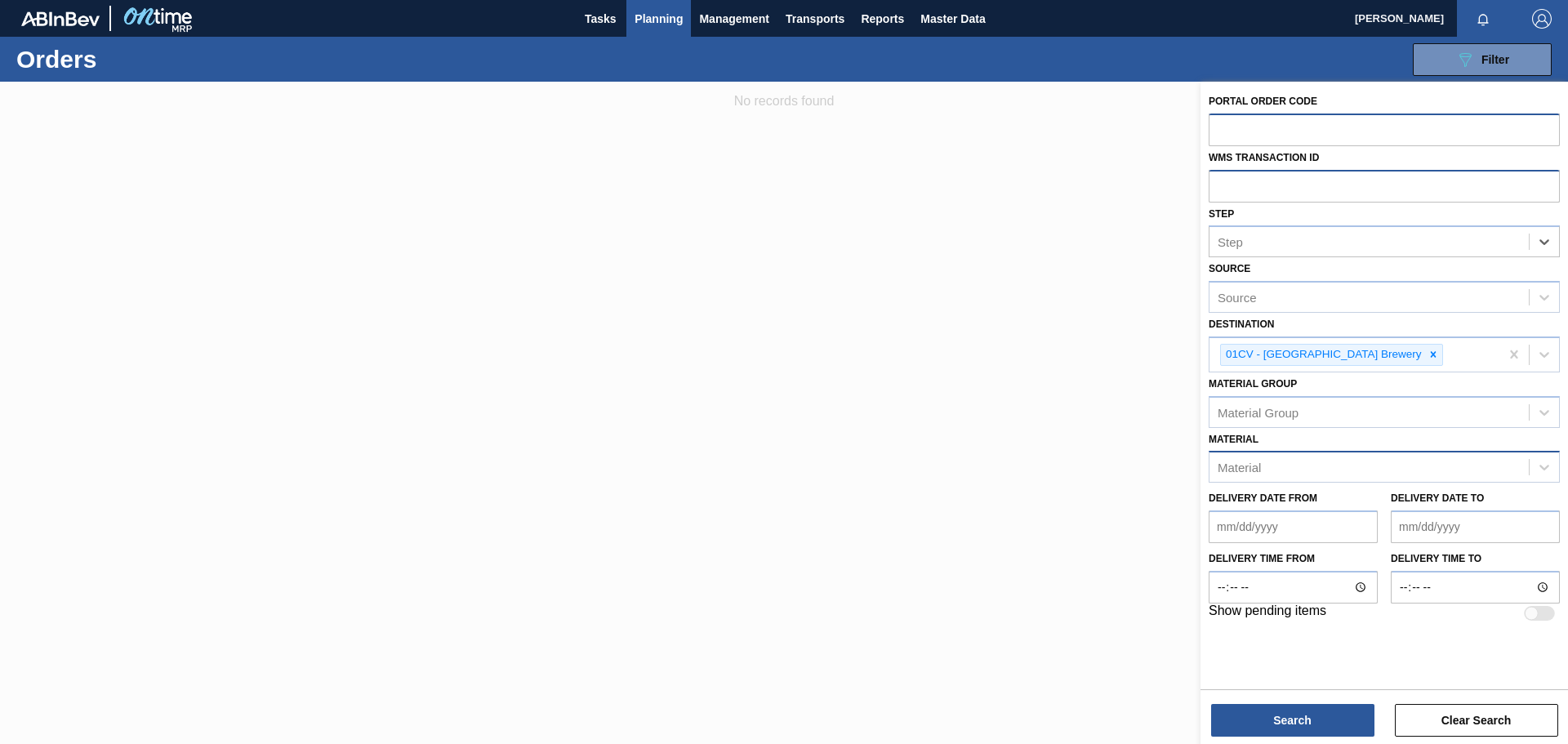
click at [1273, 468] on div "Material" at bounding box center [1368, 467] width 319 height 24
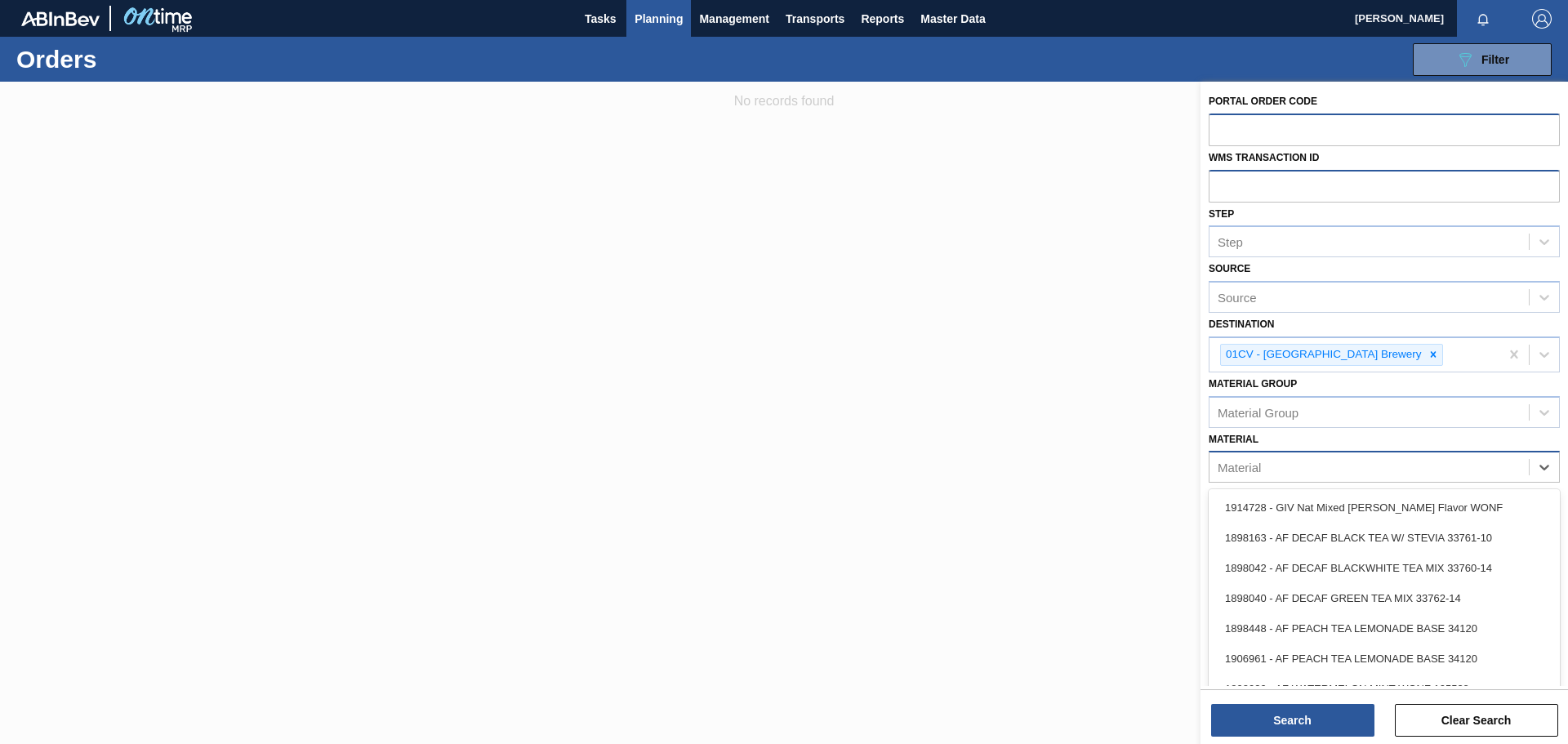
paste input "878608"
type input "878608"
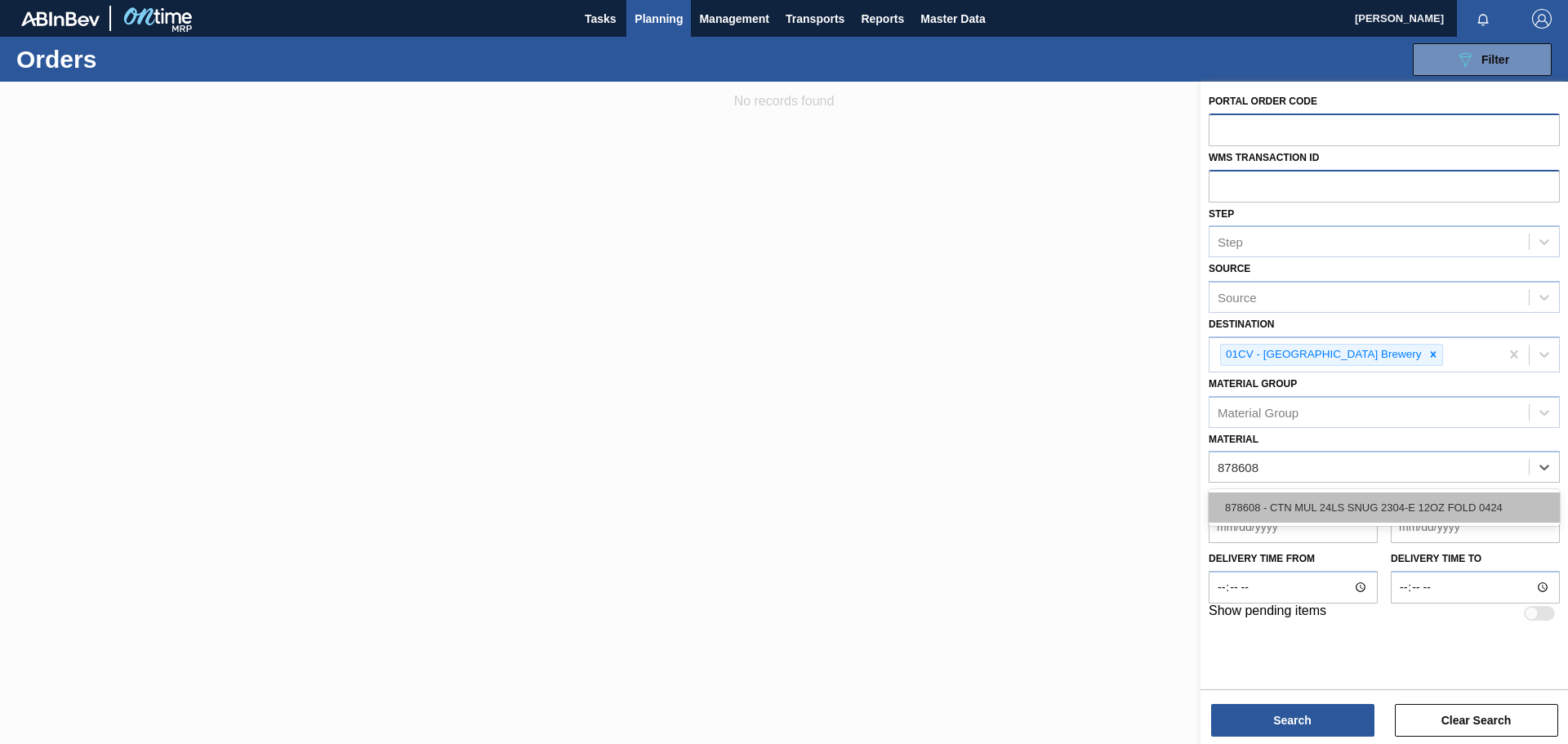
click at [1291, 517] on div "878608 - CTN MUL 24LS SNUG 2304-E 12OZ FOLD 0424" at bounding box center [1383, 508] width 351 height 31
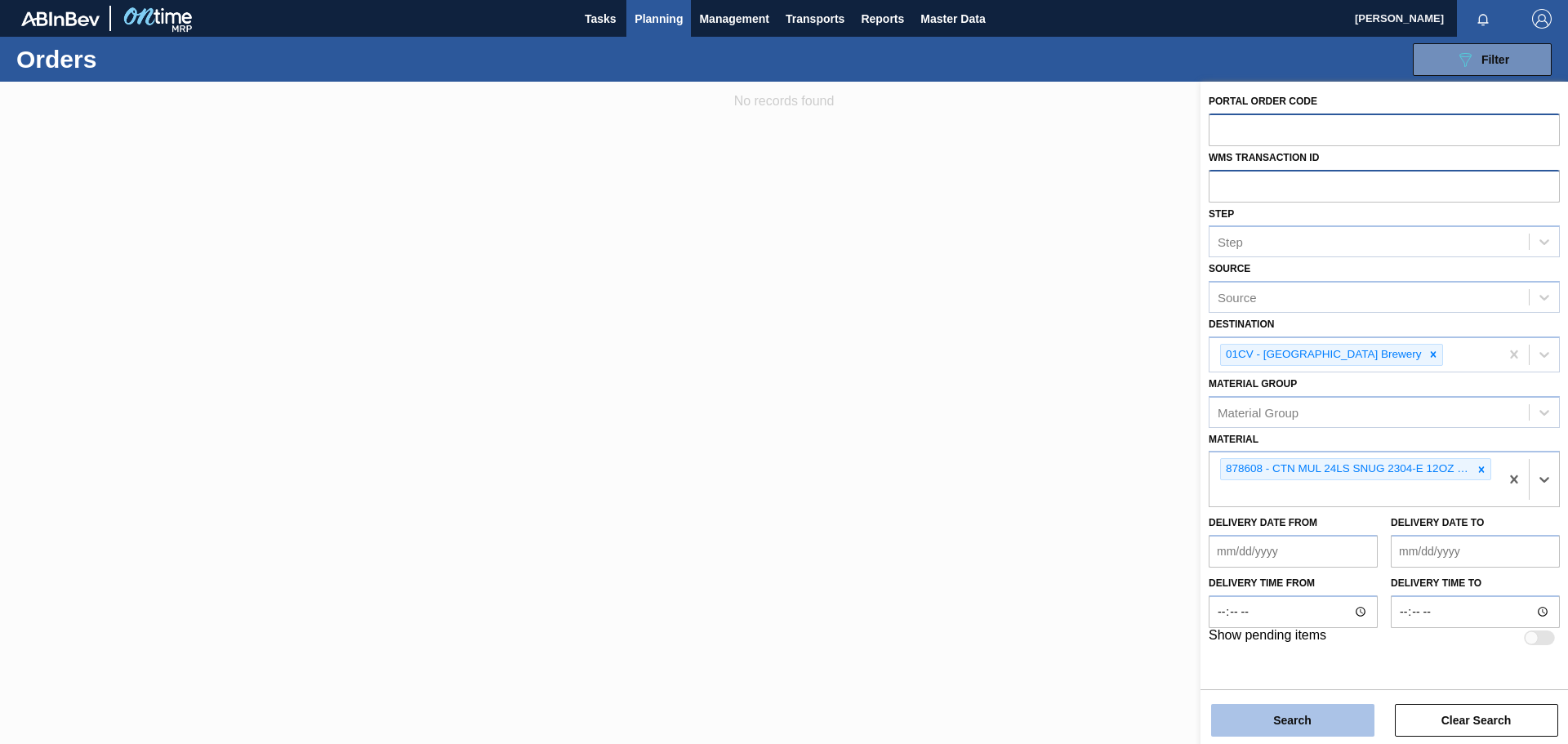
click at [1308, 712] on button "Search" at bounding box center [1292, 719] width 164 height 32
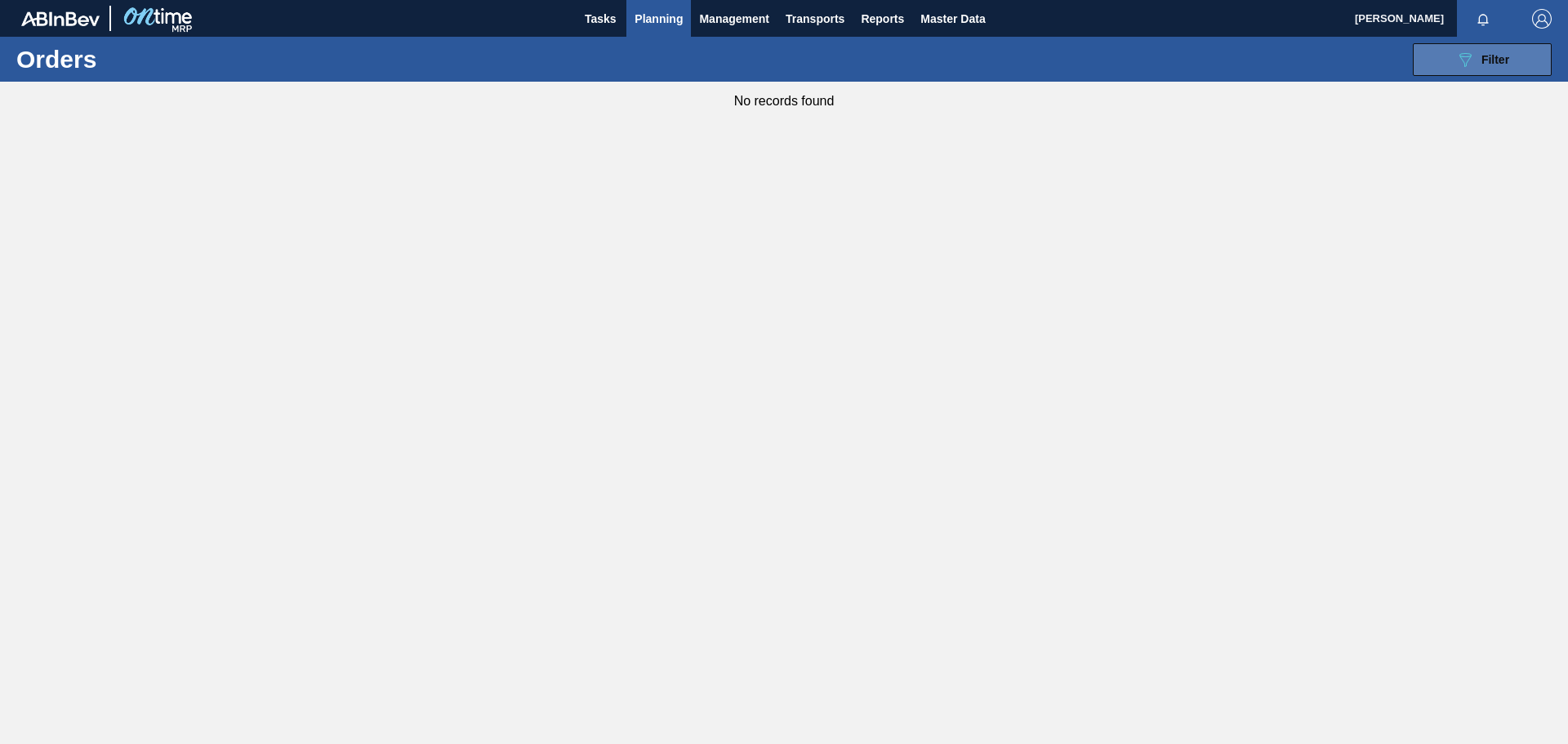
click at [1492, 59] on span "Filter" at bounding box center [1495, 60] width 28 height 13
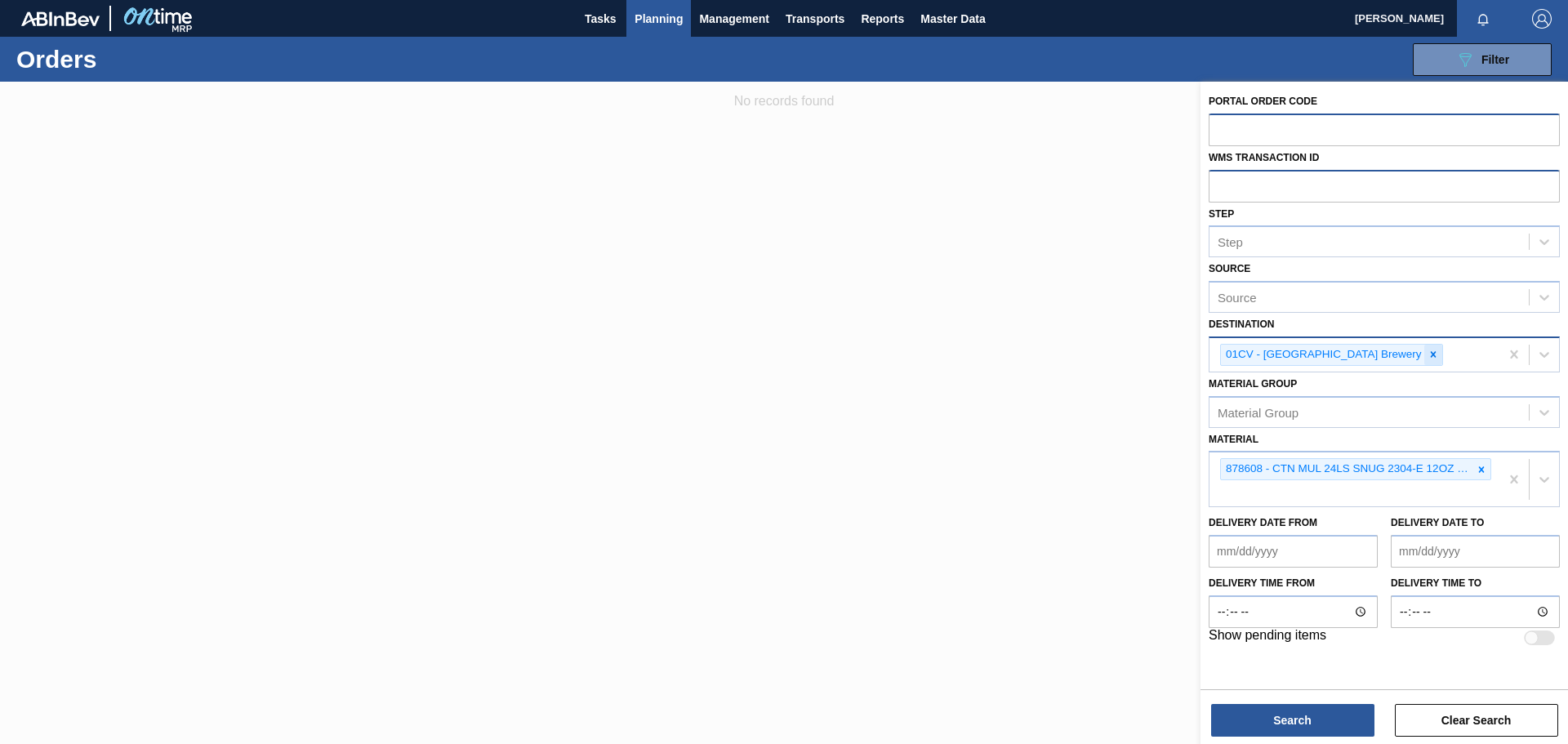
click at [1427, 354] on icon at bounding box center [1432, 354] width 11 height 11
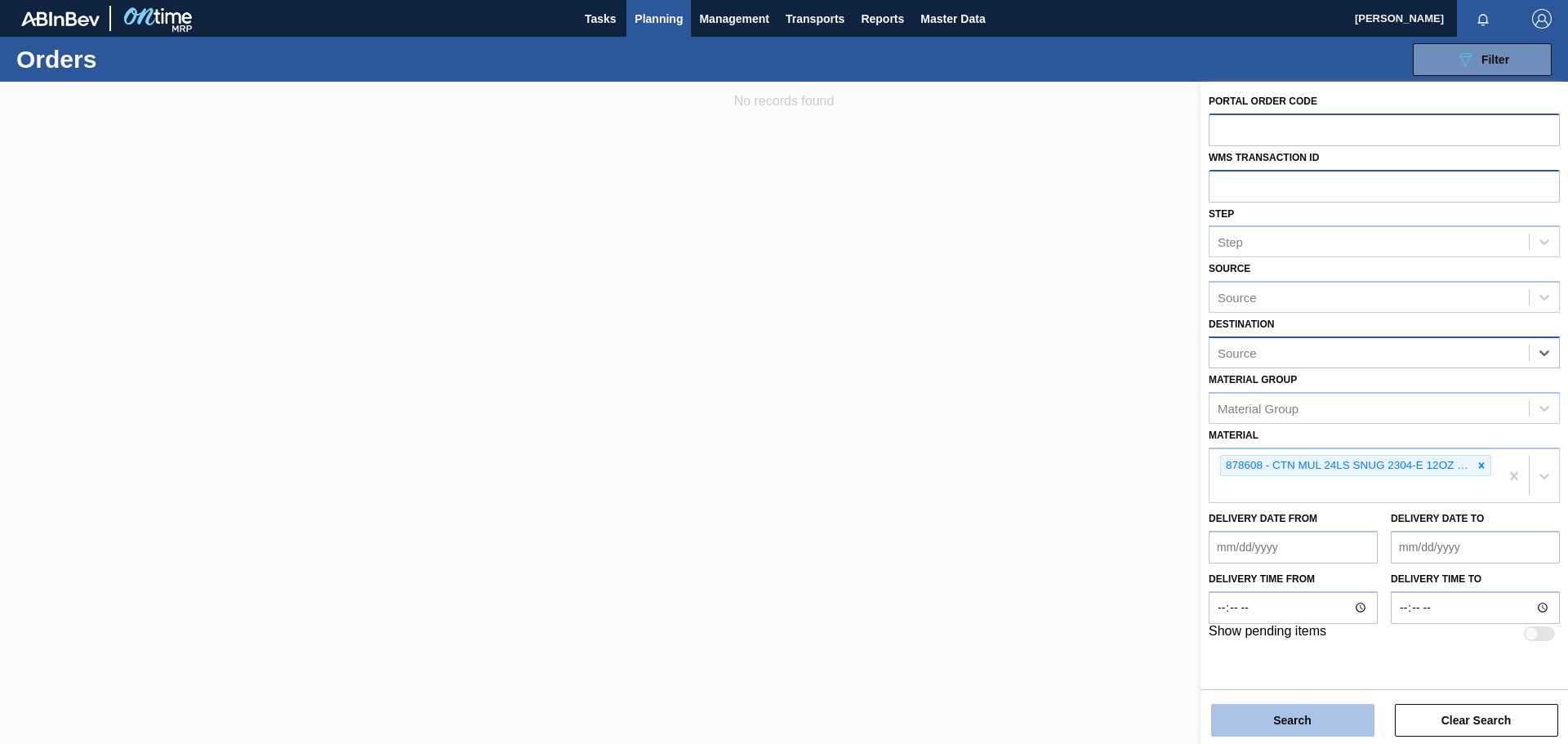
click at [1326, 720] on button "Search" at bounding box center [1292, 719] width 164 height 32
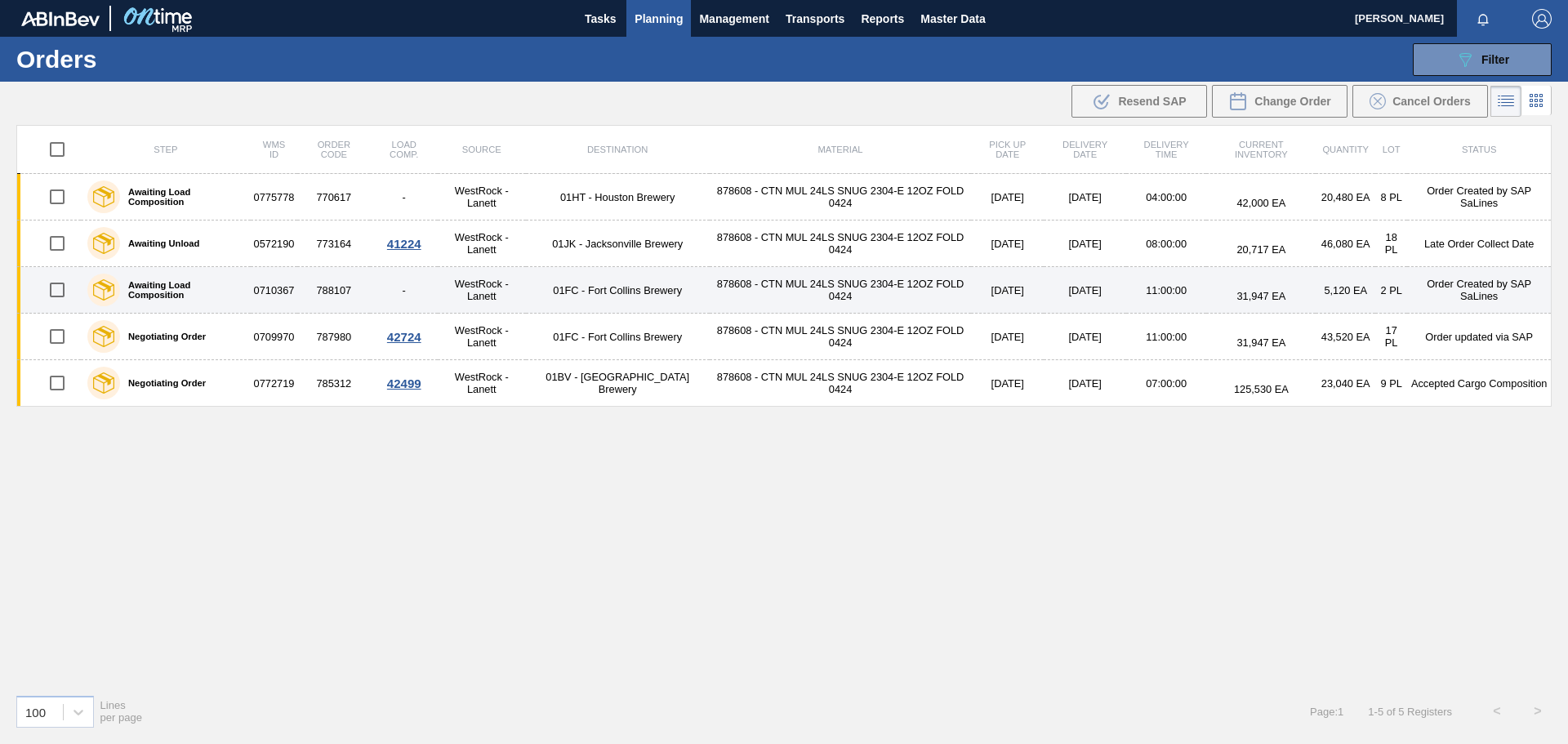
click at [541, 307] on td "01FC - Fort Collins Brewery" at bounding box center [618, 290] width 184 height 46
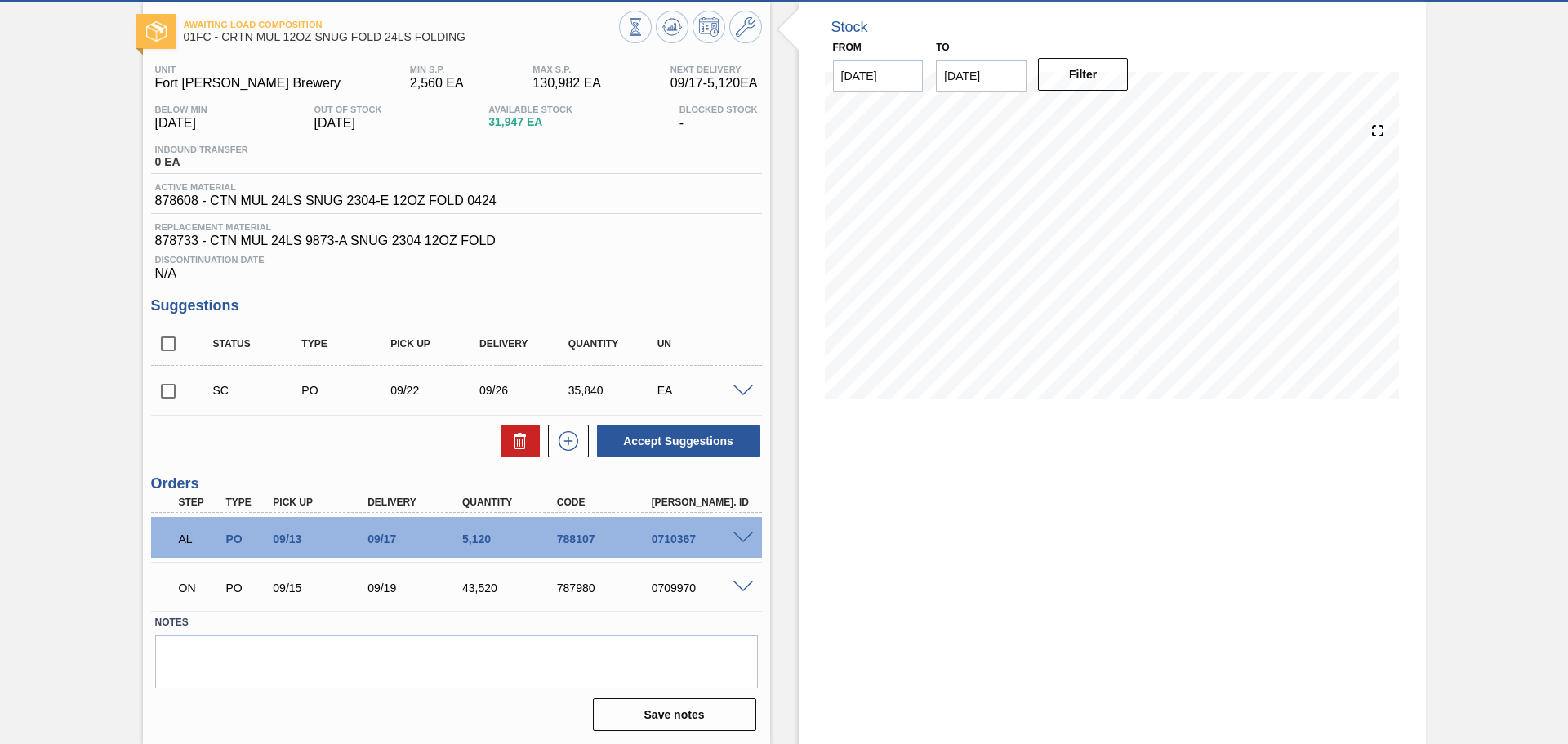
scroll to position [80, 0]
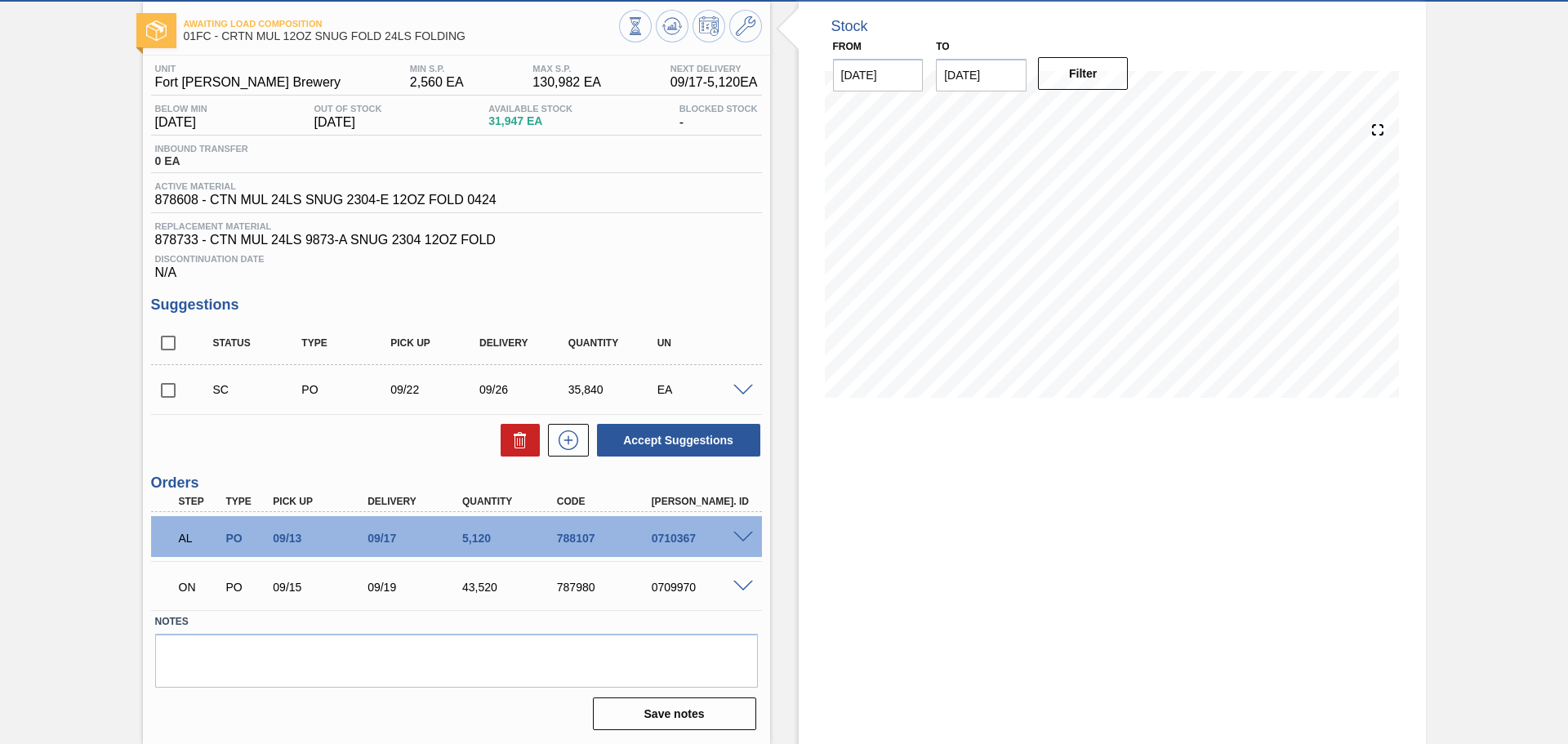
click at [740, 539] on span at bounding box center [743, 537] width 19 height 12
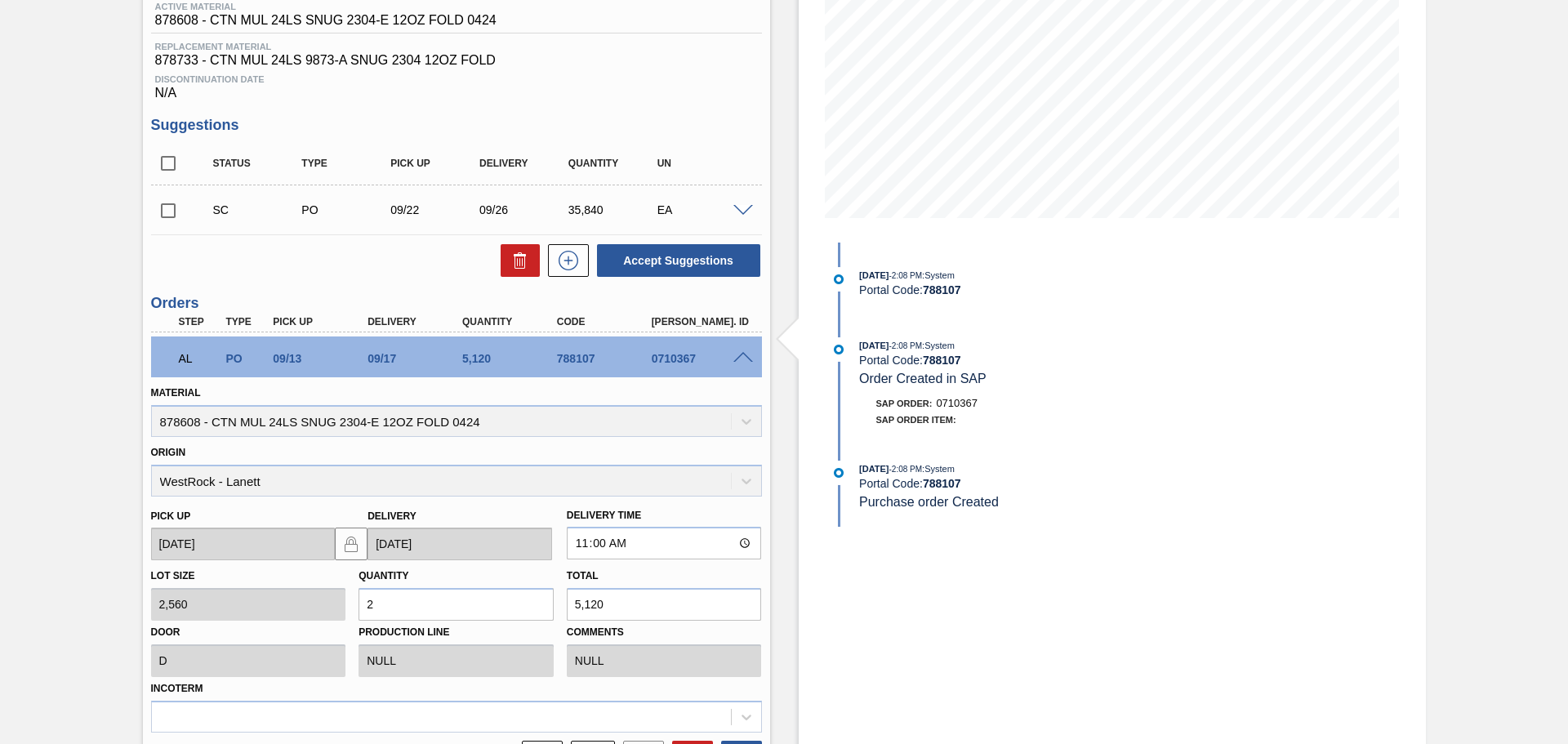
scroll to position [258, 0]
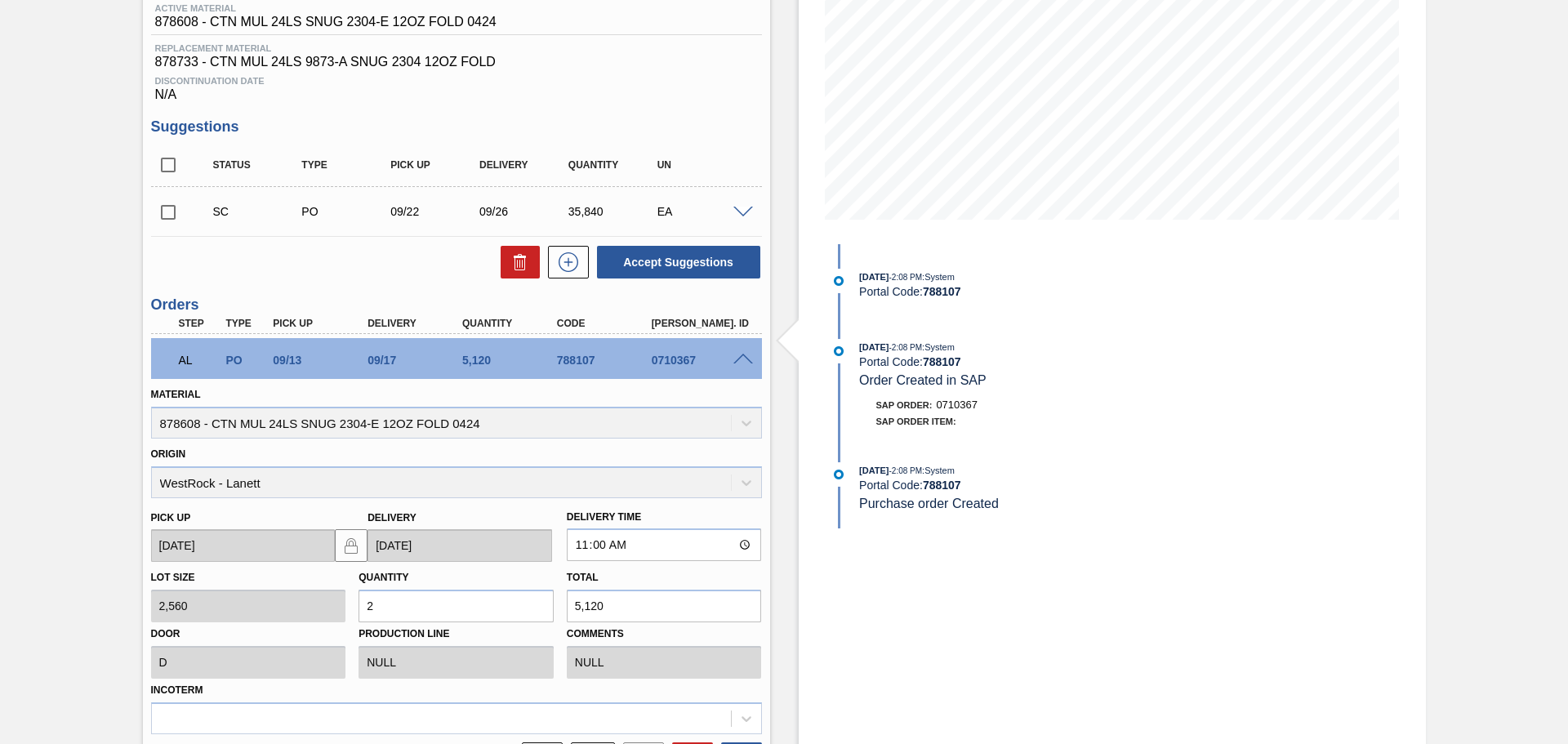
click at [744, 352] on div at bounding box center [745, 358] width 32 height 12
click at [733, 362] on span at bounding box center [743, 360] width 19 height 12
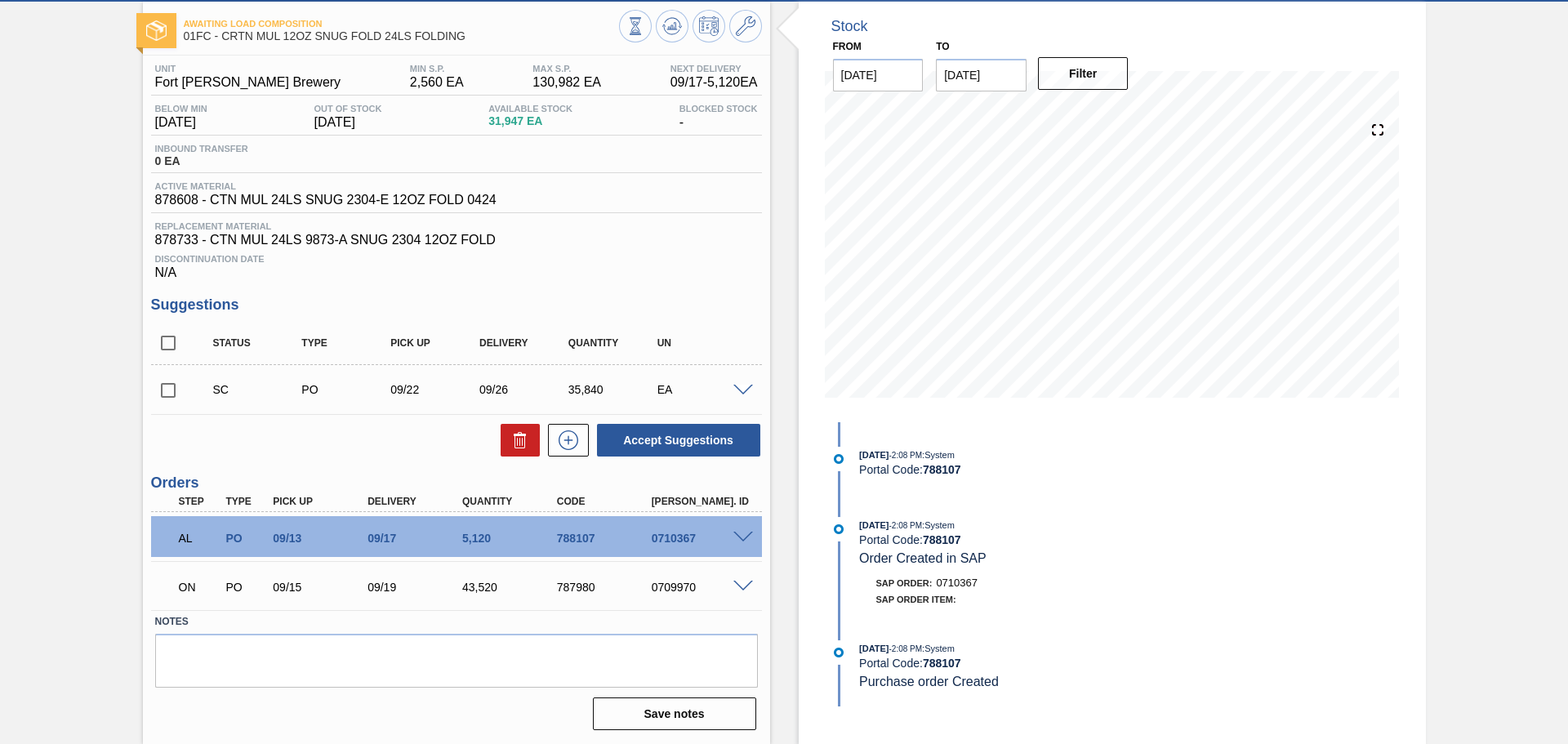
scroll to position [80, 0]
click at [739, 586] on span at bounding box center [743, 586] width 19 height 12
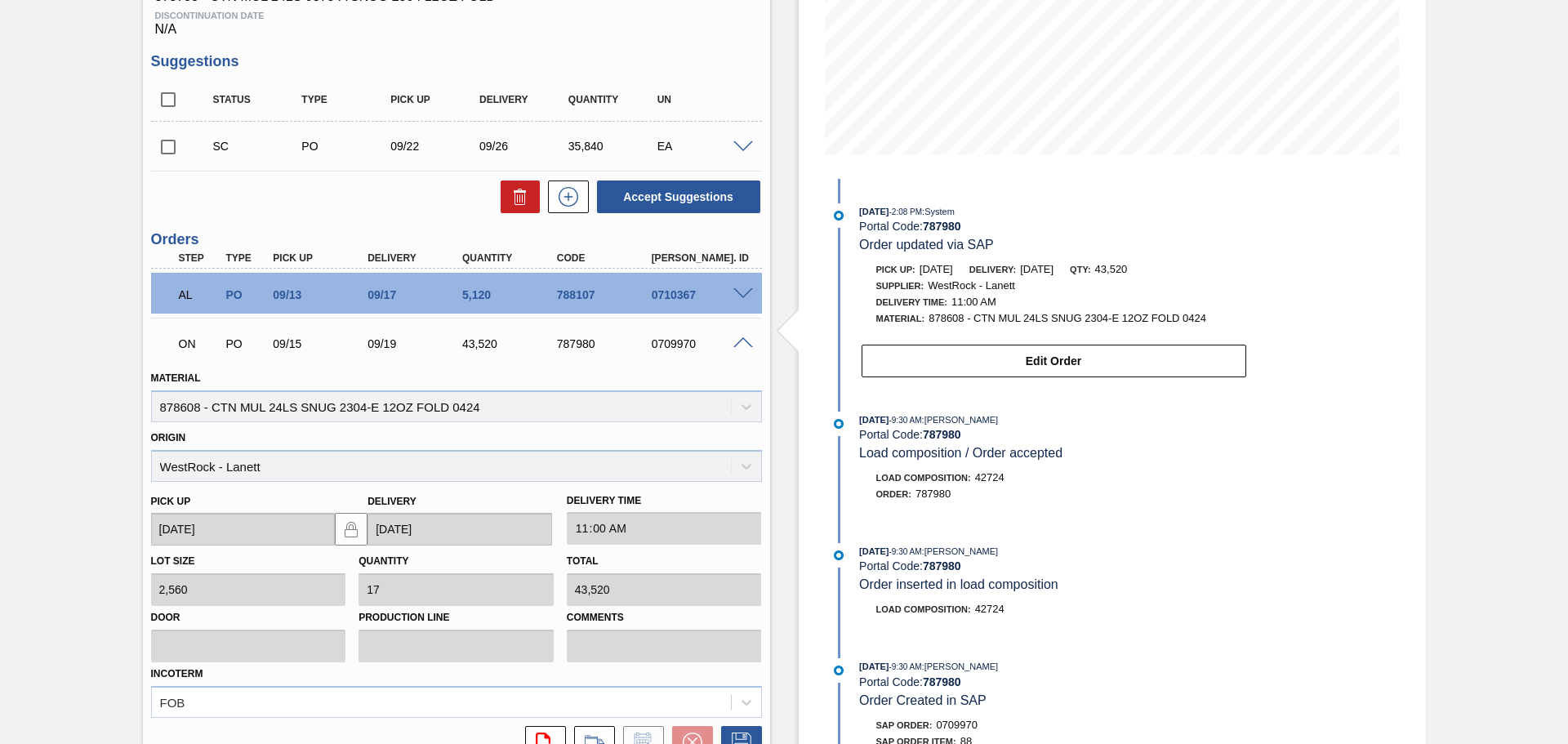
scroll to position [258, 0]
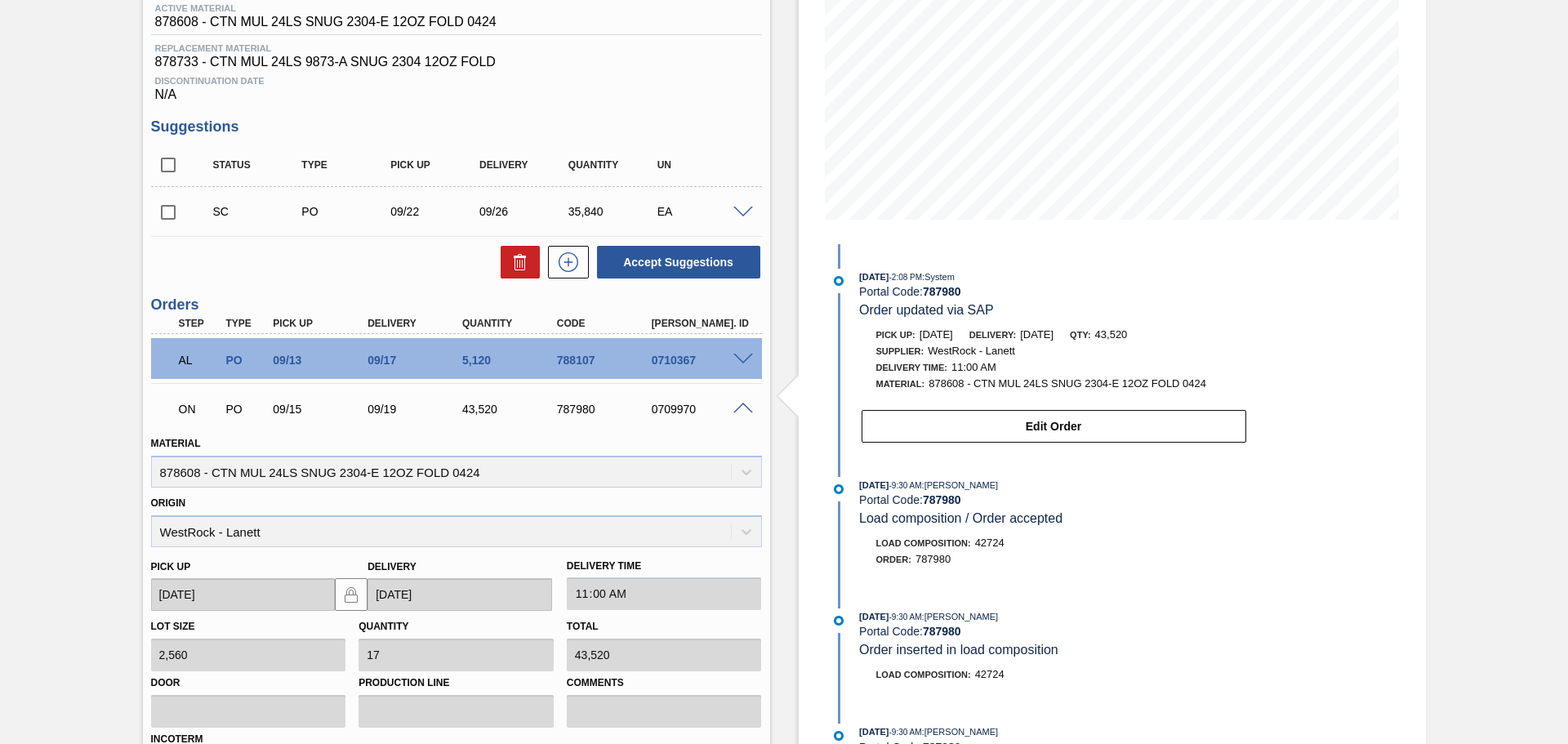
click at [938, 346] on span "WestRock - Lanett" at bounding box center [971, 351] width 88 height 12
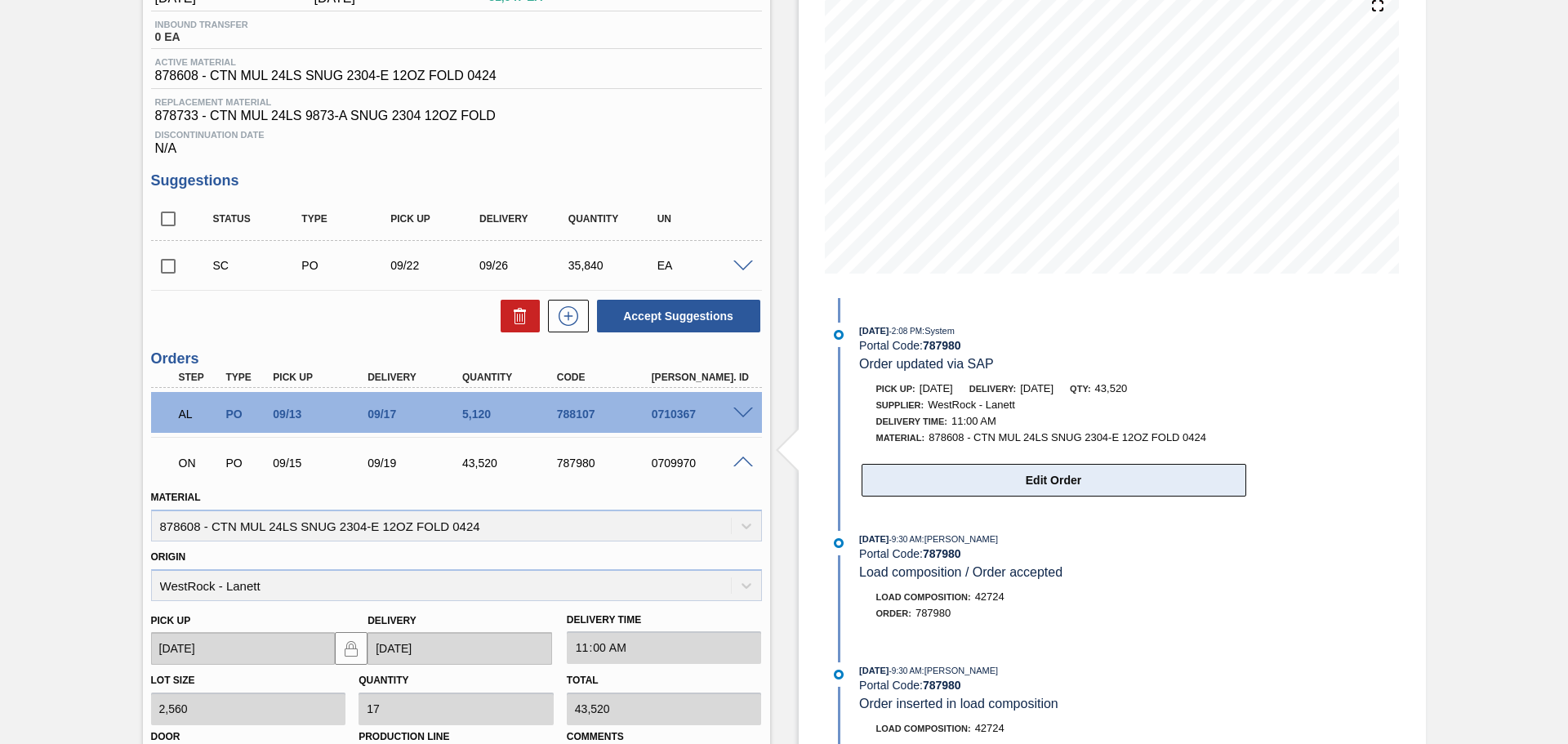
click at [1130, 485] on button "Edit Order" at bounding box center [1054, 480] width 385 height 32
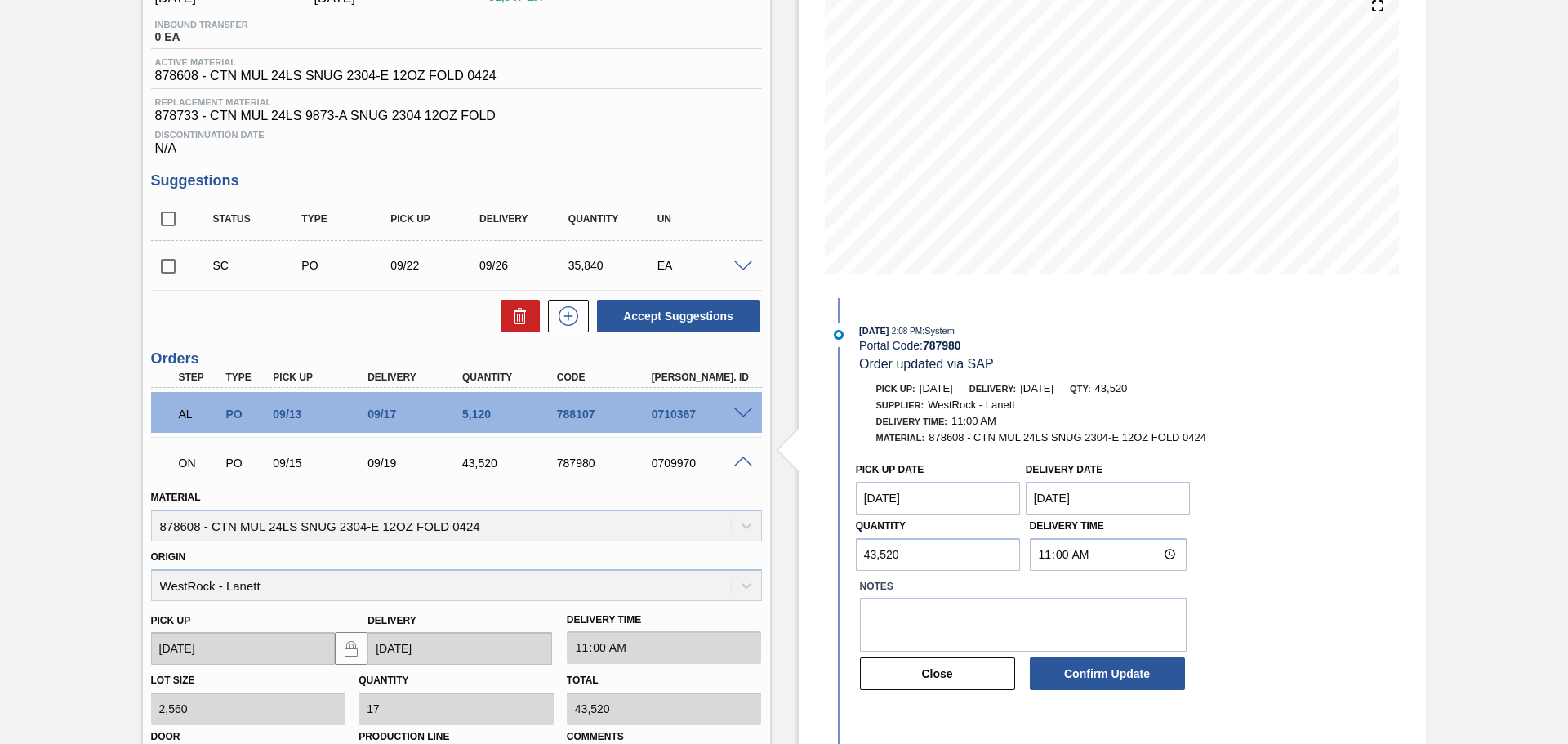
scroll to position [218, 0]
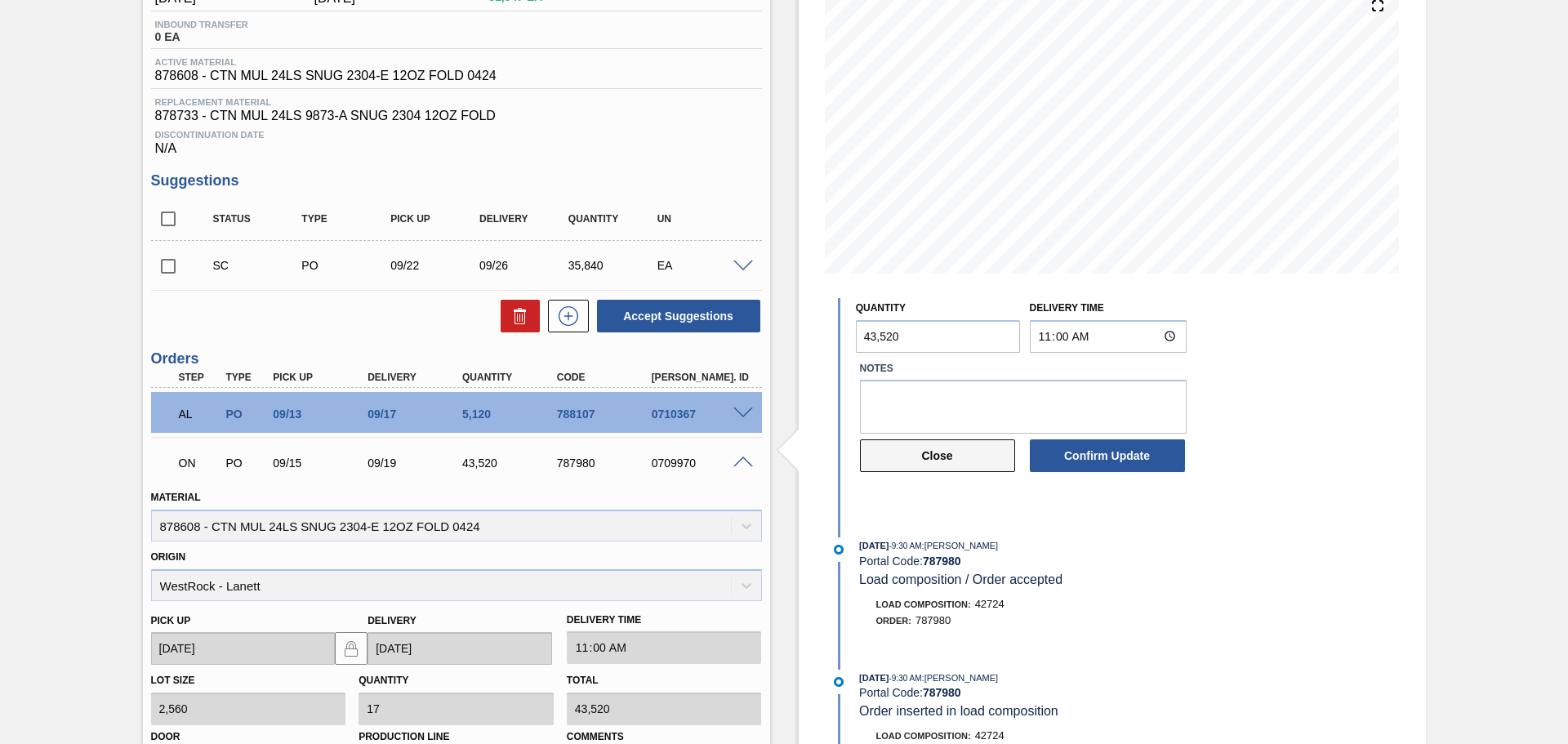
click at [874, 467] on button "Close" at bounding box center [937, 455] width 155 height 32
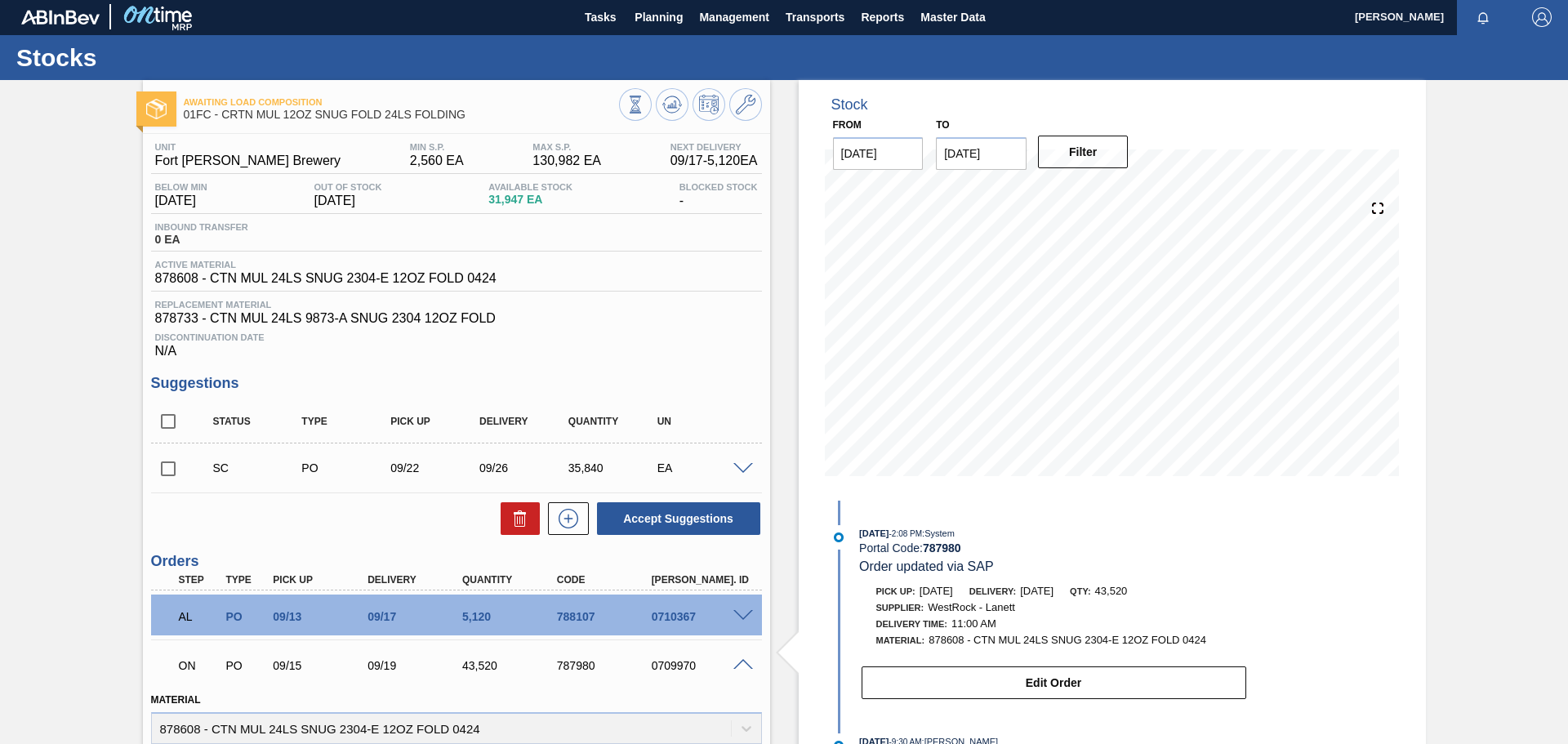
scroll to position [0, 0]
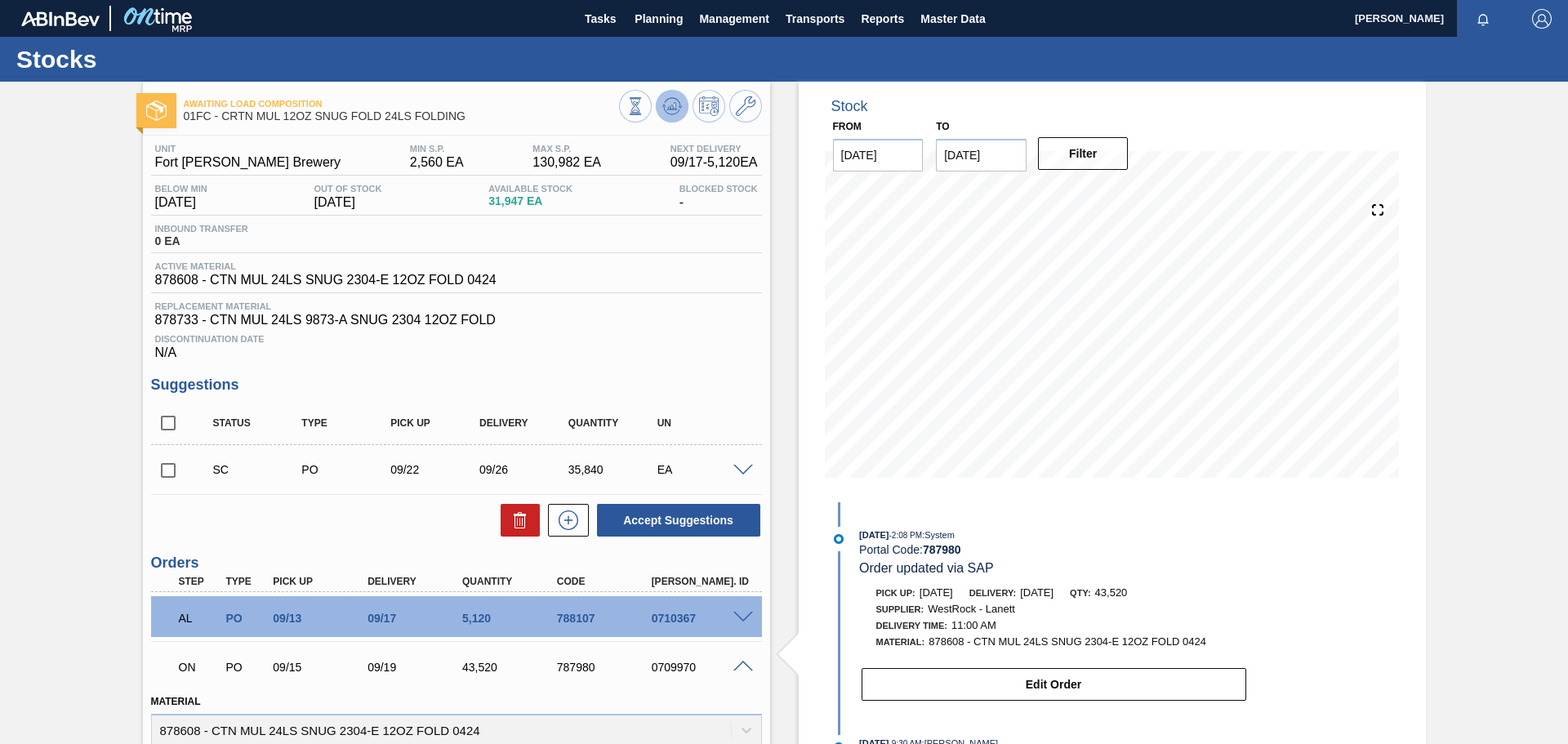
click at [674, 100] on icon at bounding box center [672, 106] width 19 height 19
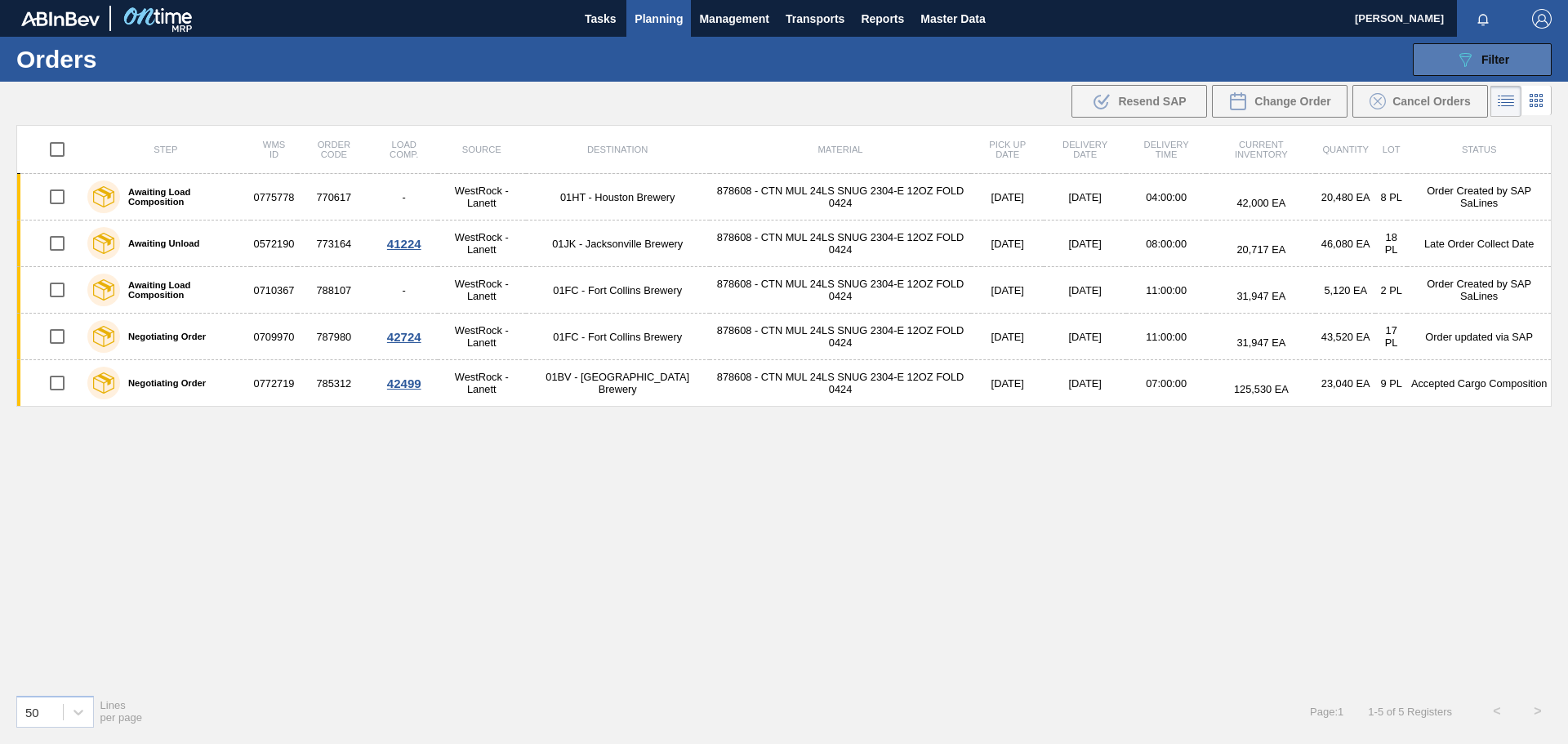
click at [1522, 67] on button "089F7B8B-B2A5-4AFE-B5C0-19BA573D28AC Filter" at bounding box center [1481, 59] width 139 height 32
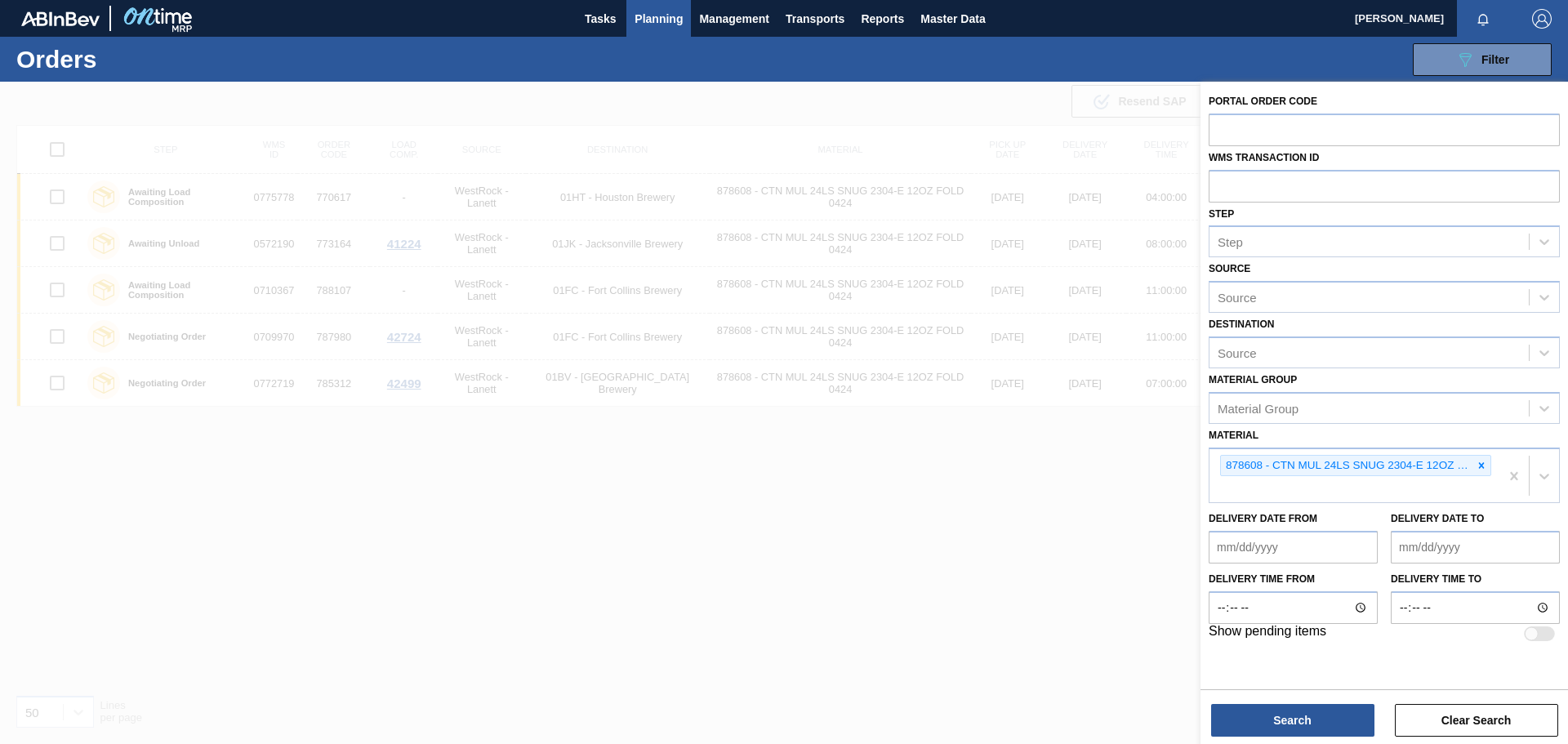
drag, startPoint x: 1480, startPoint y: 469, endPoint x: 1386, endPoint y: 316, distance: 179.6
click at [1480, 468] on icon at bounding box center [1480, 465] width 11 height 11
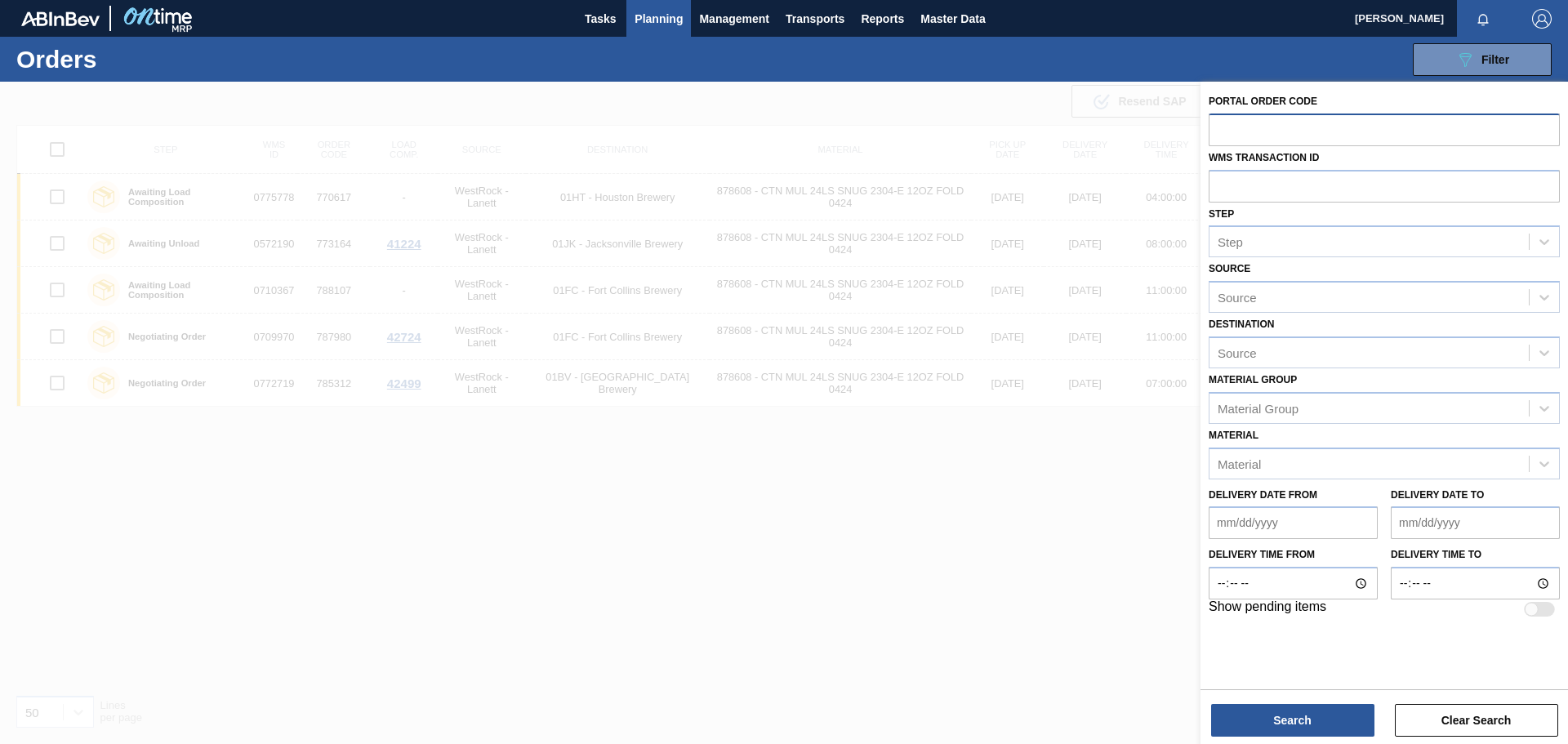
click at [1263, 125] on input "text" at bounding box center [1383, 129] width 351 height 31
paste input "'01BV0763602'"
type input "'01BV0763602'"
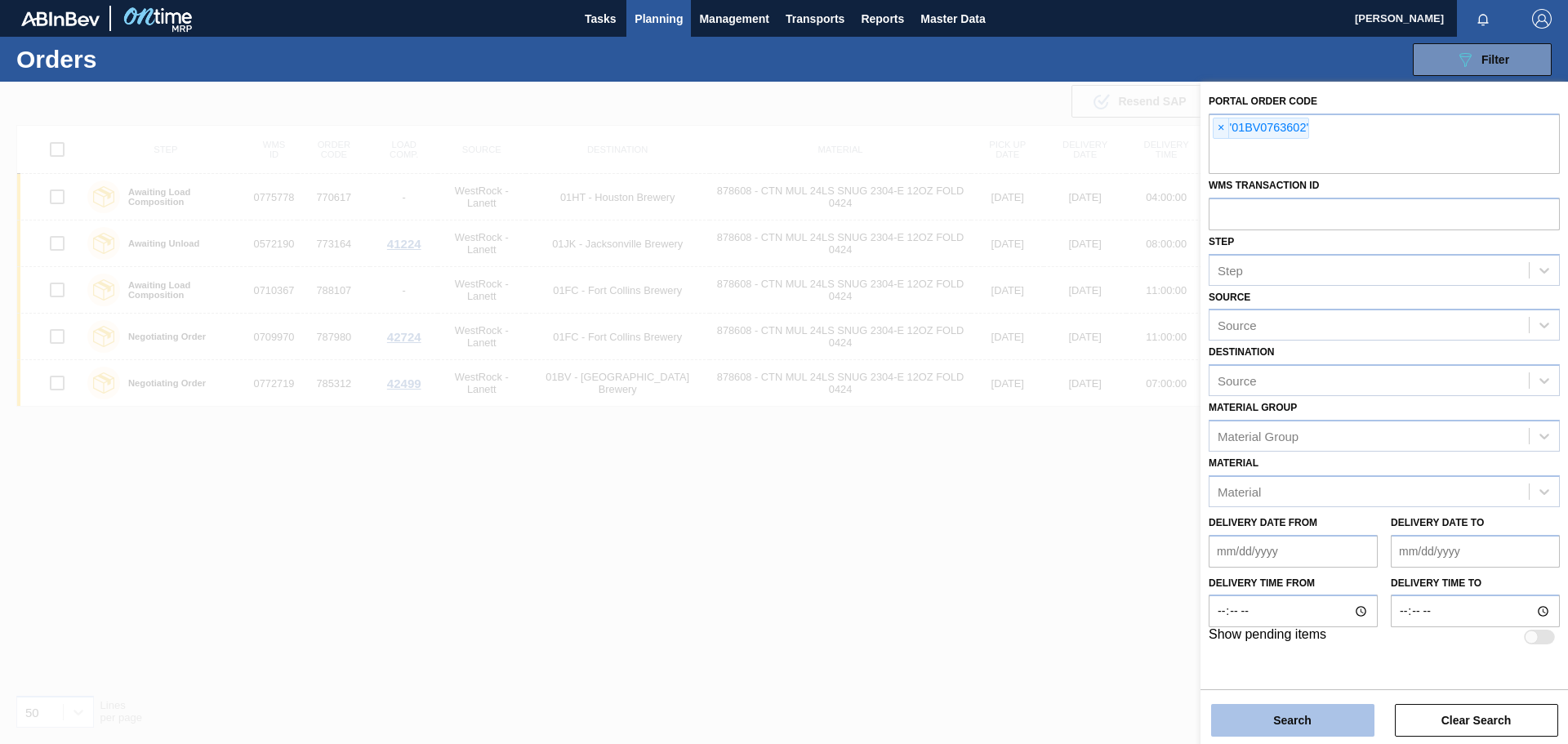
click at [1344, 725] on button "Search" at bounding box center [1292, 719] width 164 height 32
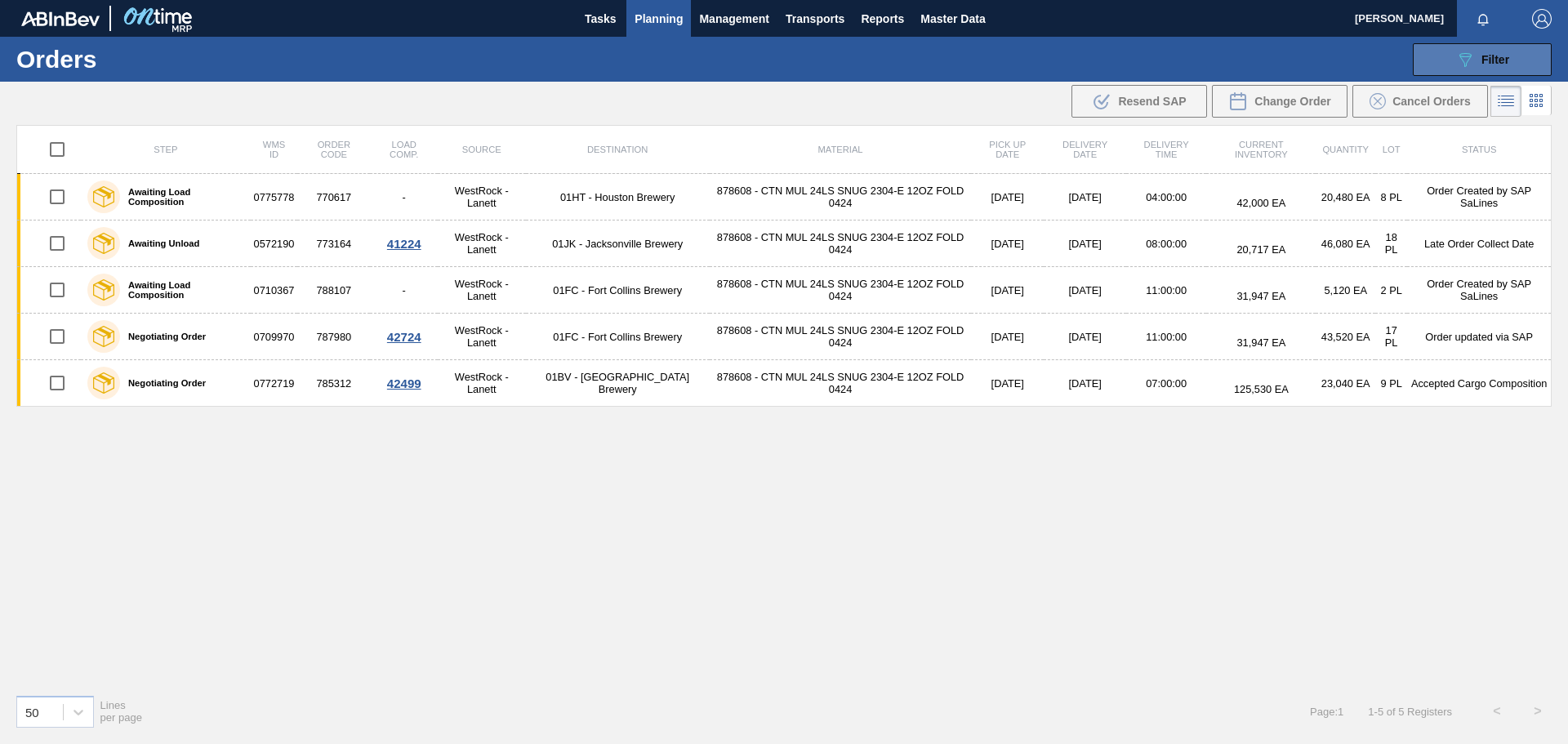
click at [1523, 55] on button "089F7B8B-B2A5-4AFE-B5C0-19BA573D28AC Filter" at bounding box center [1481, 59] width 139 height 32
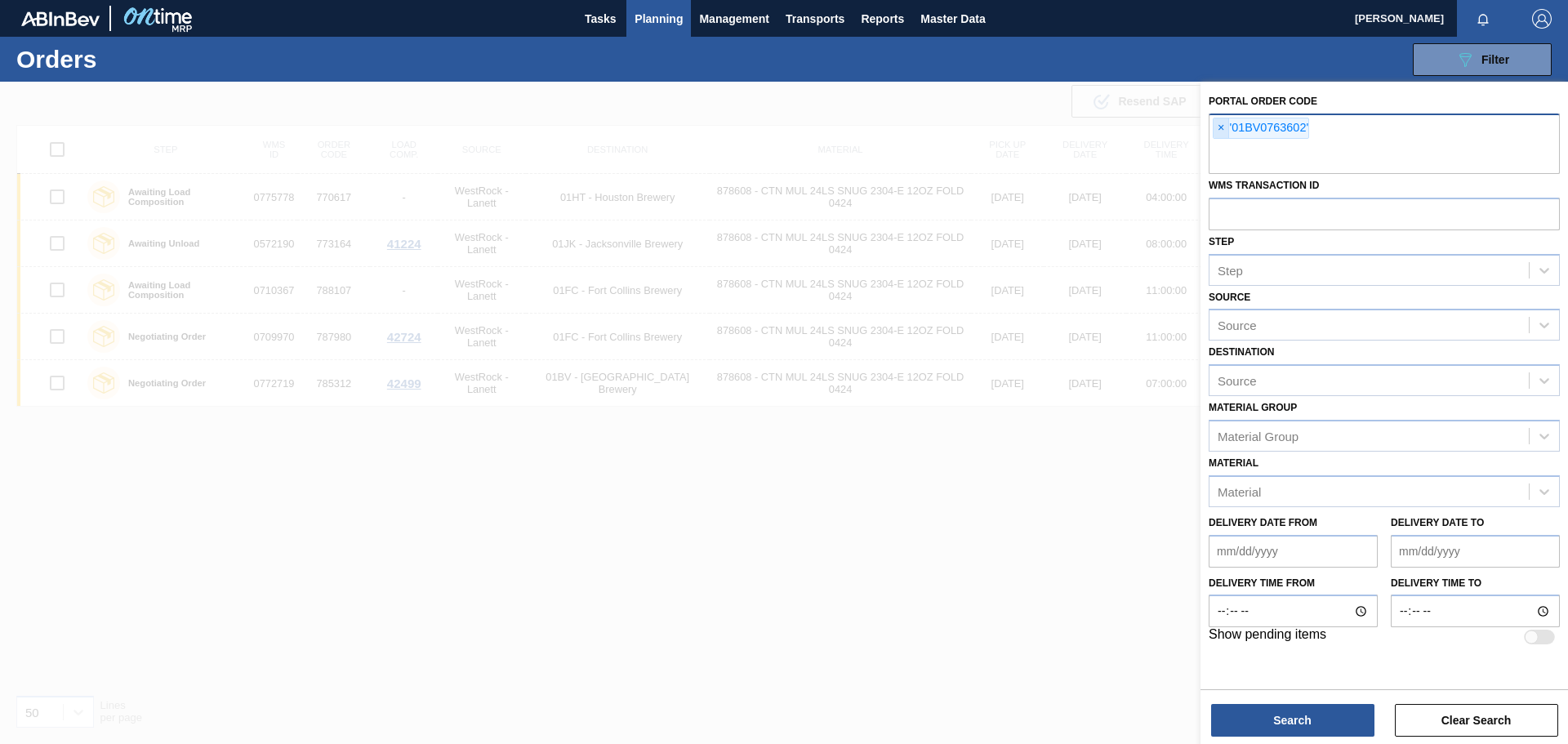
click at [1222, 128] on span "×" at bounding box center [1222, 128] width 16 height 19
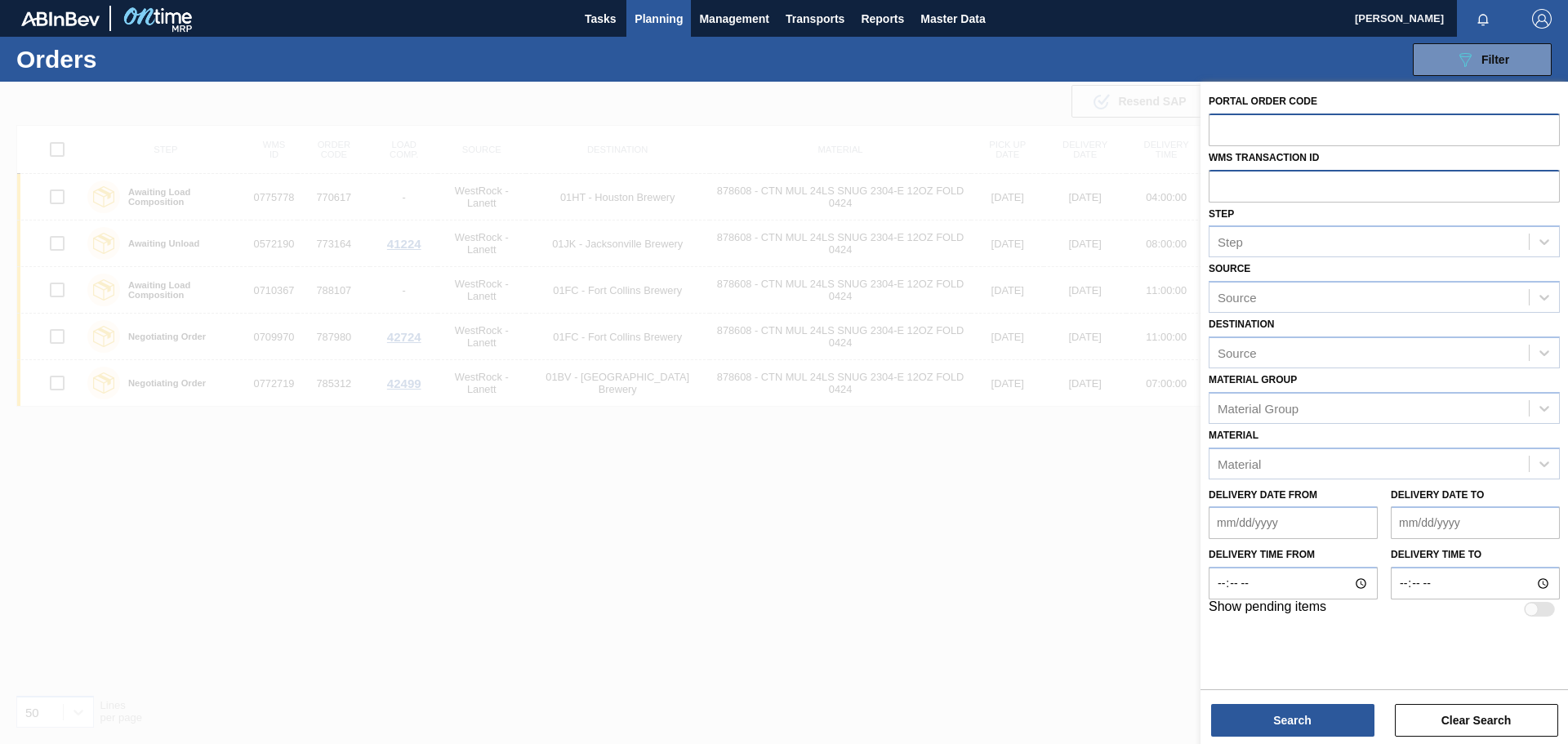
click at [1290, 189] on input "text" at bounding box center [1383, 185] width 351 height 31
paste input "0763602"
type input "0763602"
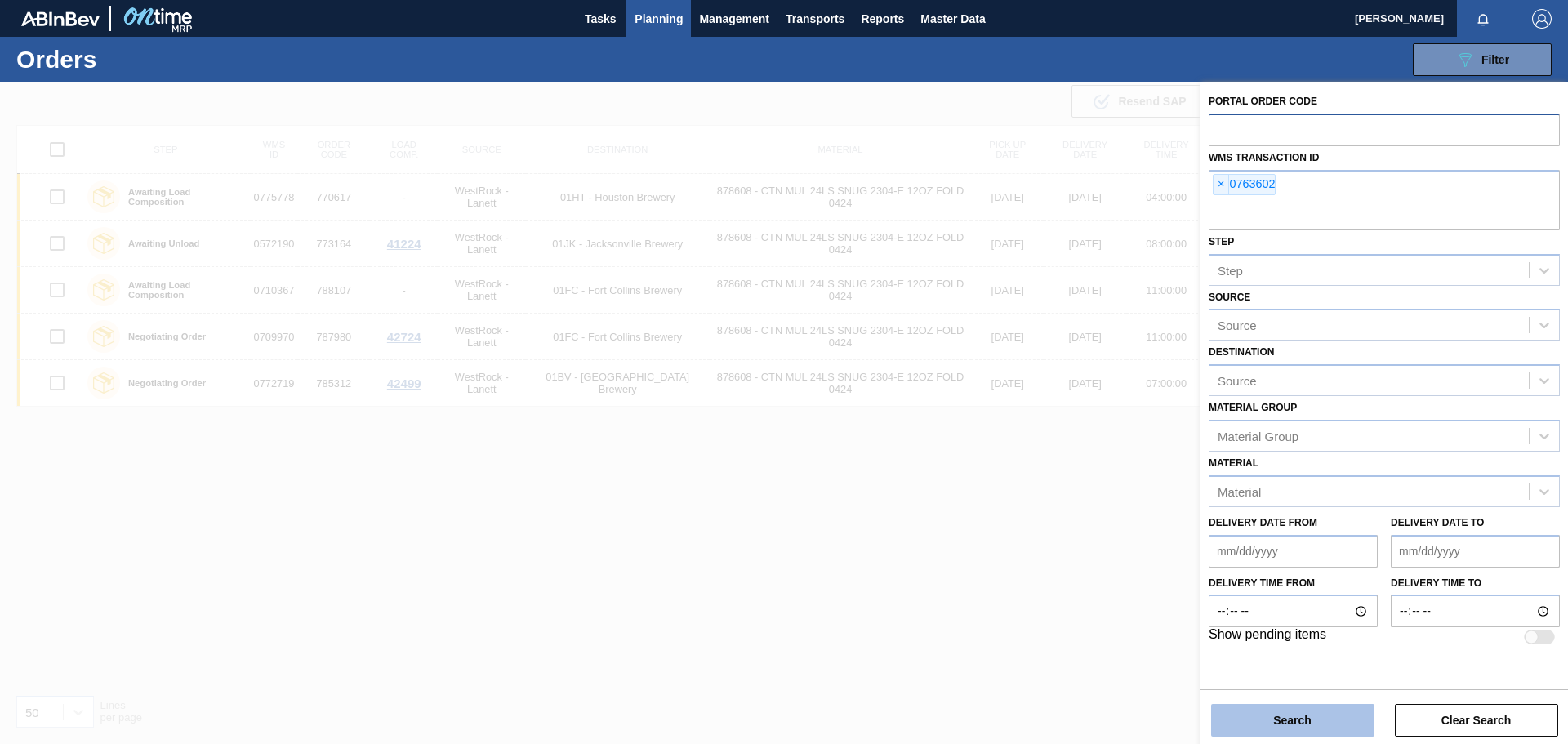
click at [1298, 720] on button "Search" at bounding box center [1292, 719] width 164 height 32
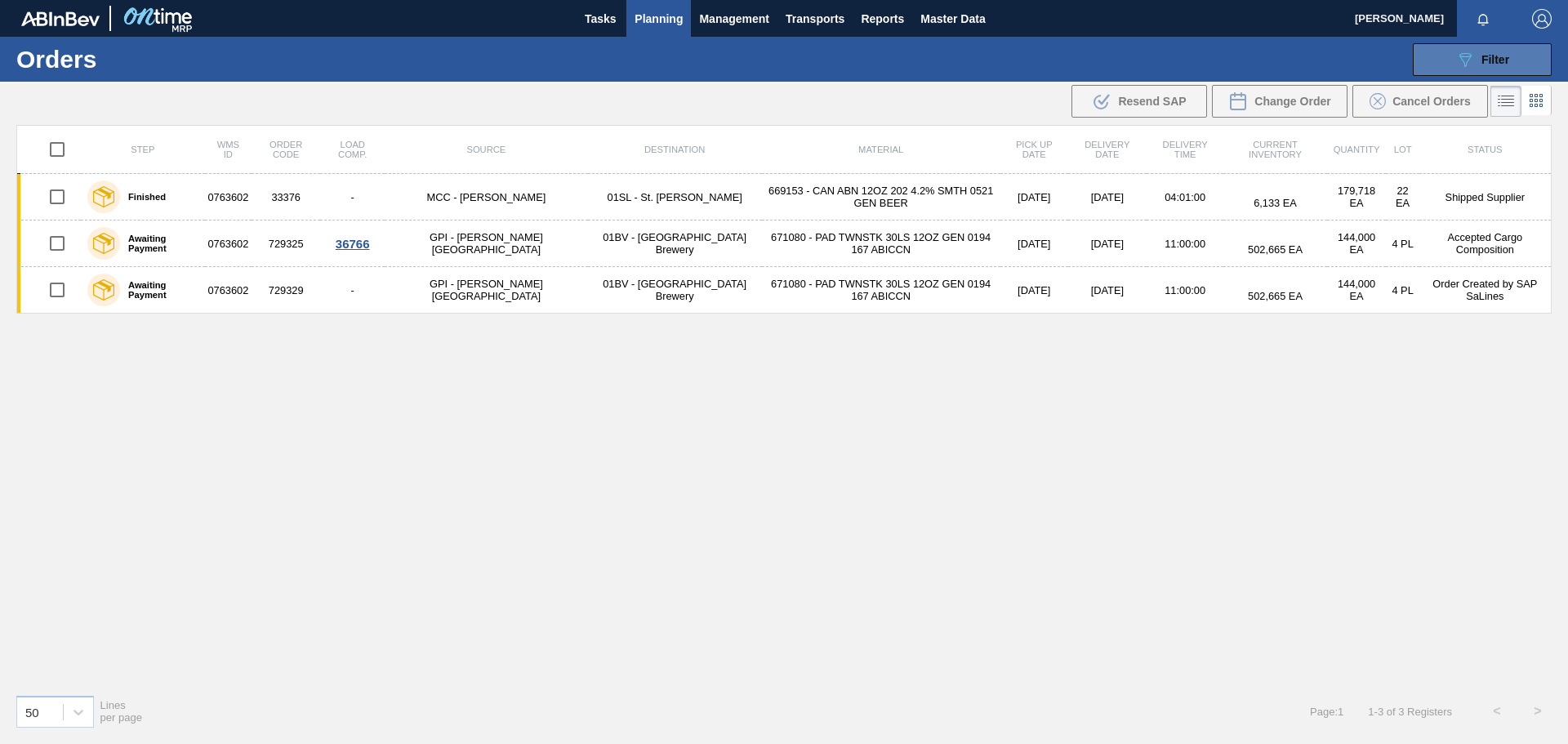
click at [1489, 55] on span "Filter" at bounding box center [1495, 60] width 28 height 13
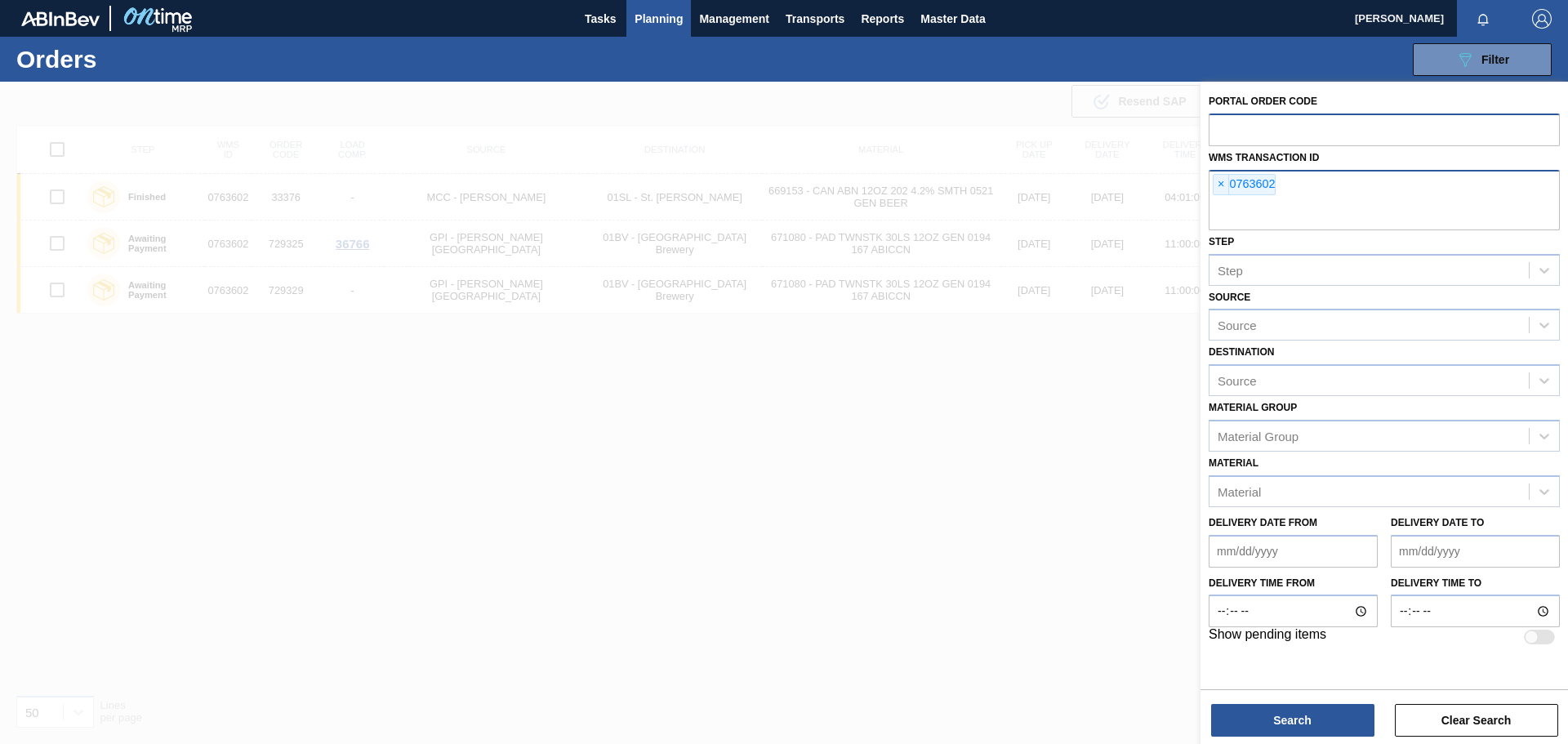
click at [1221, 186] on span "×" at bounding box center [1222, 185] width 16 height 19
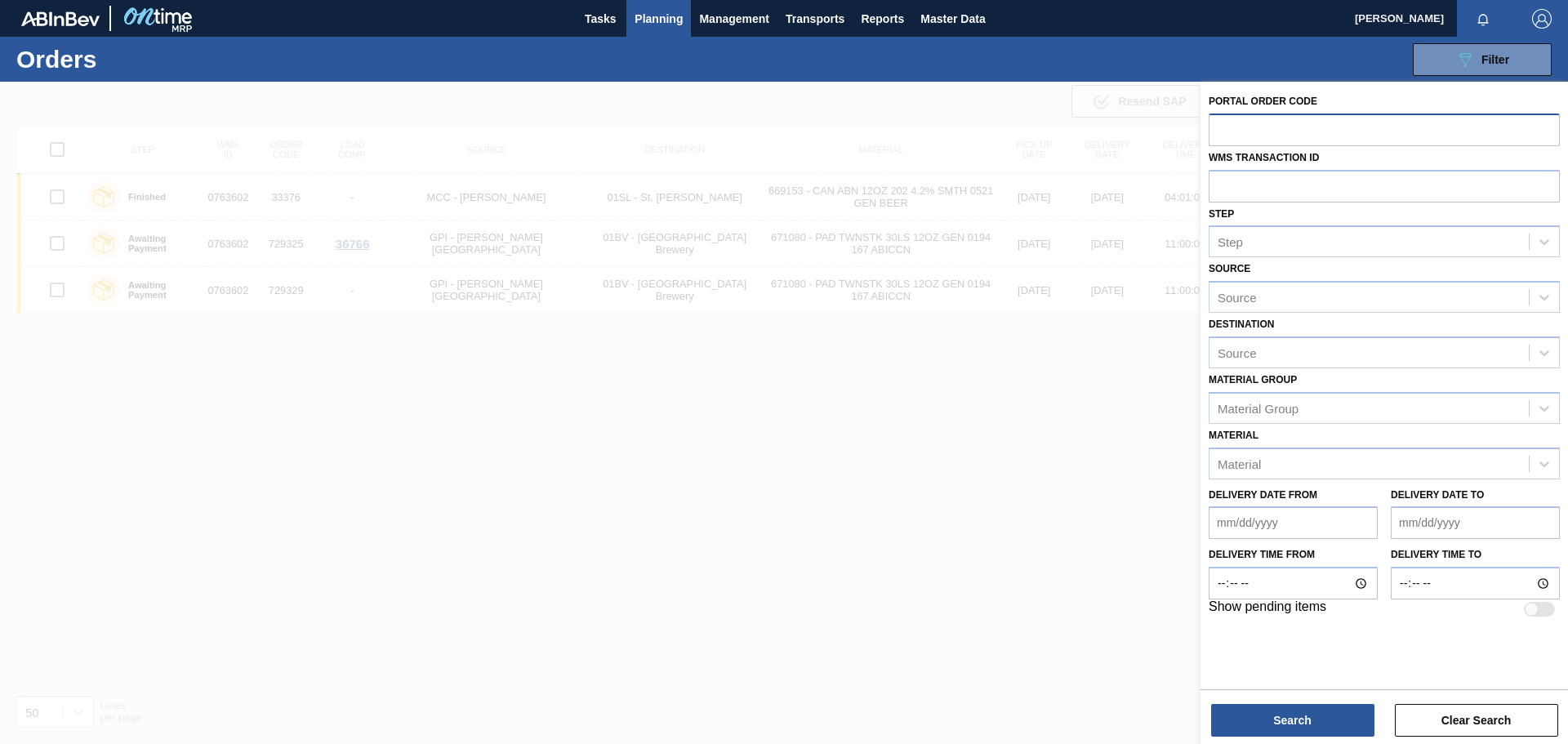
paste input "0763602"
type input "0763602"
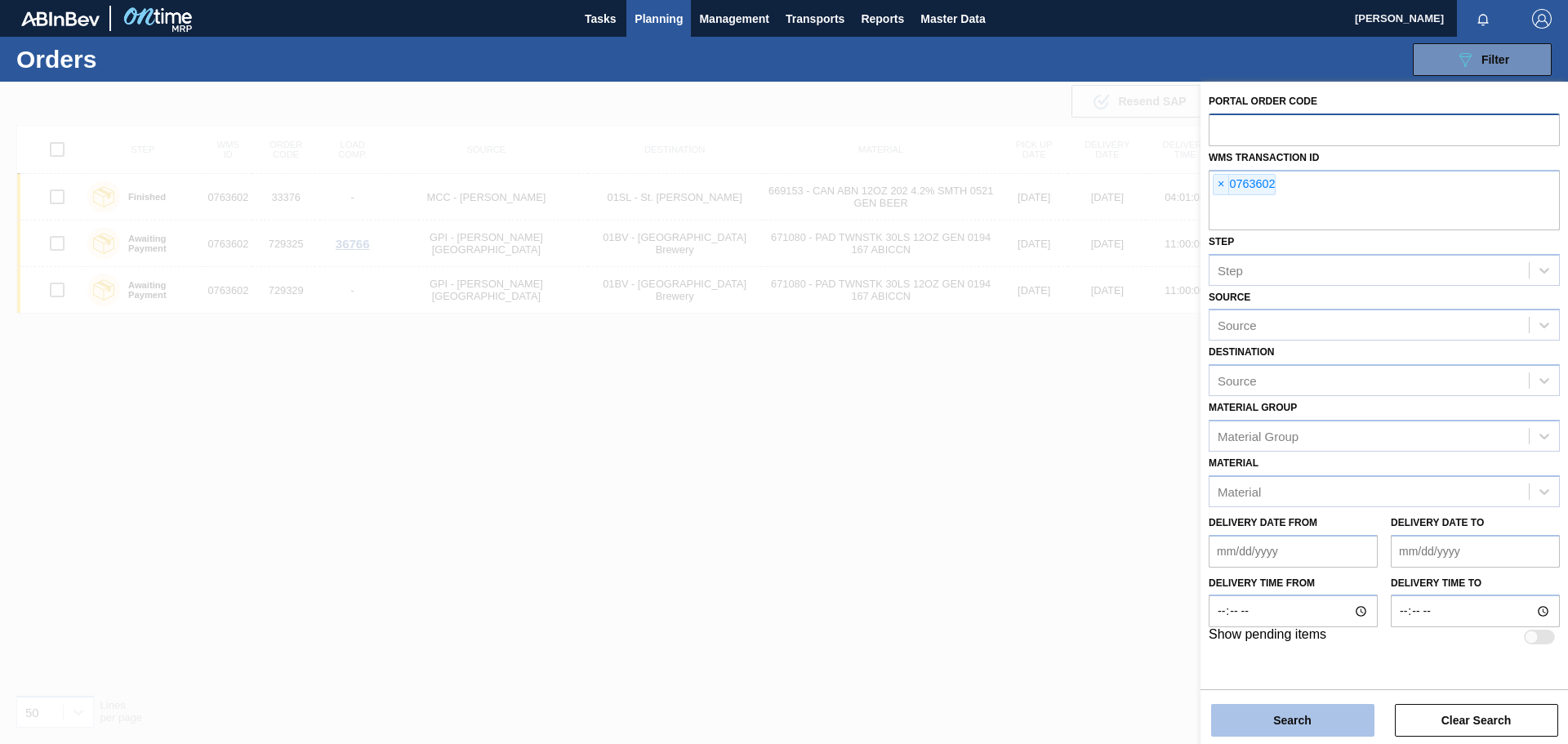
click at [1311, 726] on button "Search" at bounding box center [1292, 719] width 164 height 32
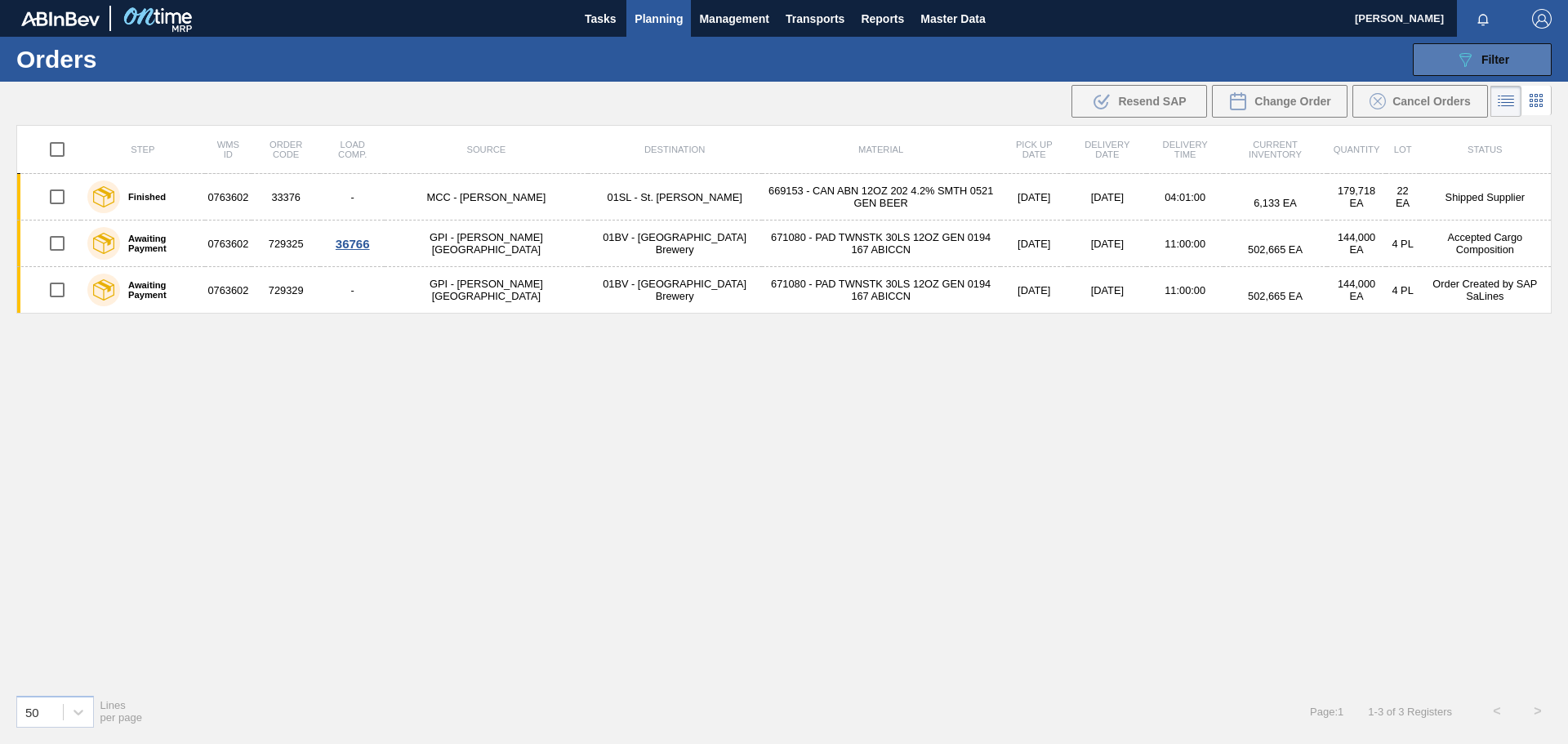
click at [1515, 59] on button "089F7B8B-B2A5-4AFE-B5C0-19BA573D28AC Filter" at bounding box center [1481, 59] width 139 height 32
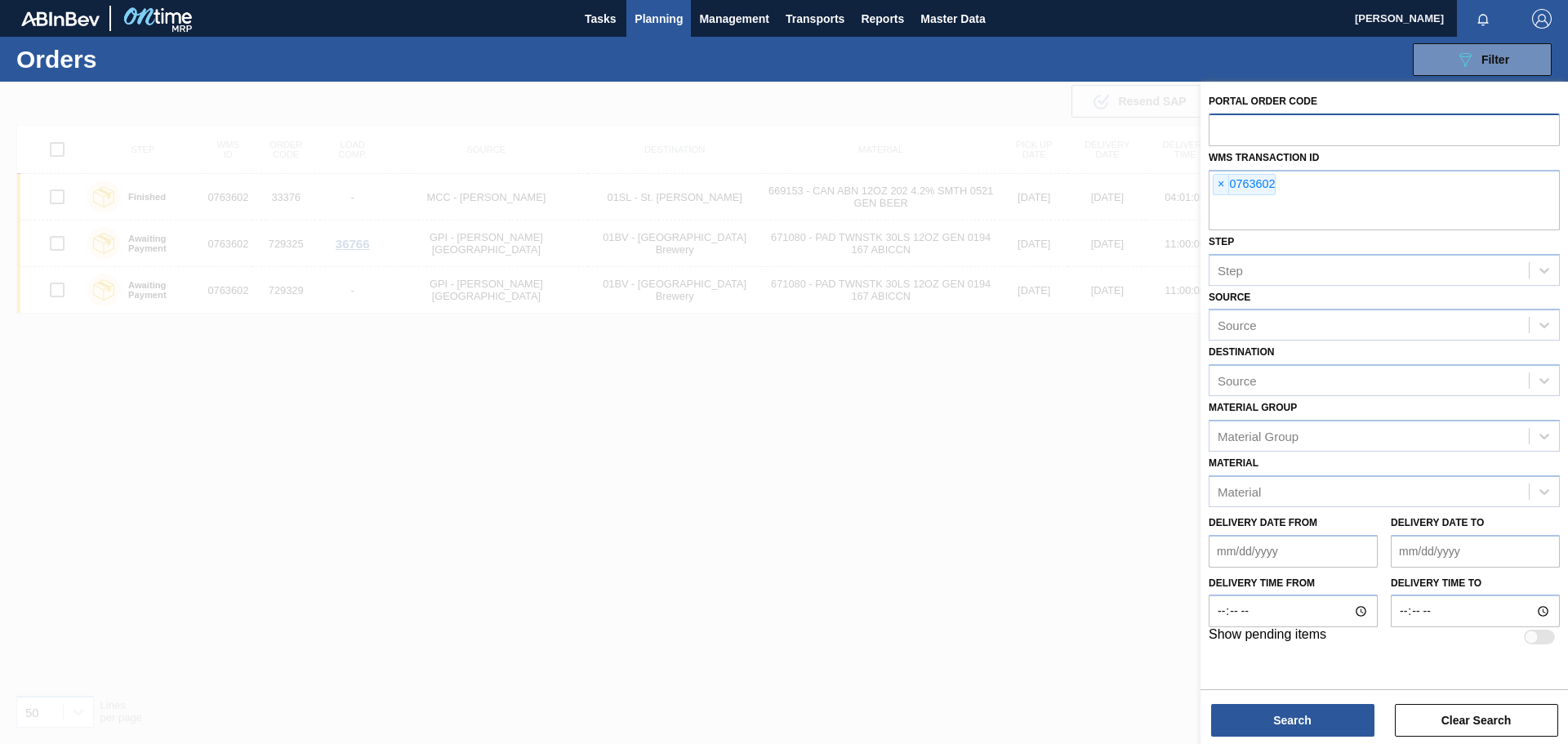
click at [1295, 128] on input "text" at bounding box center [1383, 129] width 351 height 31
paste input "01BV0763602"
type input "01BV0763602"
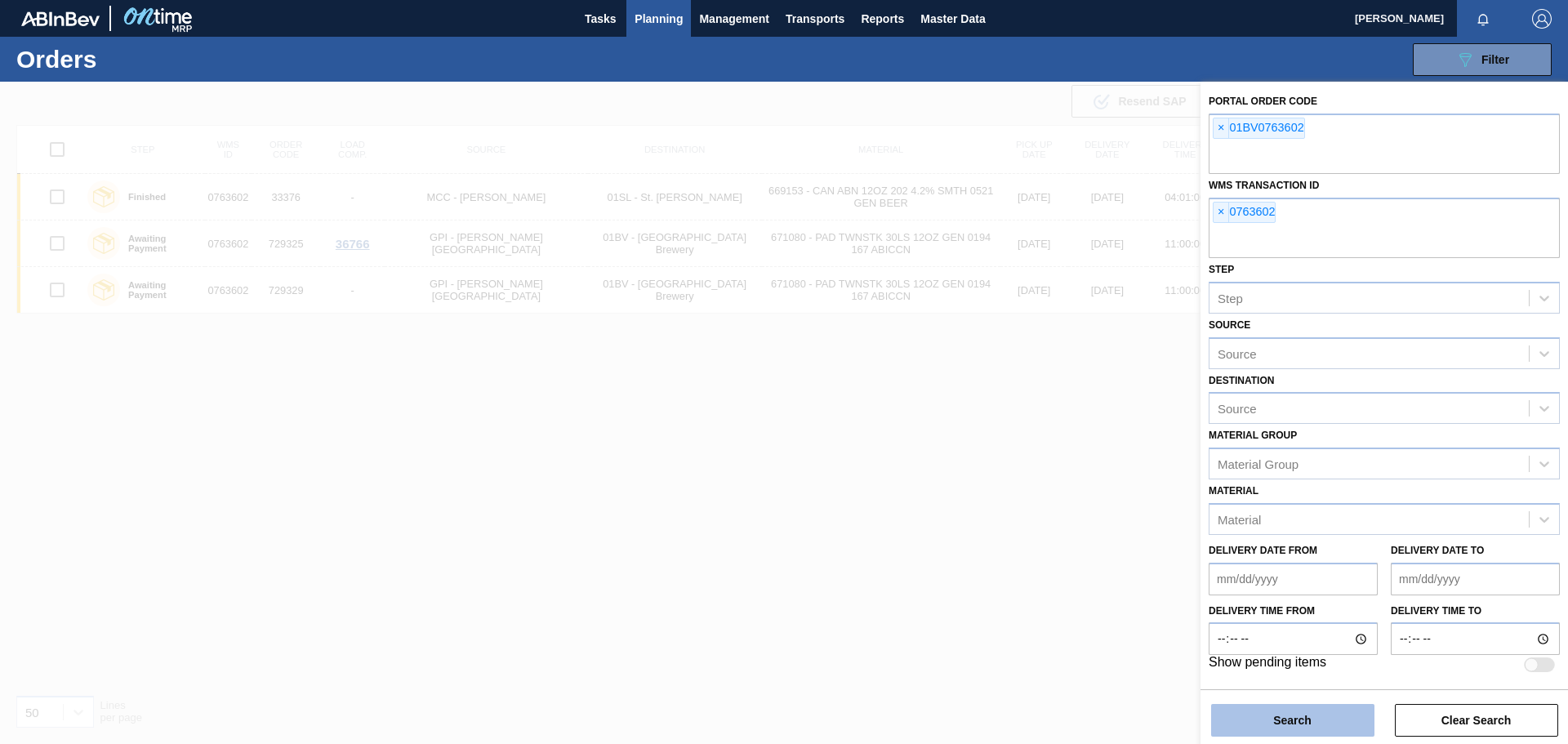
click at [1272, 719] on button "Search" at bounding box center [1292, 719] width 164 height 32
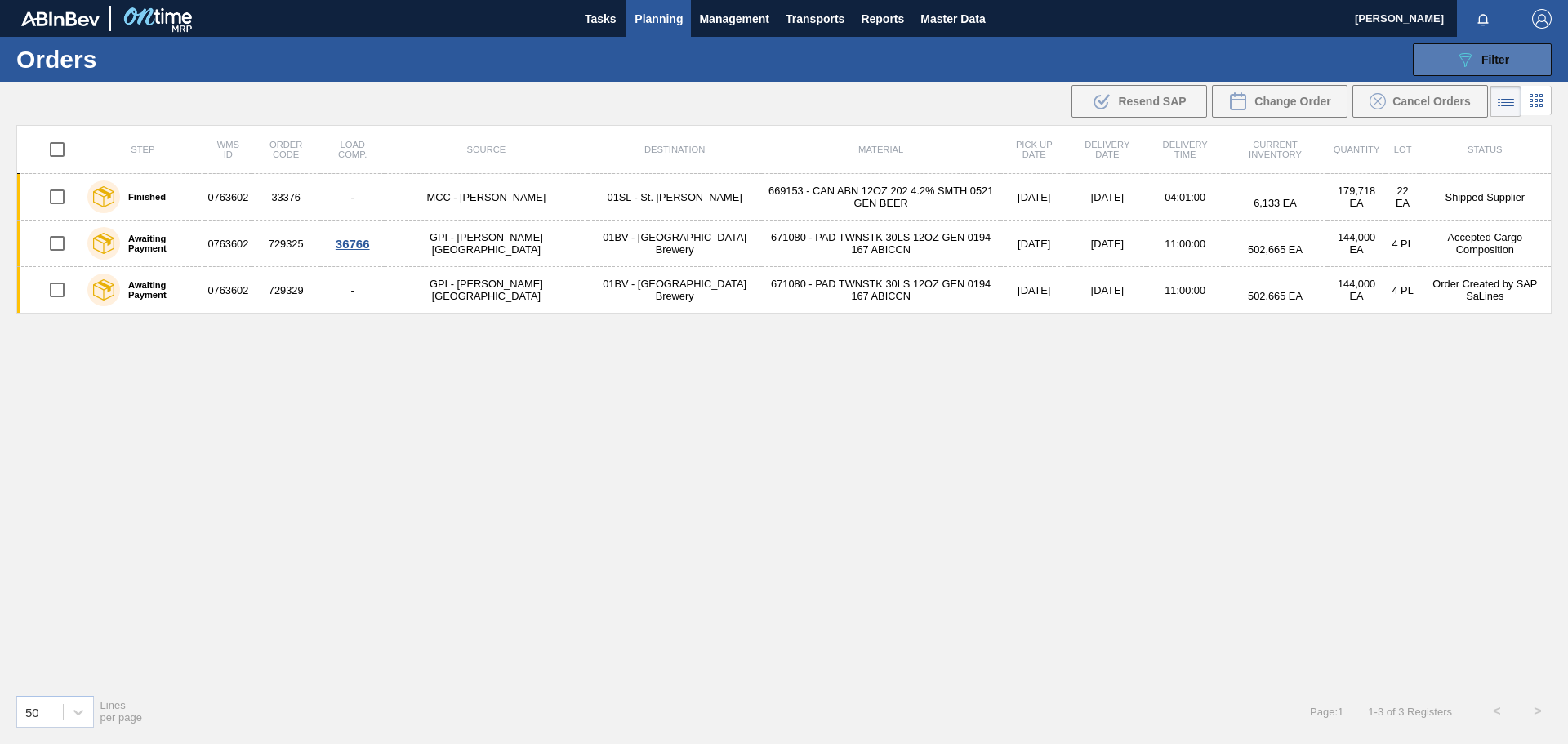
click at [1500, 51] on div "089F7B8B-B2A5-4AFE-B5C0-19BA573D28AC Filter" at bounding box center [1482, 60] width 54 height 19
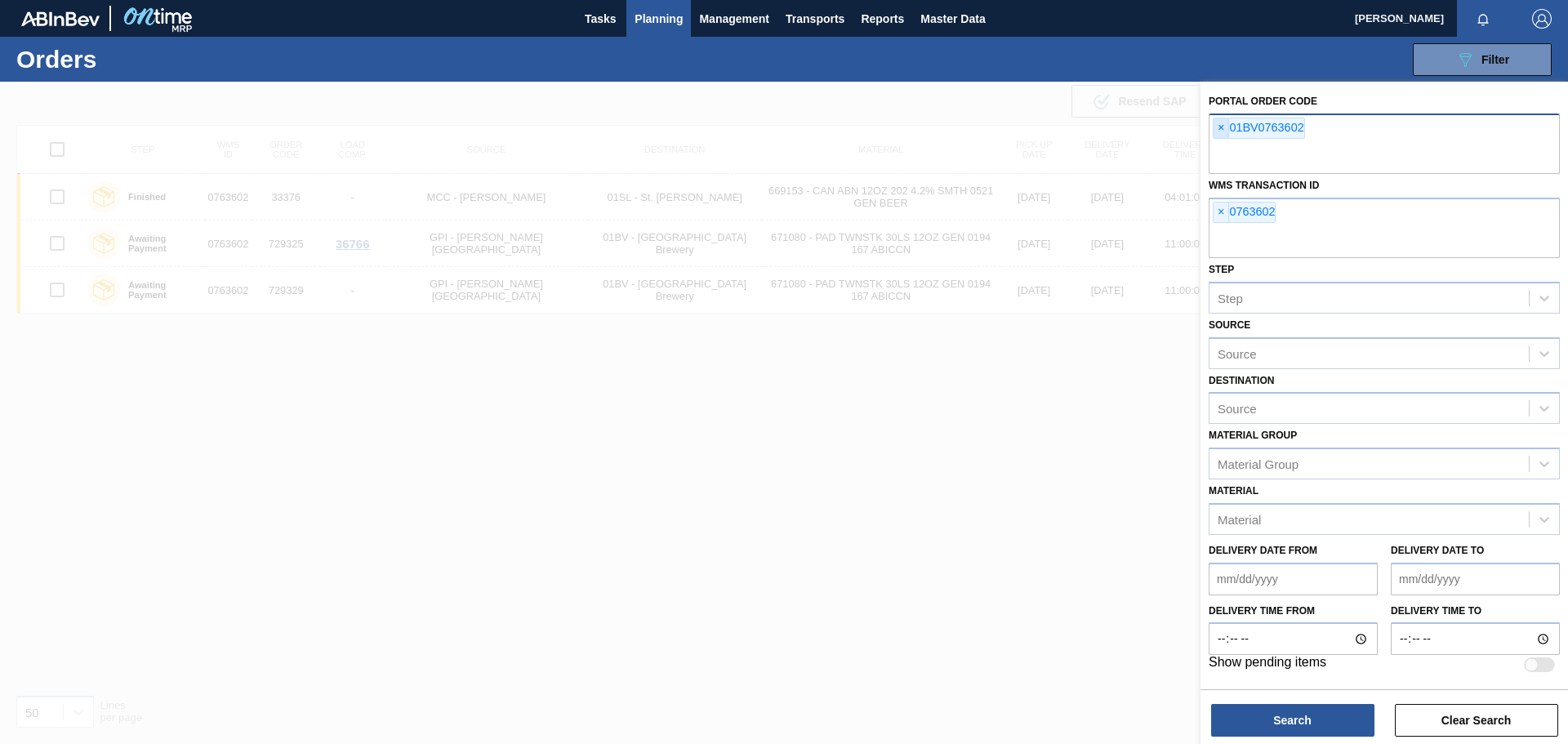
click at [1221, 128] on span "×" at bounding box center [1222, 128] width 16 height 19
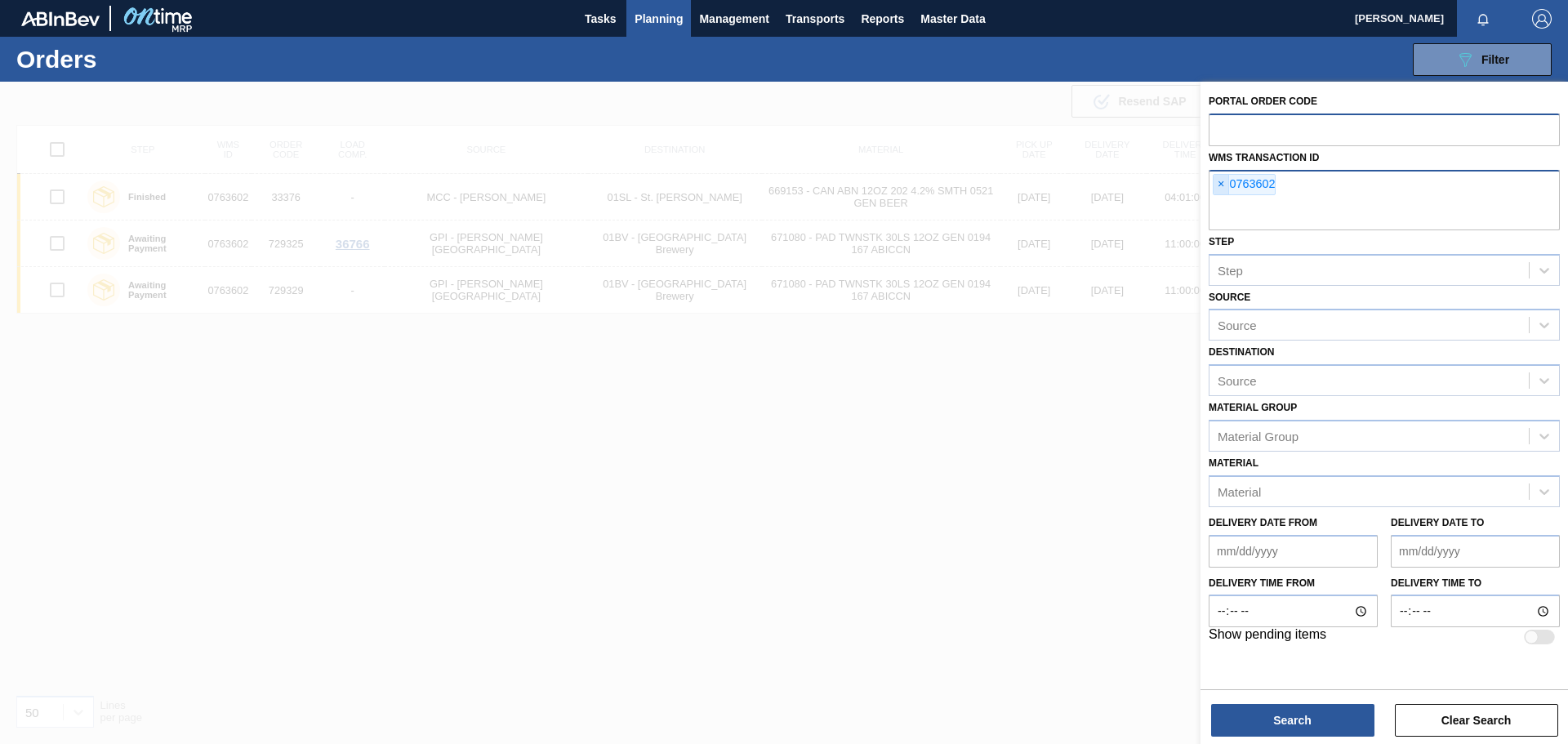
click at [1222, 185] on span "×" at bounding box center [1222, 185] width 16 height 19
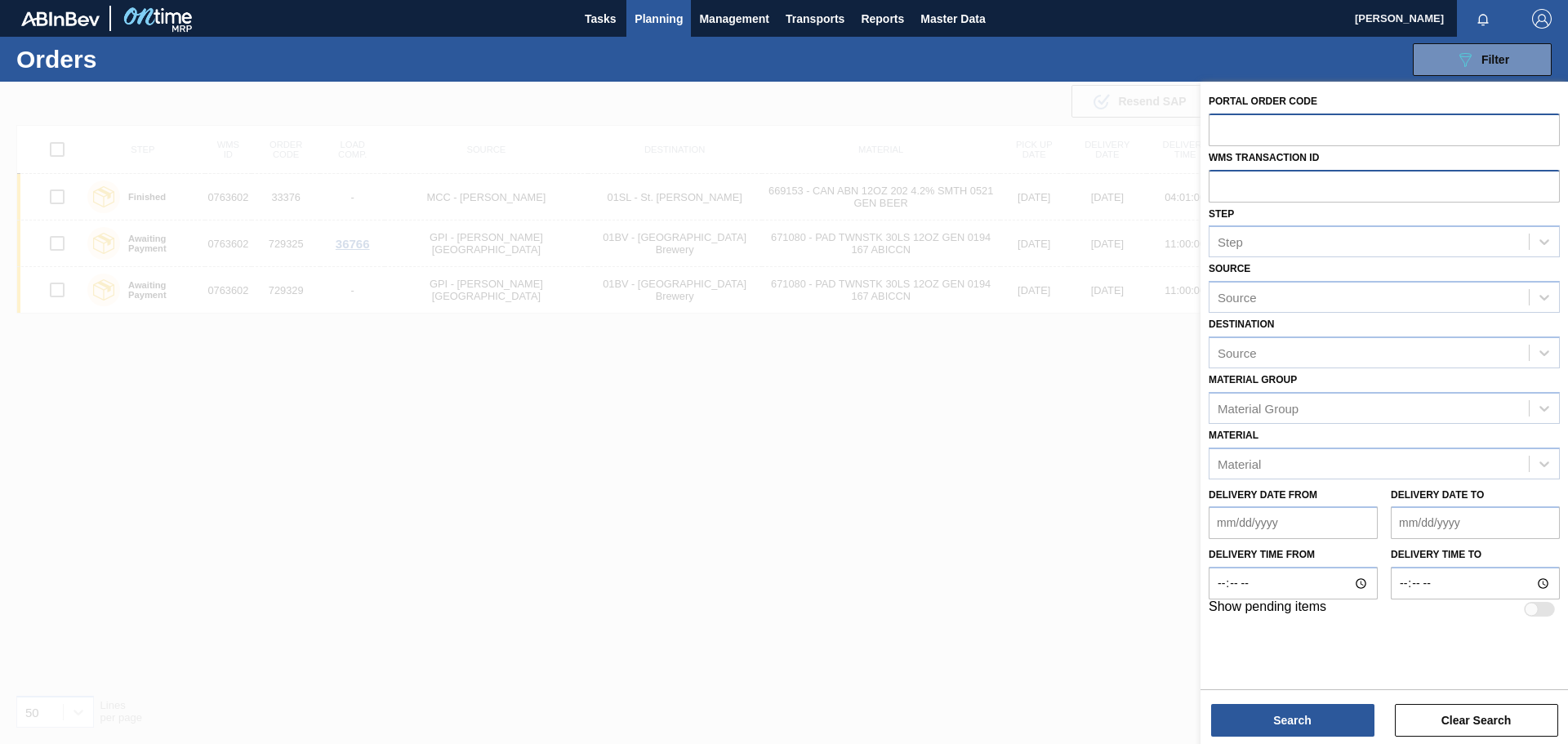
paste input "0768931"
type input "0768931"
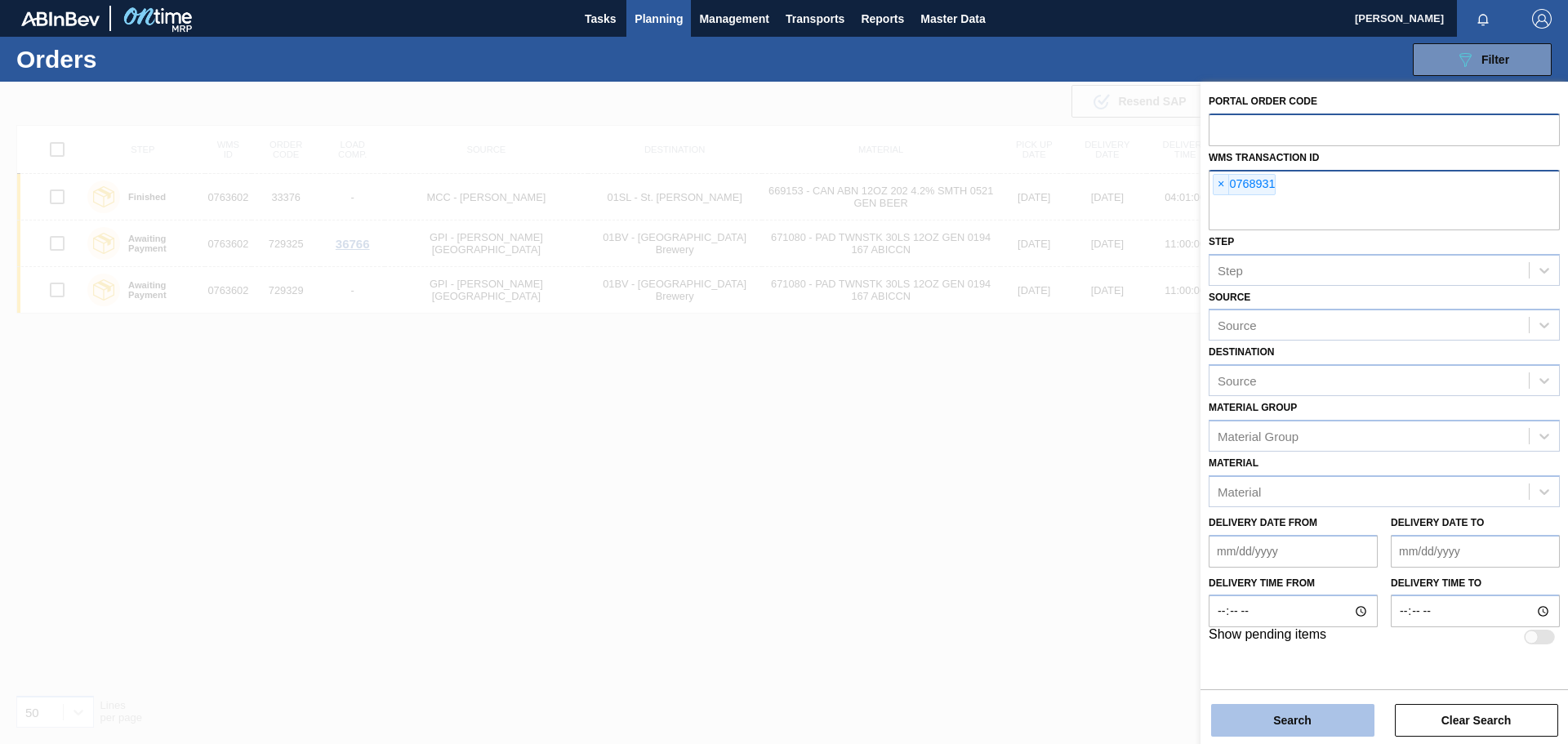
click at [1323, 715] on button "Search" at bounding box center [1292, 719] width 164 height 32
